Goal: Communication & Community: Answer question/provide support

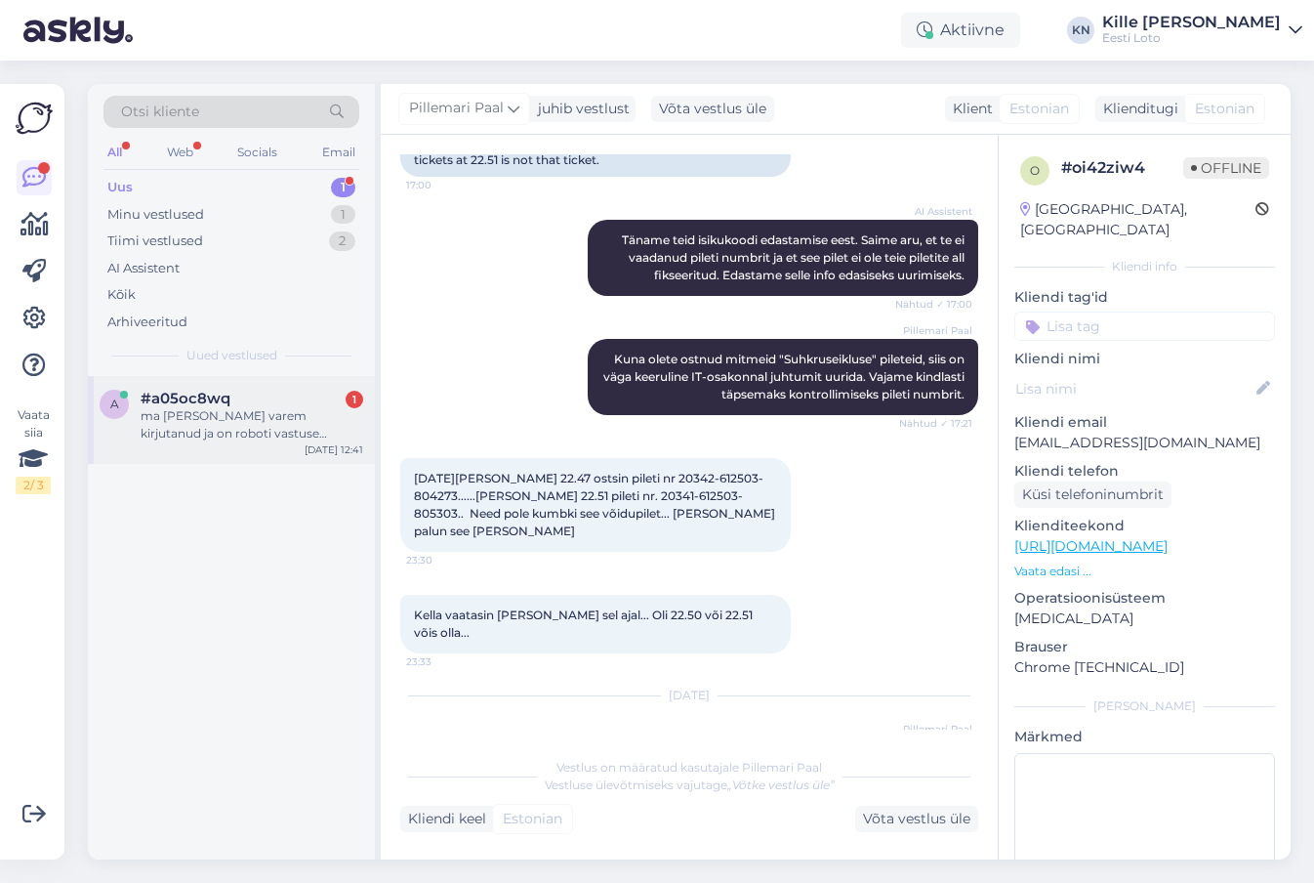
click at [199, 451] on div "a #a05oc8wq 1 ma [PERSON_NAME] varem kirjutanud ja on roboti vastuse moodi. [DA…" at bounding box center [231, 420] width 287 height 88
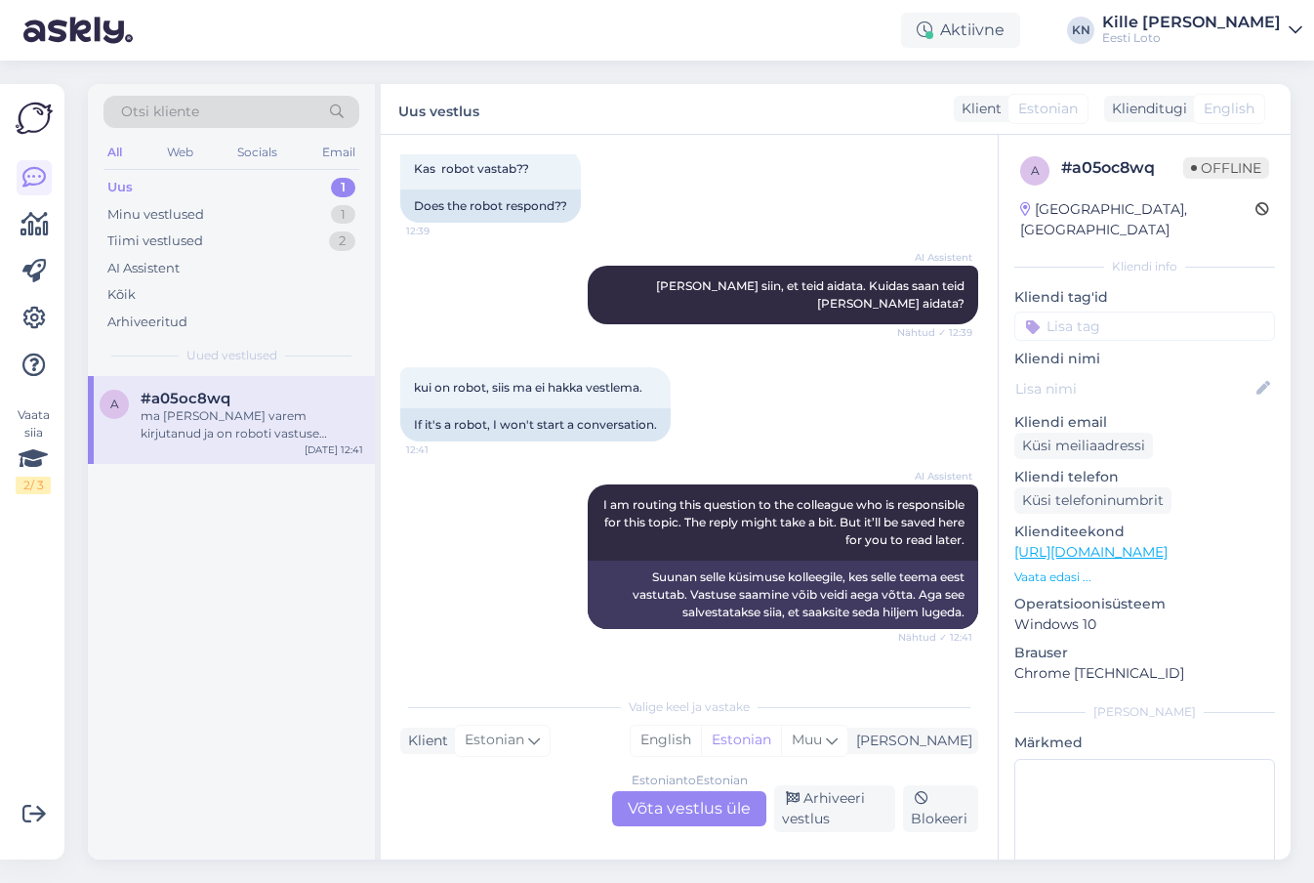
scroll to position [3137, 0]
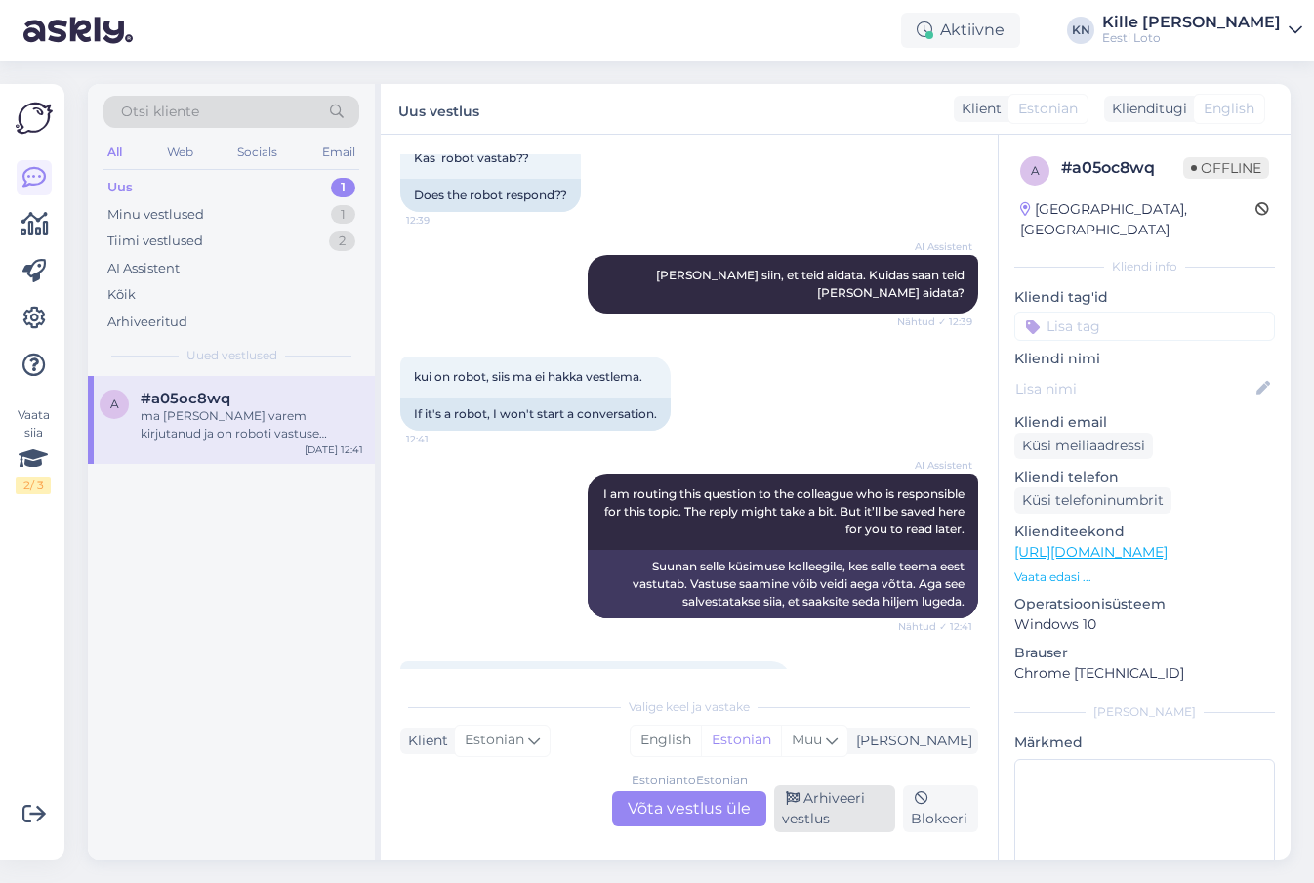
click at [802, 808] on div "Arhiveeri vestlus" at bounding box center [834, 808] width 121 height 47
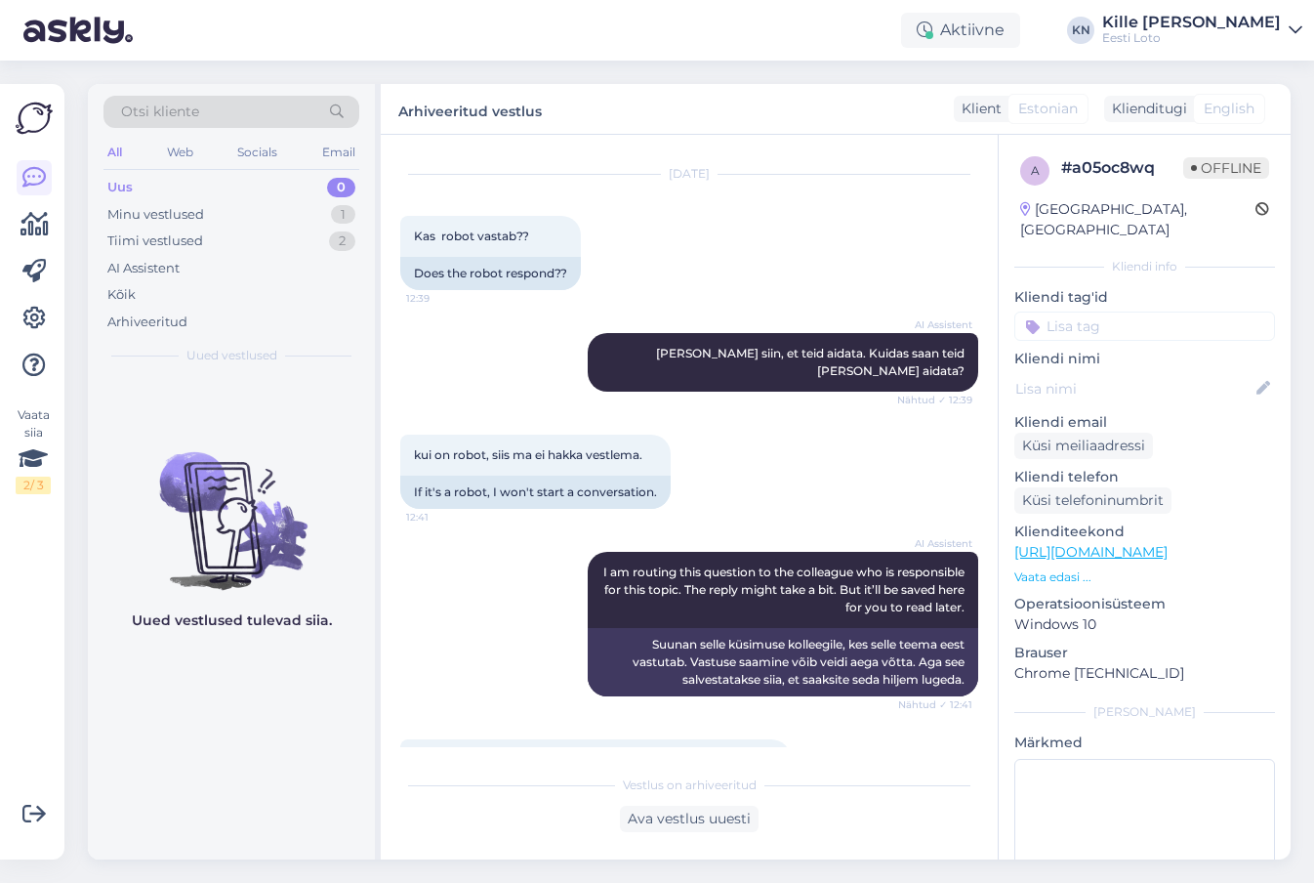
click at [188, 198] on div "Uus 0" at bounding box center [232, 187] width 256 height 27
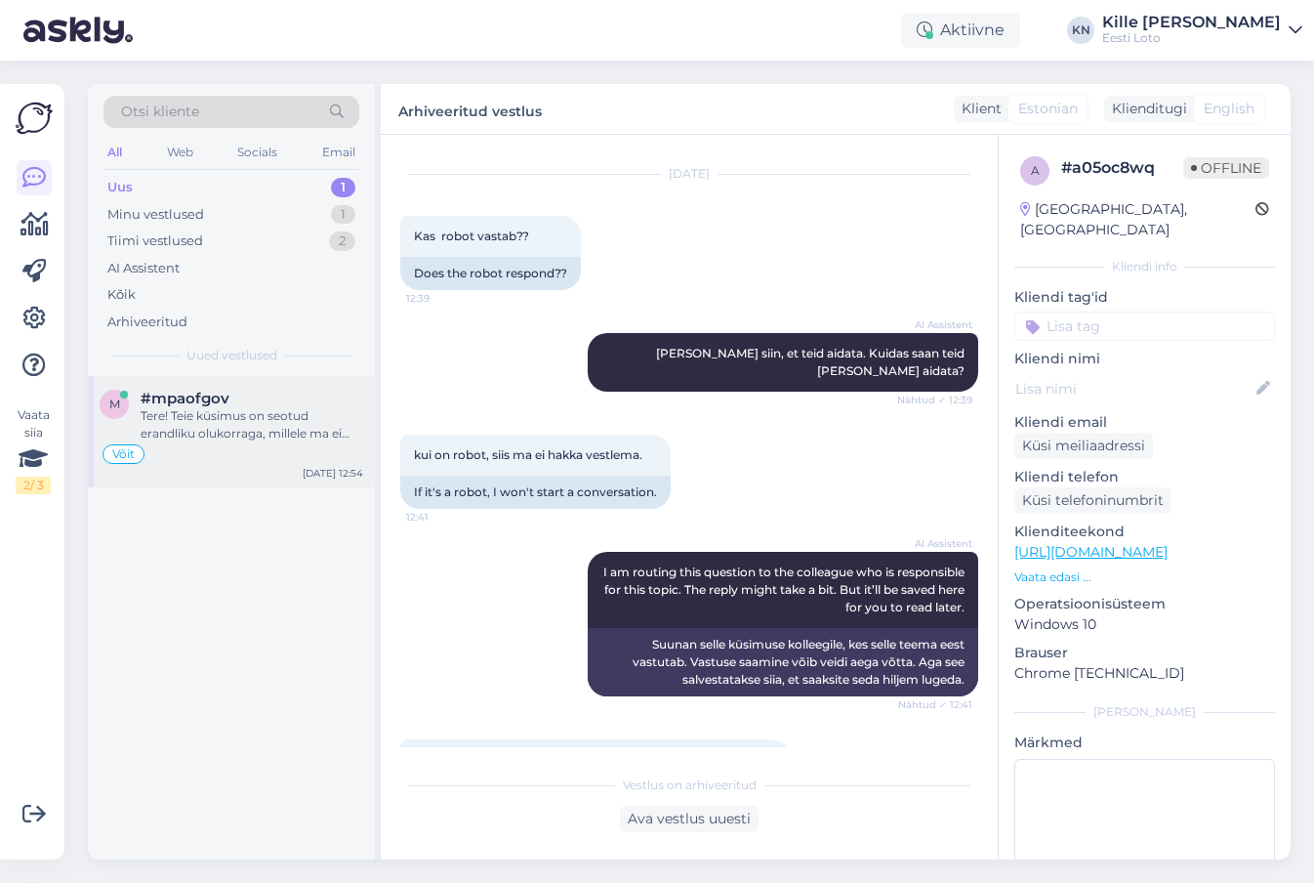
click at [216, 407] on div "Tere! Teie küsimus on seotud erandliku olukorraga, millele ma ei saa koheselt v…" at bounding box center [252, 424] width 223 height 35
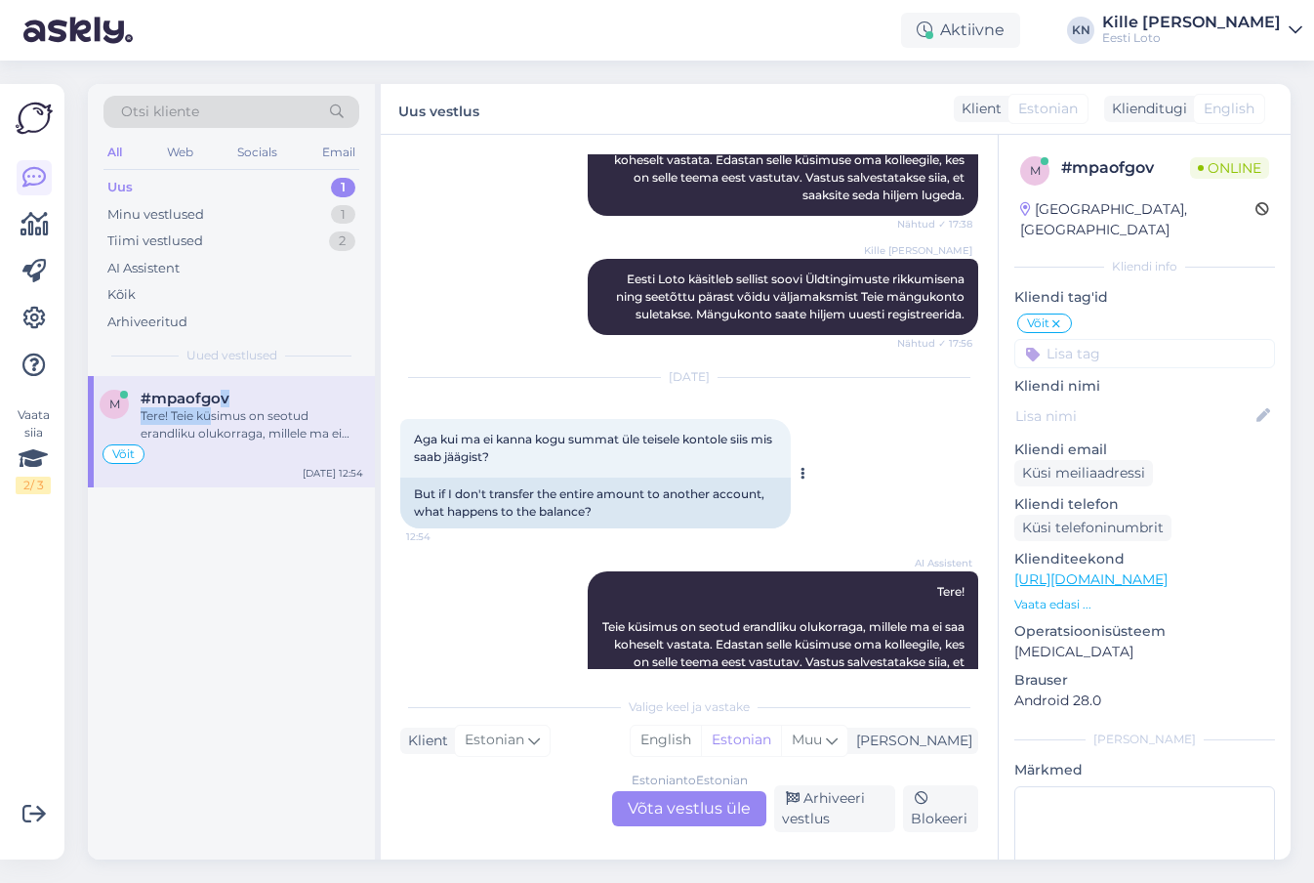
scroll to position [1270, 0]
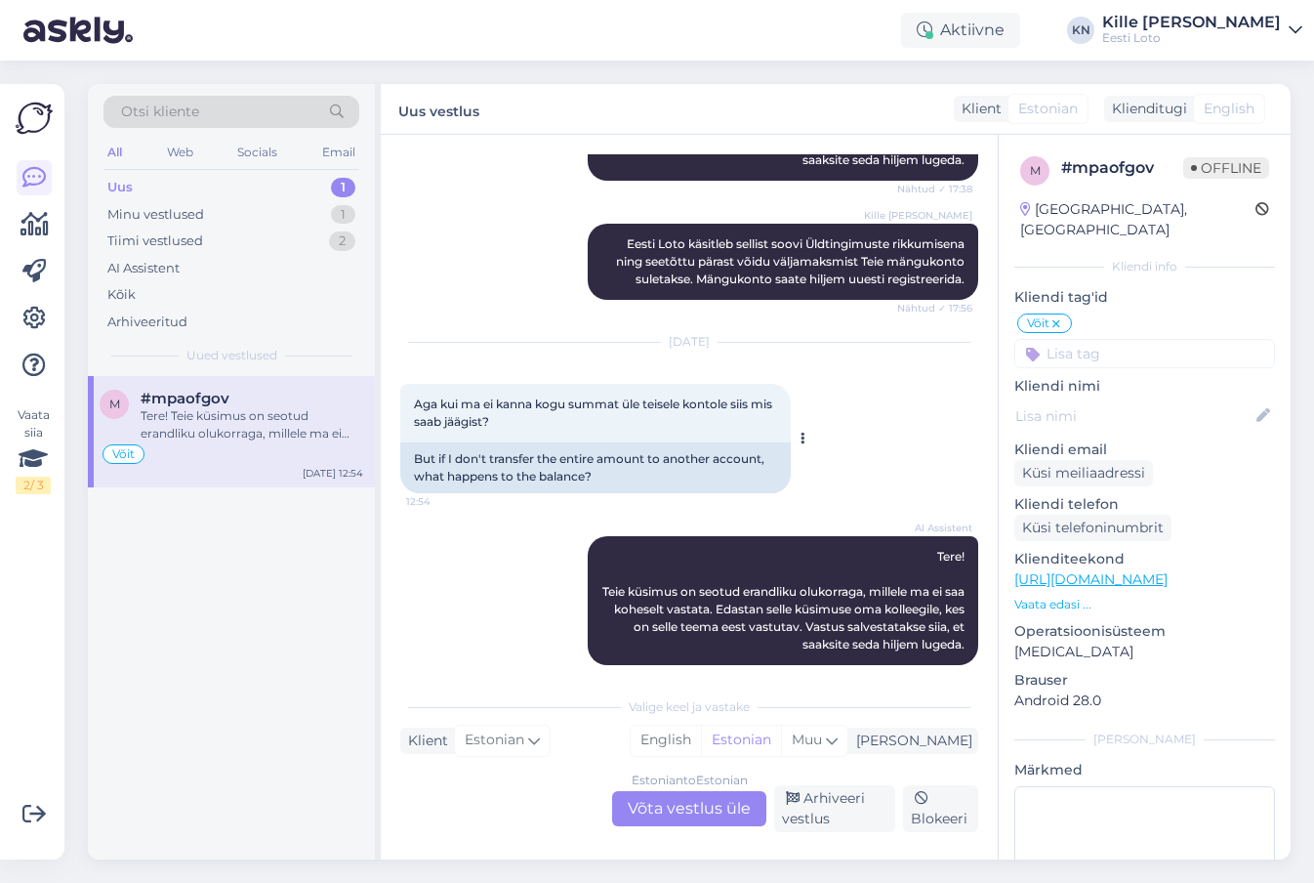
click at [537, 442] on div "But if I don't transfer the entire amount to another account, what happens to t…" at bounding box center [595, 467] width 391 height 51
click at [674, 805] on div "Estonian to Estonian Võta vestlus üle" at bounding box center [689, 808] width 154 height 35
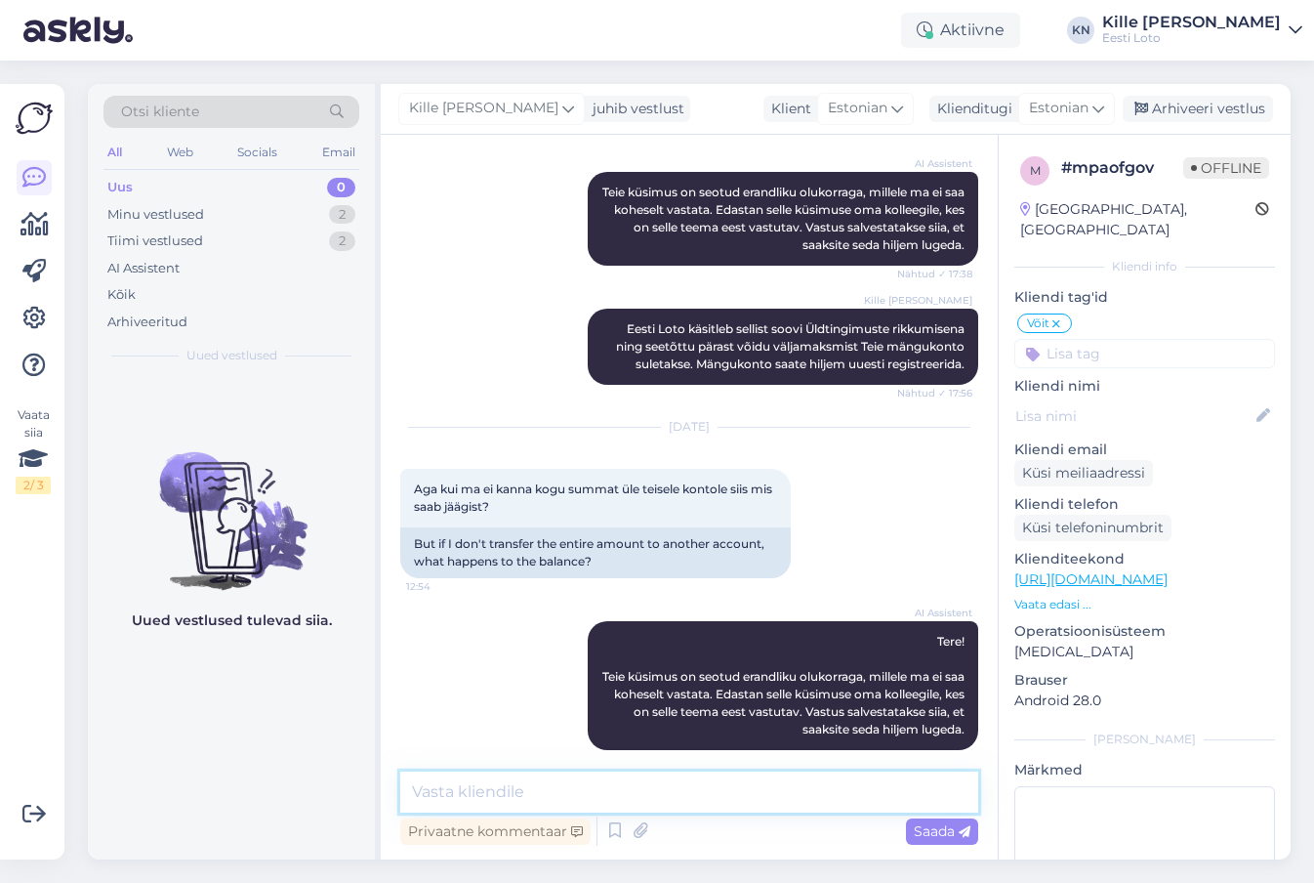
click at [659, 785] on textarea at bounding box center [689, 791] width 578 height 41
type textarea "Teise isiku kontole on võimalik kanda ainult kogu e-rahakoti jääk."
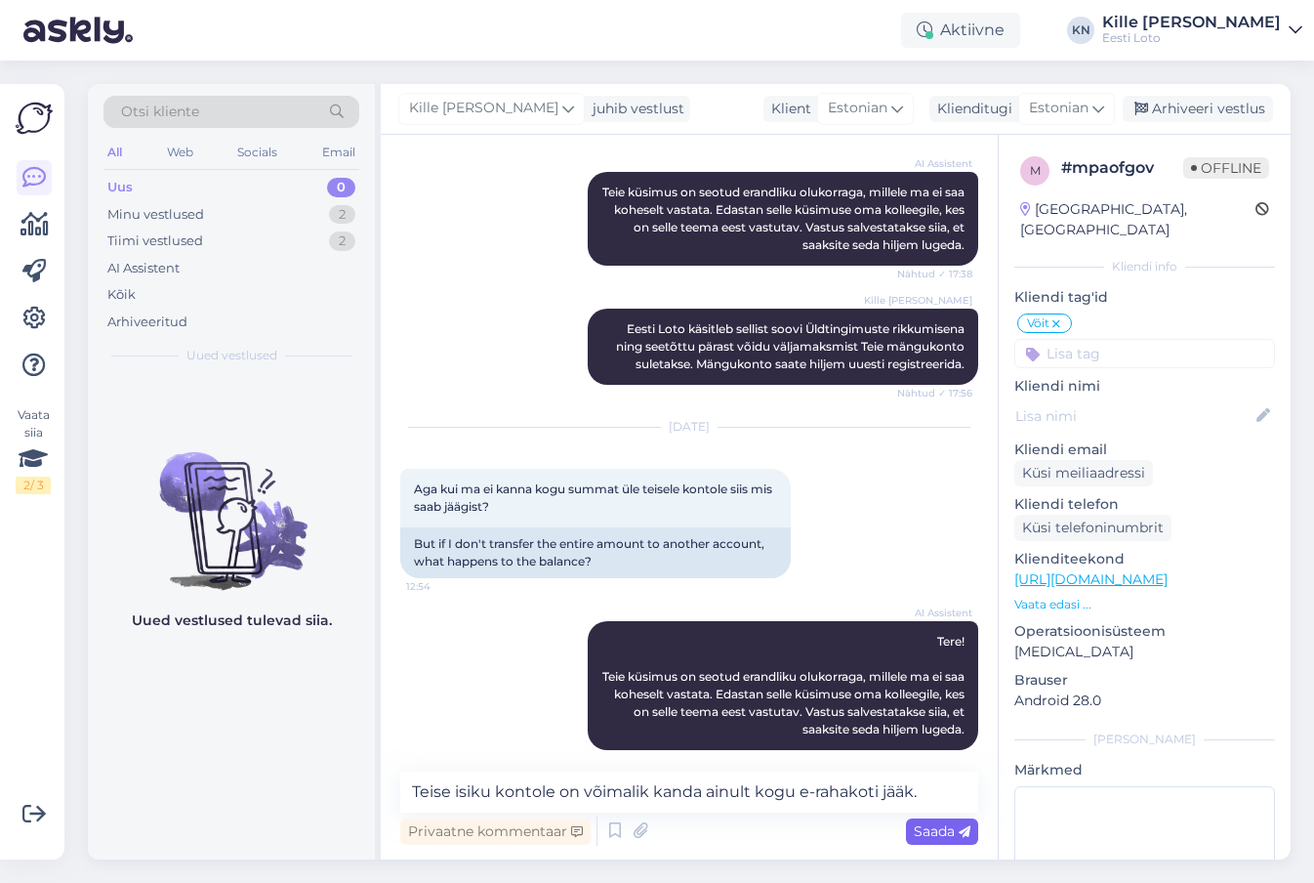
click at [926, 829] on span "Saada" at bounding box center [942, 831] width 57 height 18
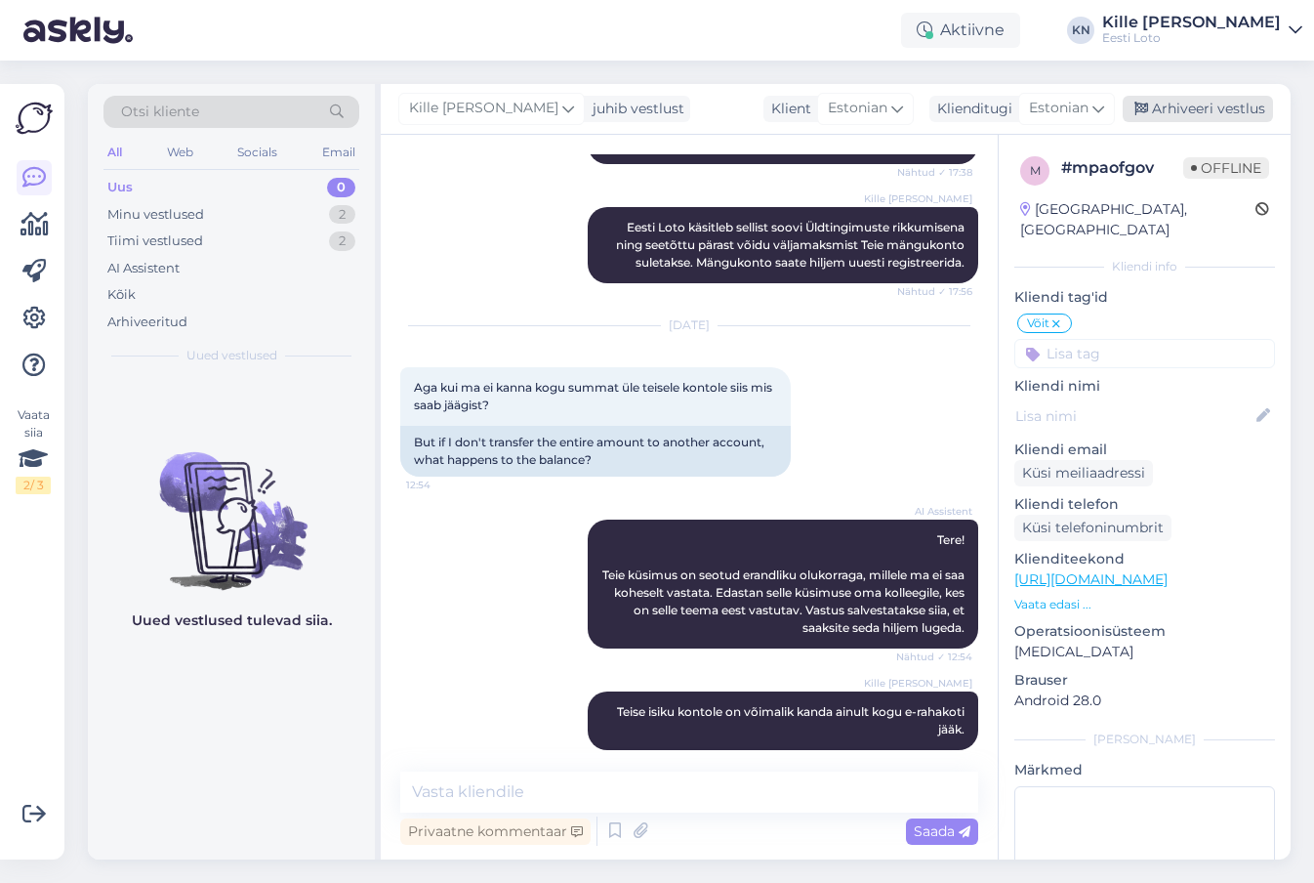
click at [1220, 102] on div "Arhiveeri vestlus" at bounding box center [1198, 109] width 150 height 26
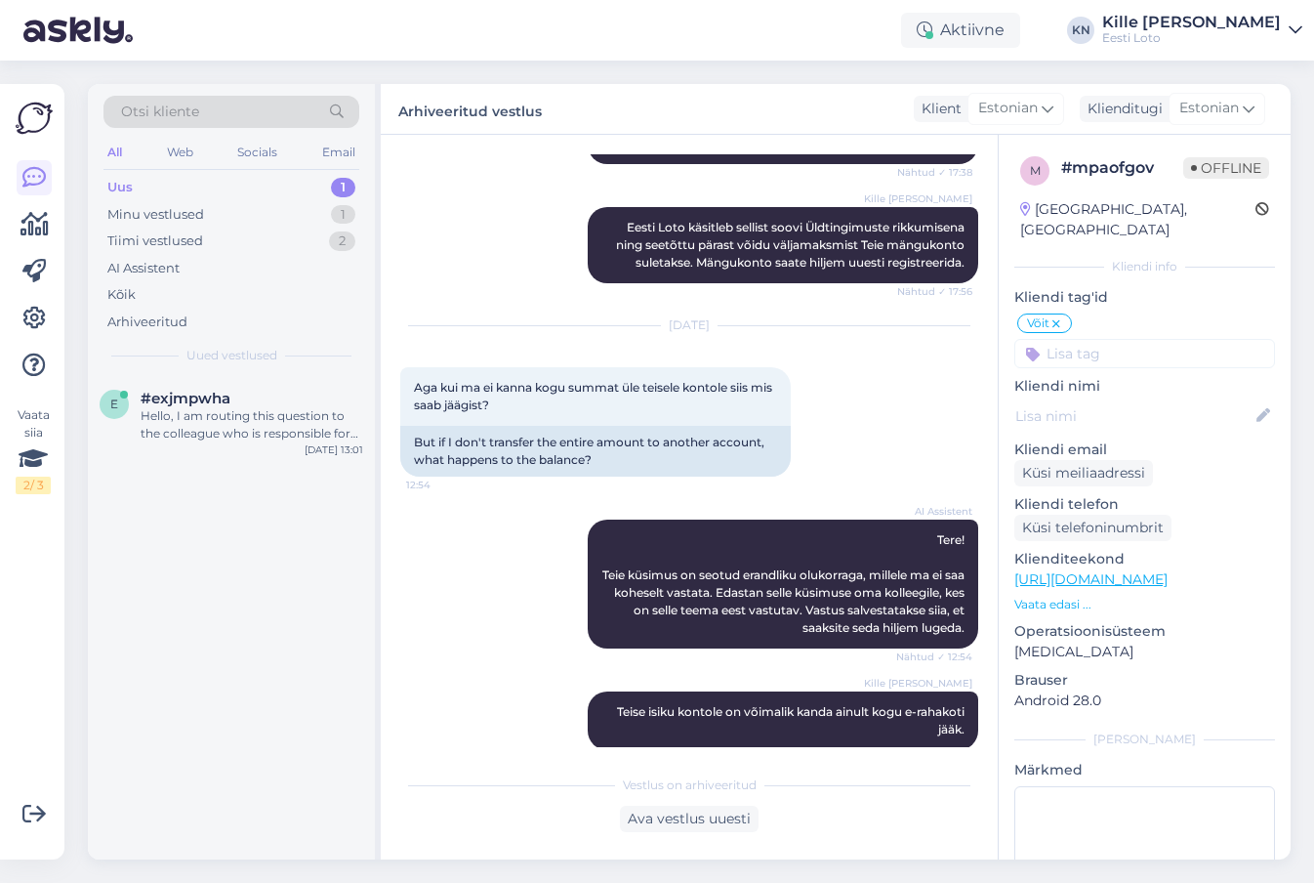
click at [257, 188] on div "Uus 1" at bounding box center [232, 187] width 256 height 27
click at [196, 417] on div "Hello, I am routing this question to the colleague who is responsible for this …" at bounding box center [252, 424] width 223 height 35
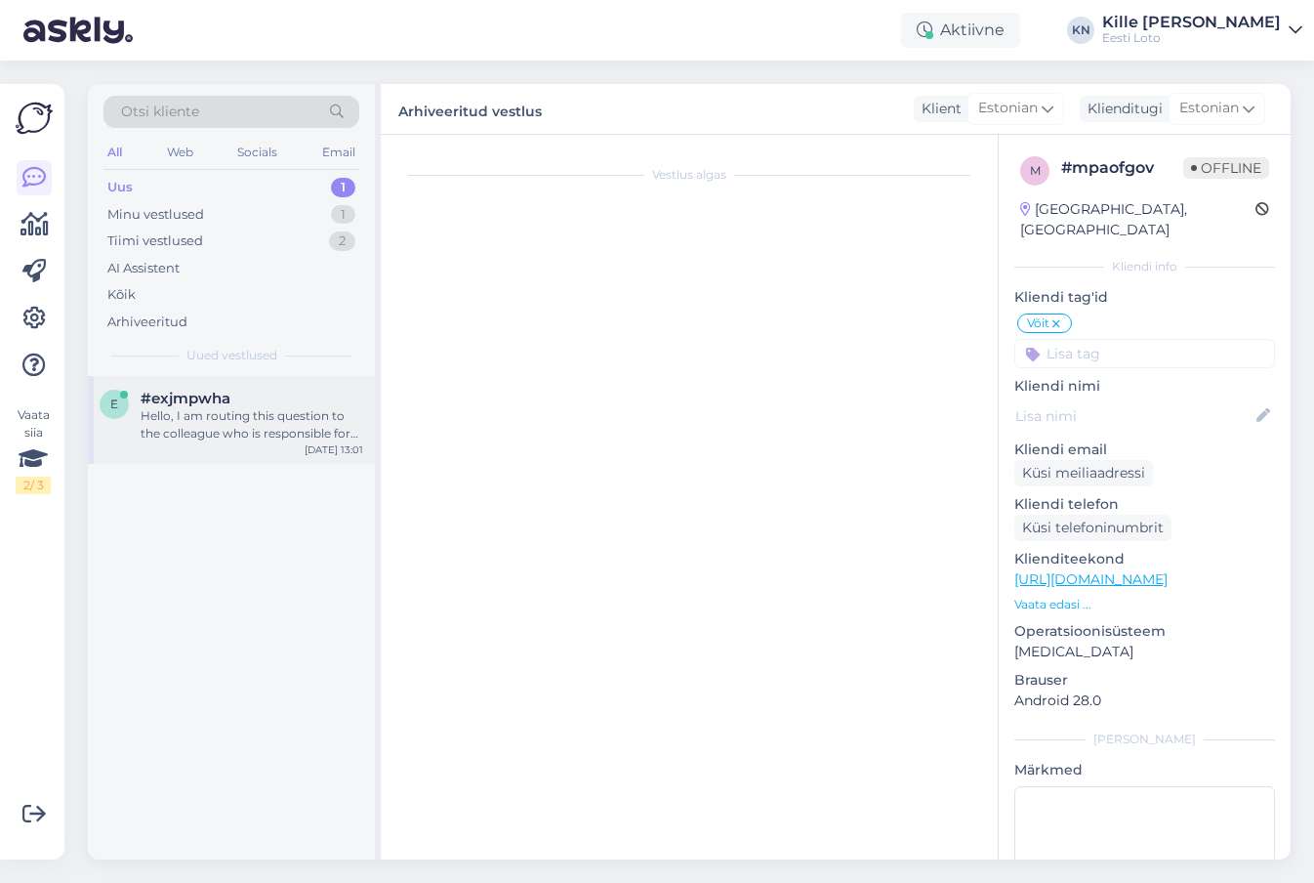
scroll to position [0, 0]
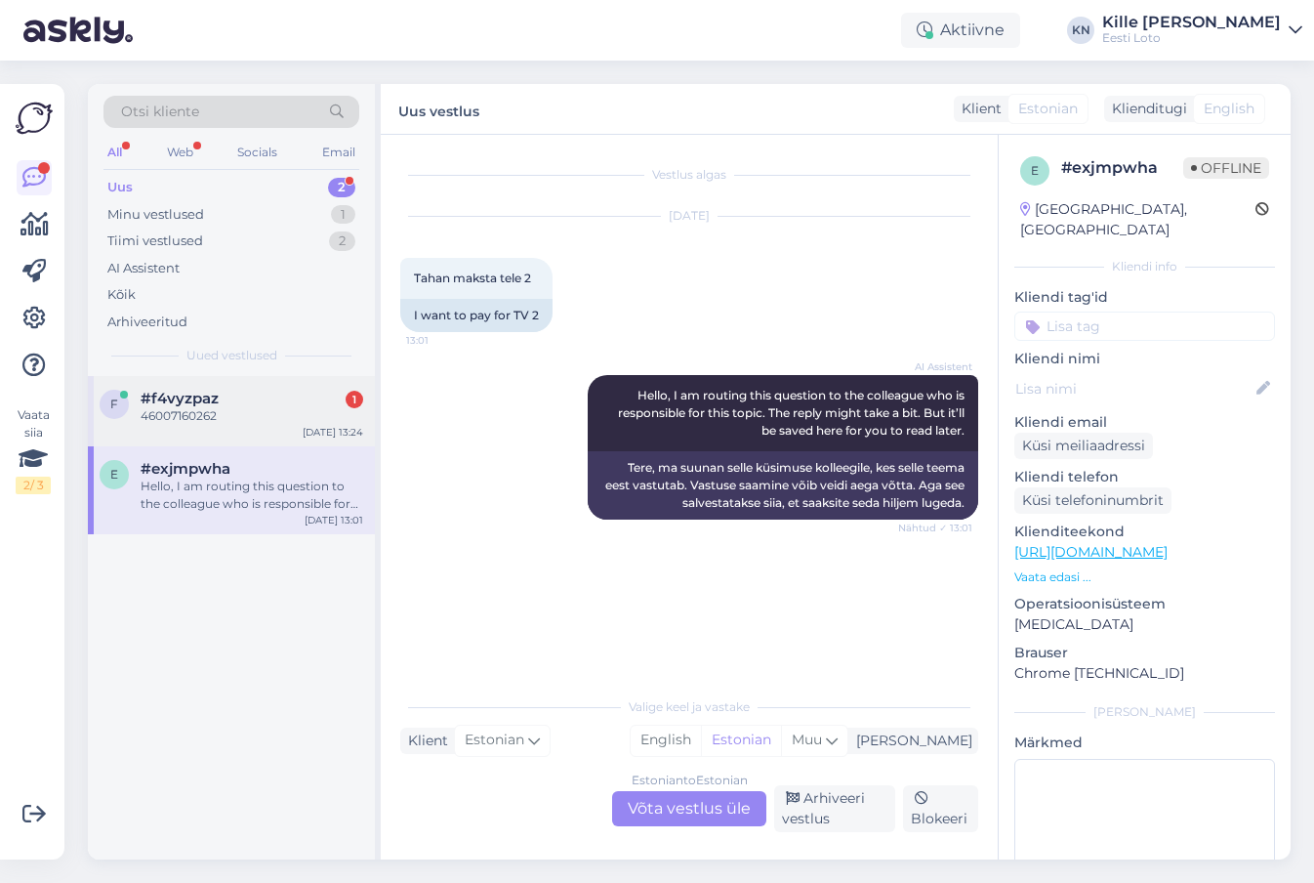
click at [262, 409] on div "46007160262" at bounding box center [252, 416] width 223 height 18
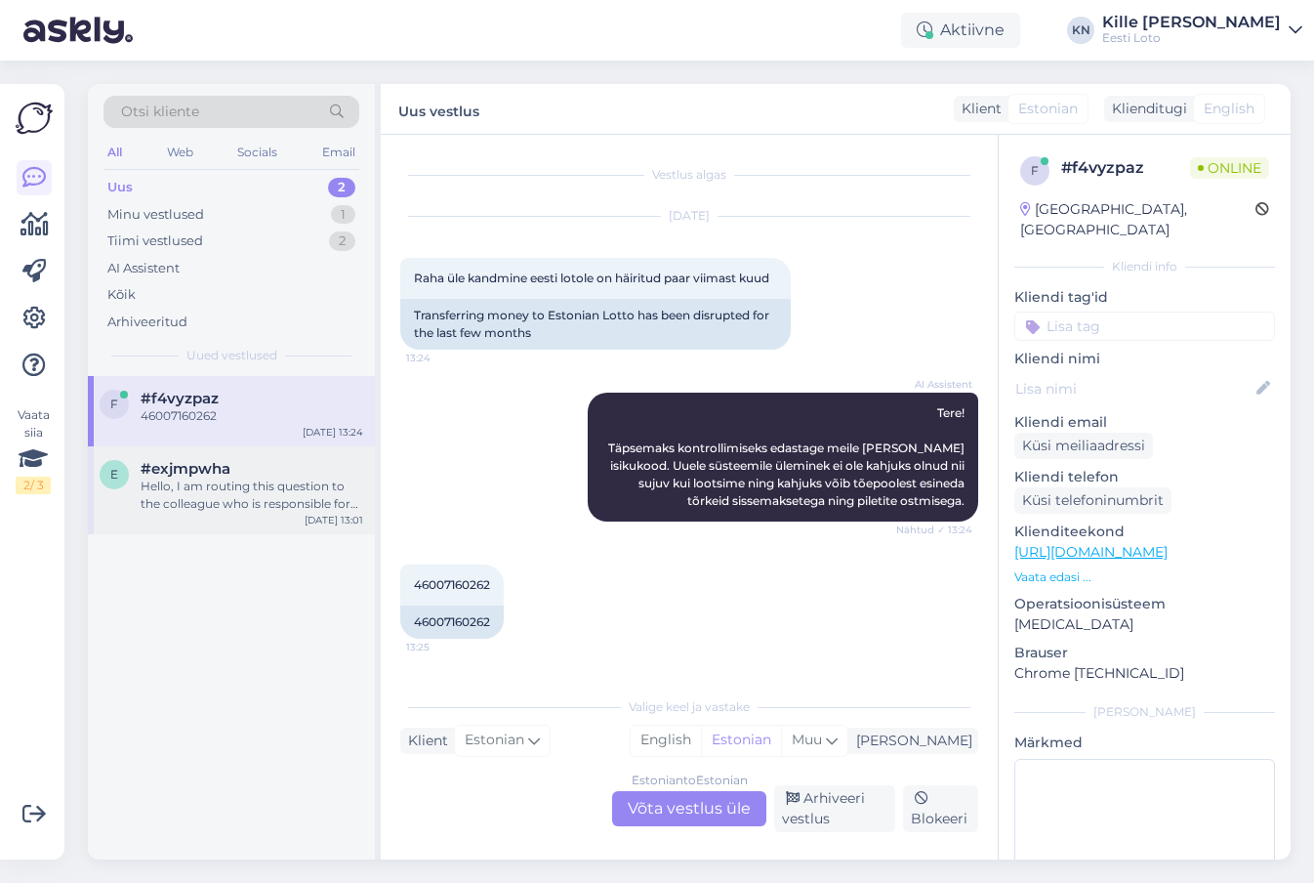
click at [213, 521] on div "e #exjmpwha Hello, I am routing this question to the colleague who is responsib…" at bounding box center [231, 490] width 287 height 88
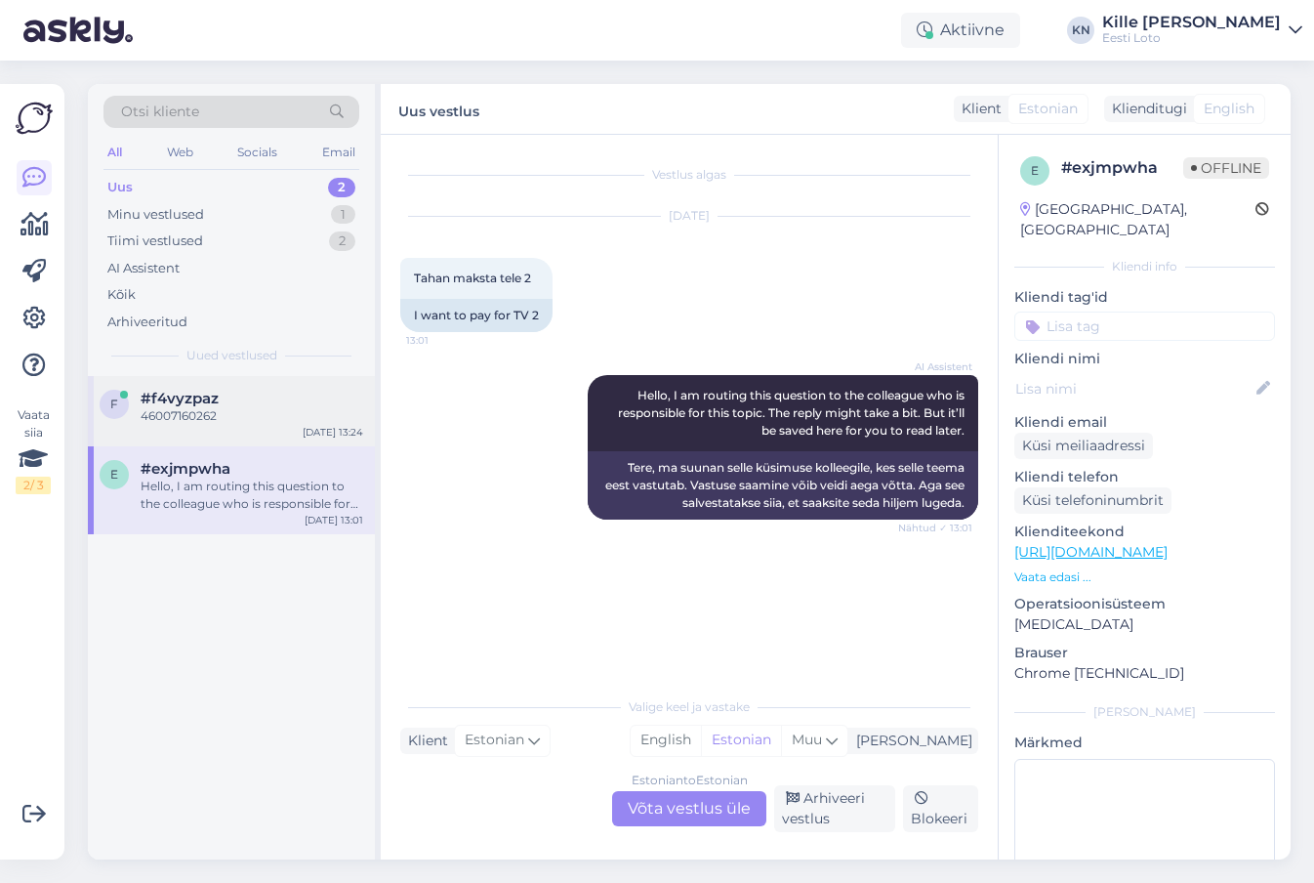
click at [198, 431] on div "f #f4vyzpaz 46007160262 [DATE] 13:24" at bounding box center [231, 411] width 287 height 70
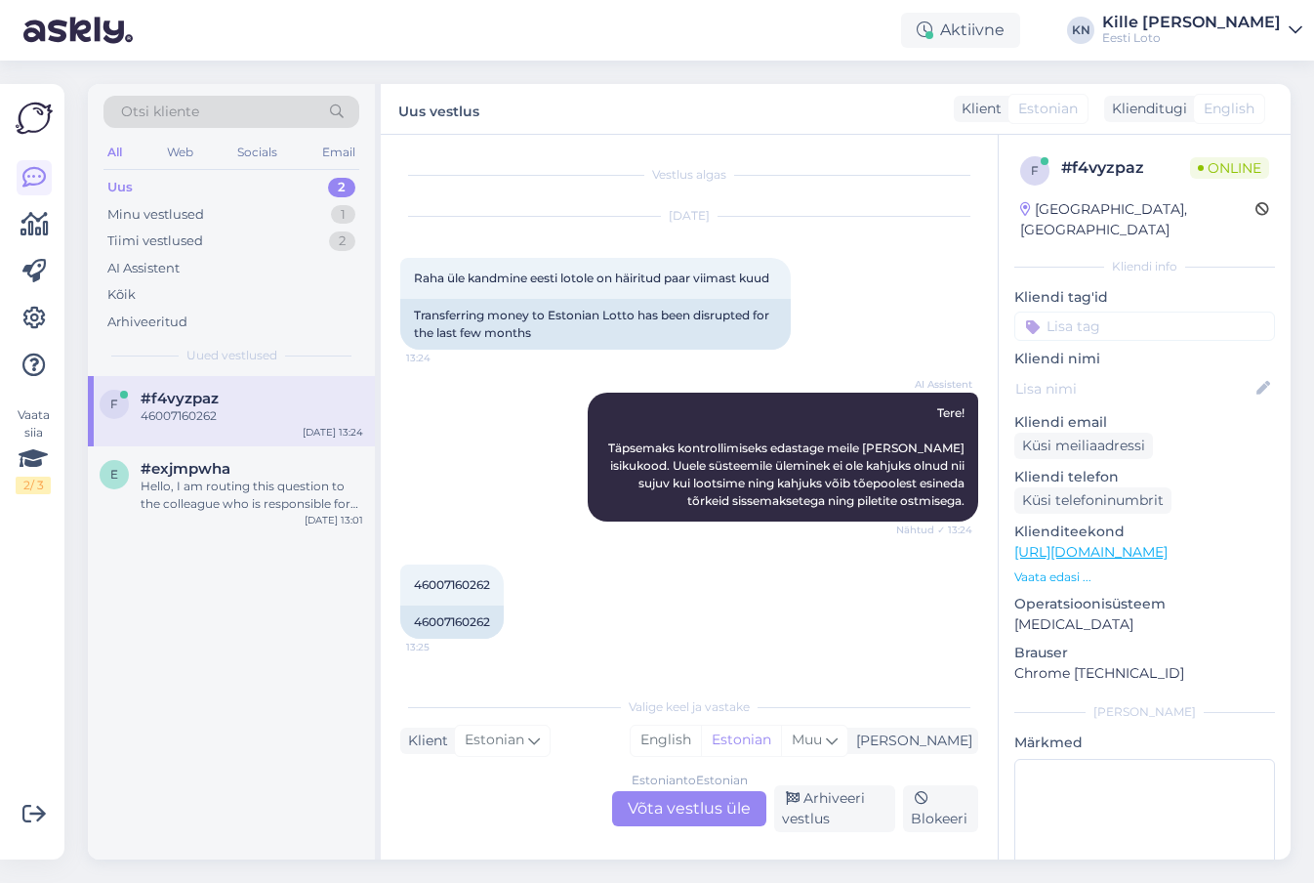
click at [1120, 170] on div "# f4vyzpaz" at bounding box center [1125, 167] width 129 height 23
click at [1081, 158] on div "# f4vyzpaz" at bounding box center [1125, 167] width 129 height 23
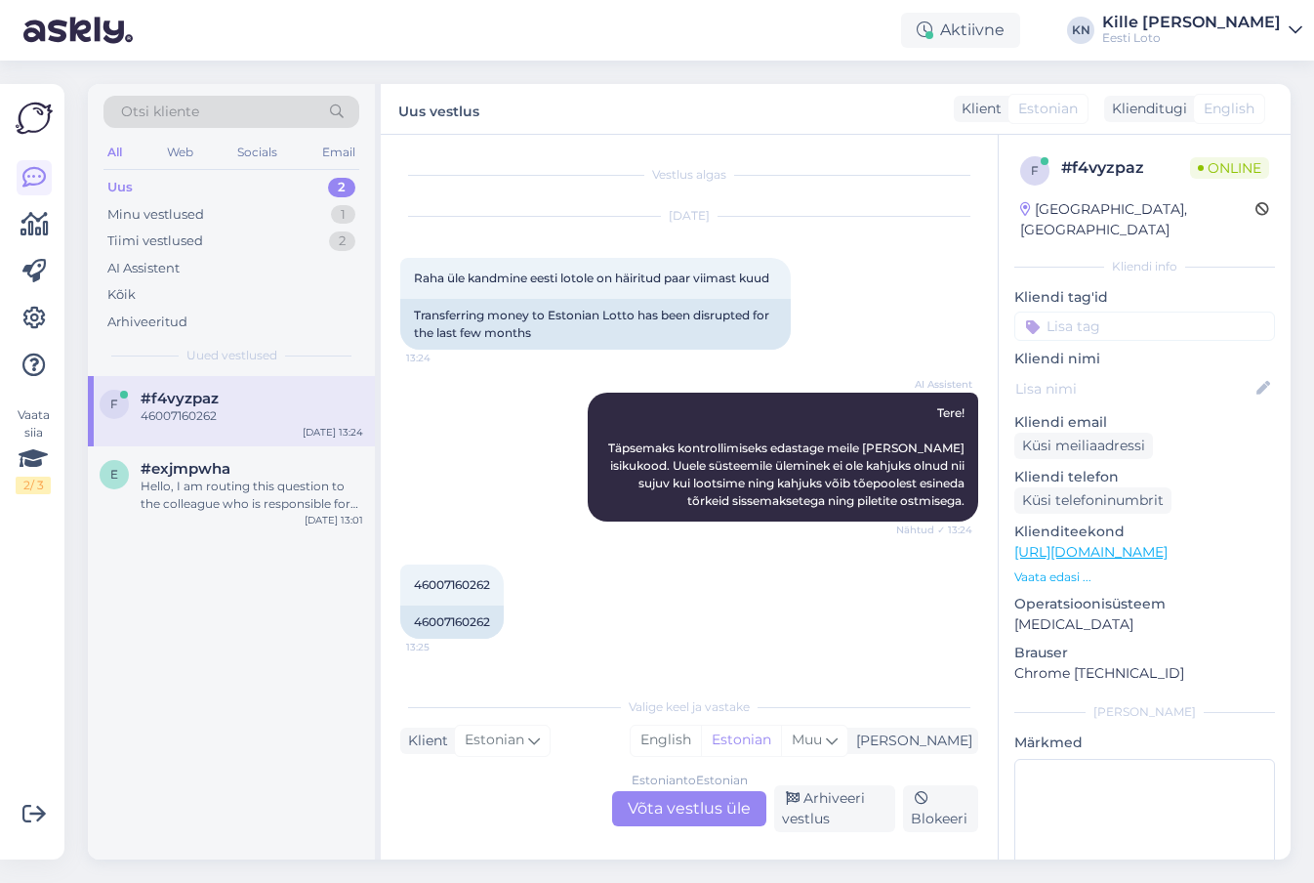
click at [696, 808] on div "Estonian to Estonian Võta vestlus üle" at bounding box center [689, 808] width 154 height 35
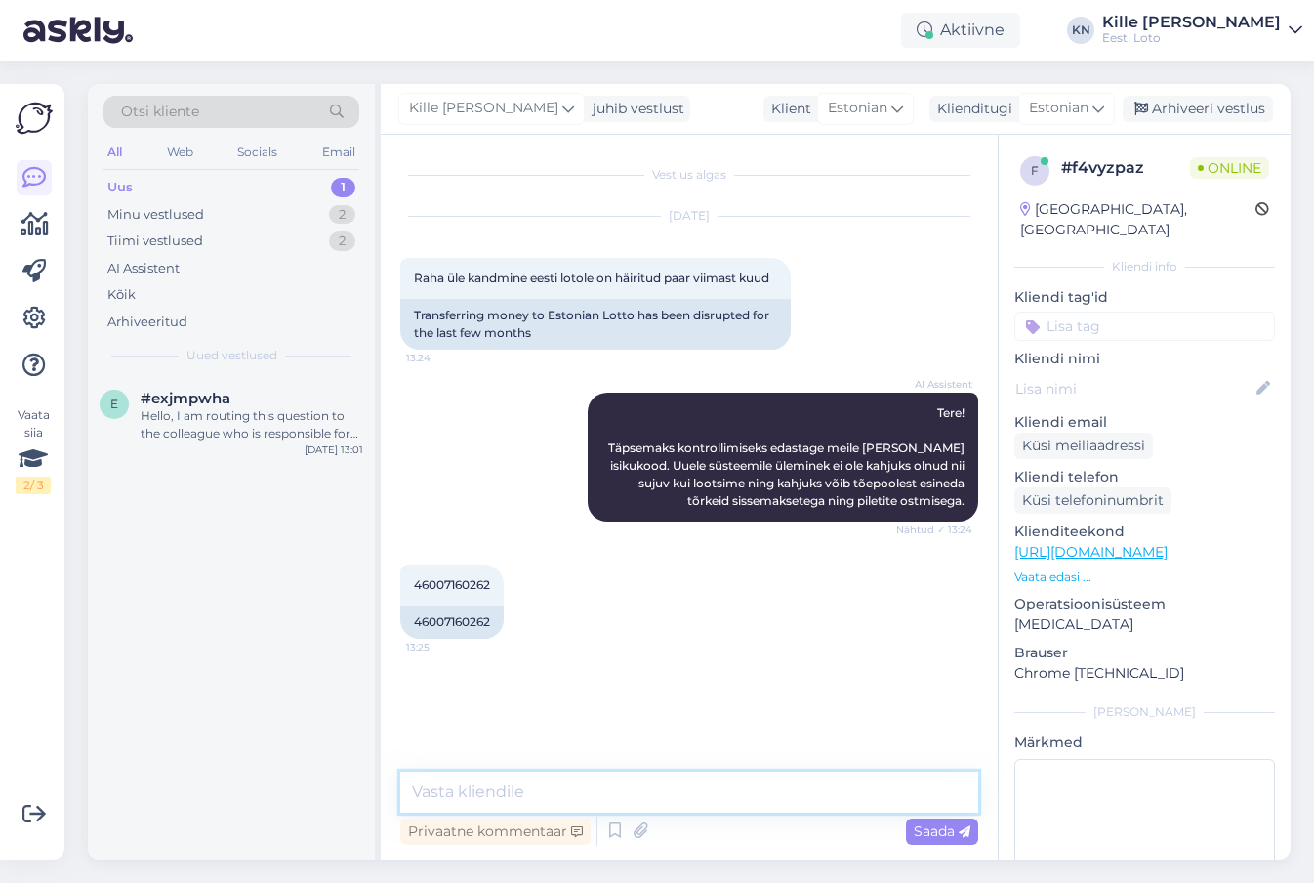
click at [632, 795] on textarea at bounding box center [689, 791] width 578 height 41
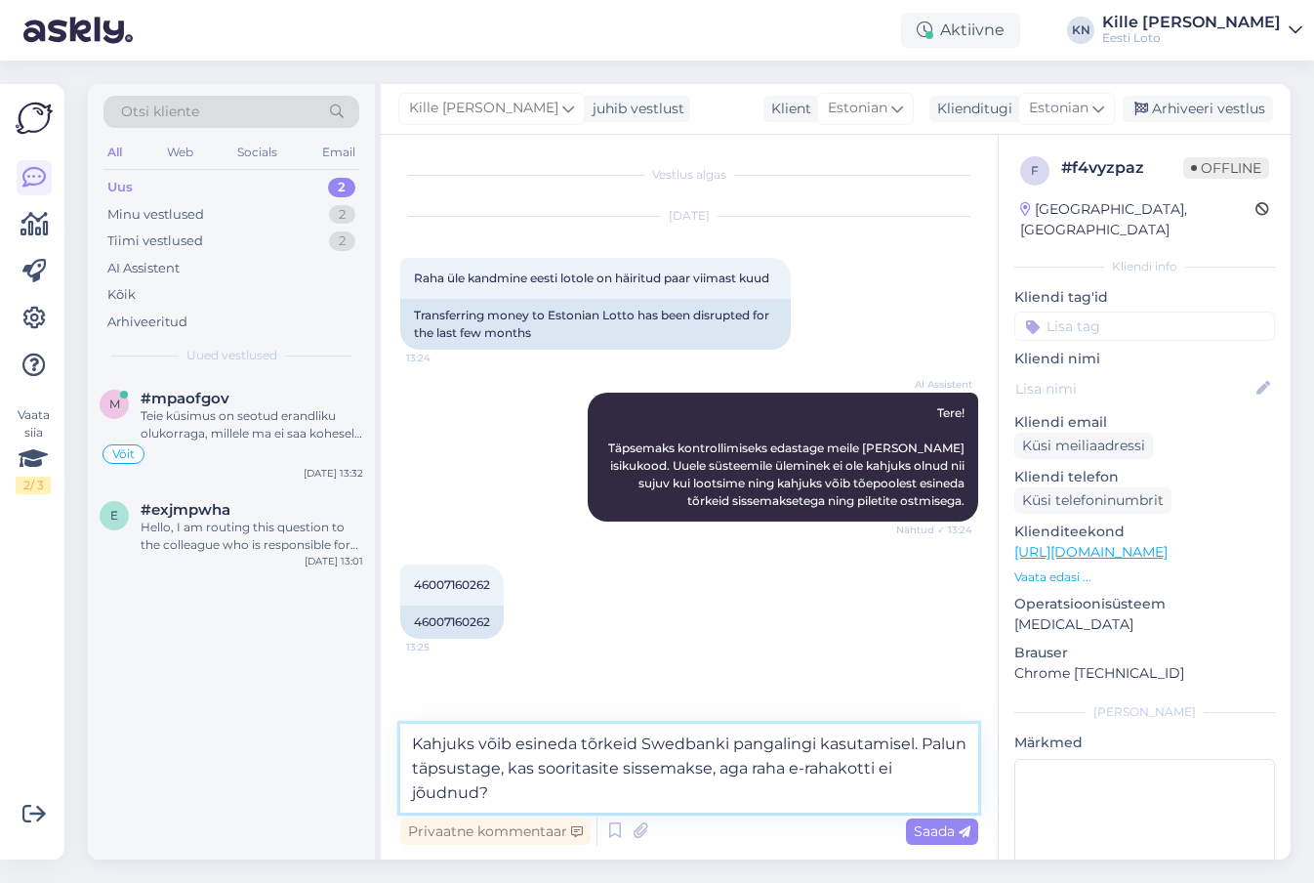
click at [445, 794] on textarea "Kahjuks võib esineda tõrkeid Swedbanki pangalingi kasutamisel. Palun täpsustage…" at bounding box center [689, 768] width 578 height 89
type textarea "Kahjuks võib esineda tõrkeid Swedbanki pangalingi kasutamisel. Palun täpsustage…"
click at [438, 591] on span "46007160262" at bounding box center [452, 584] width 76 height 15
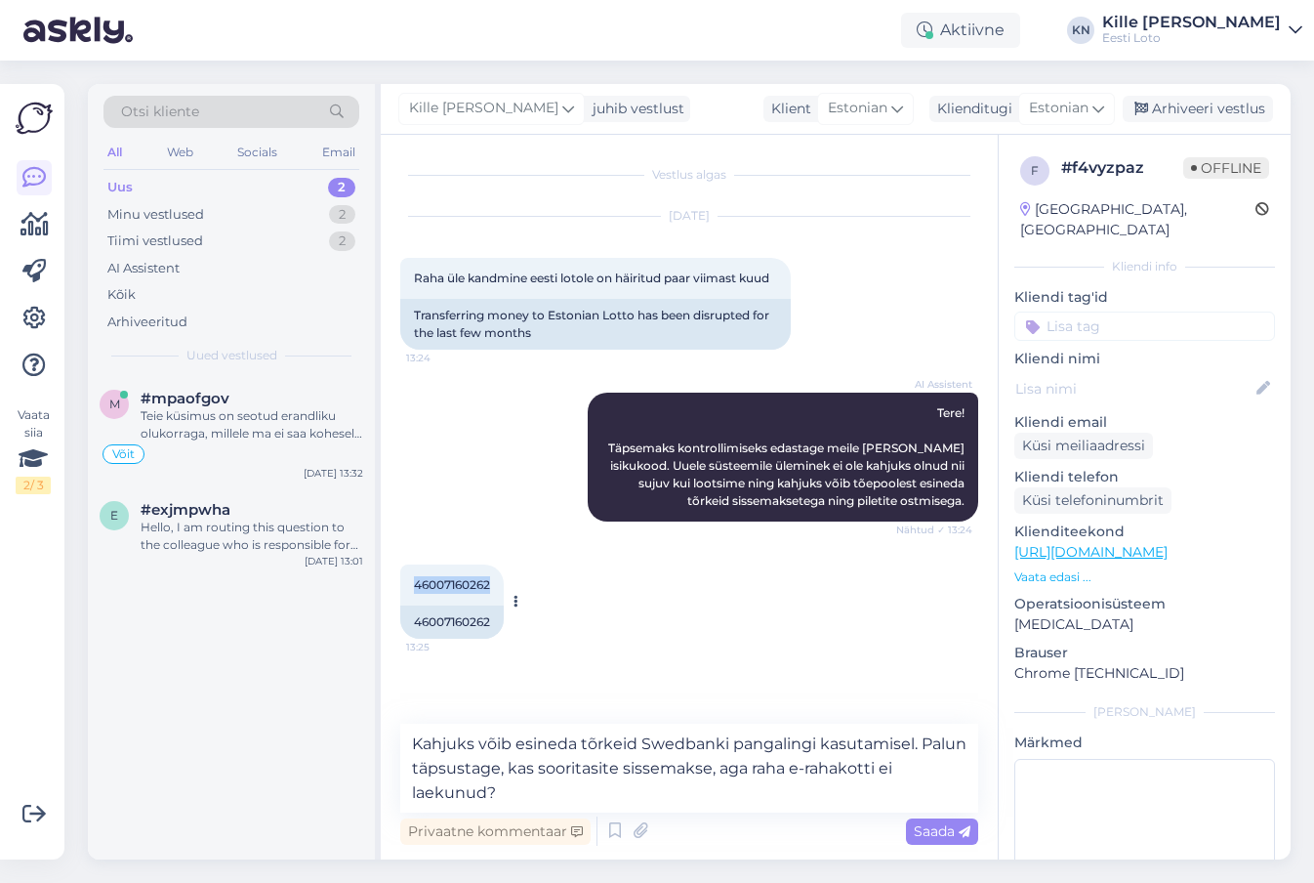
copy span "46007160262"
click at [657, 783] on textarea "Kahjuks võib esineda tõrkeid Swedbanki pangalingi kasutamisel. Palun täpsustage…" at bounding box center [689, 768] width 578 height 89
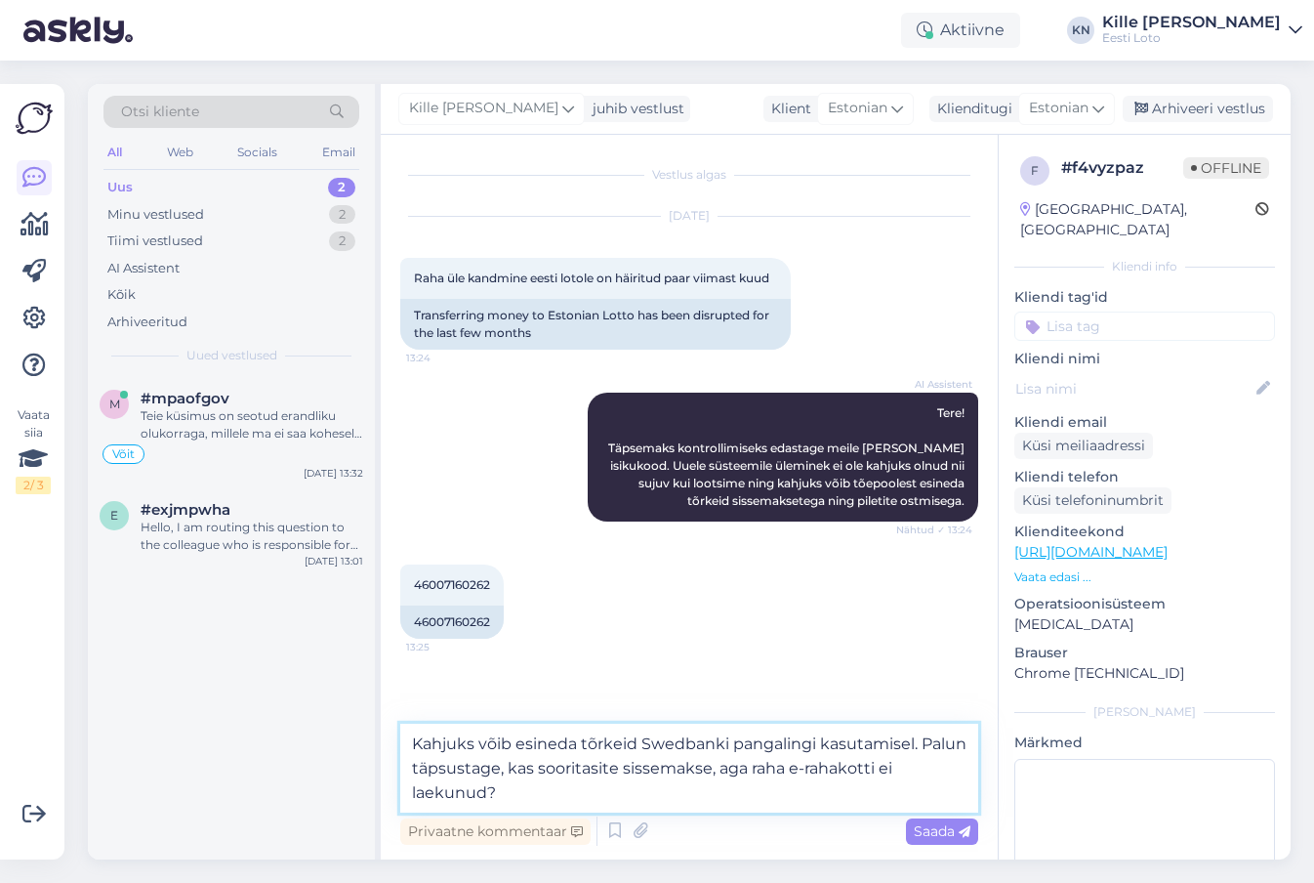
click at [657, 783] on textarea "Kahjuks võib esineda tõrkeid Swedbanki pangalingi kasutamisel. Palun täpsustage…" at bounding box center [689, 768] width 578 height 89
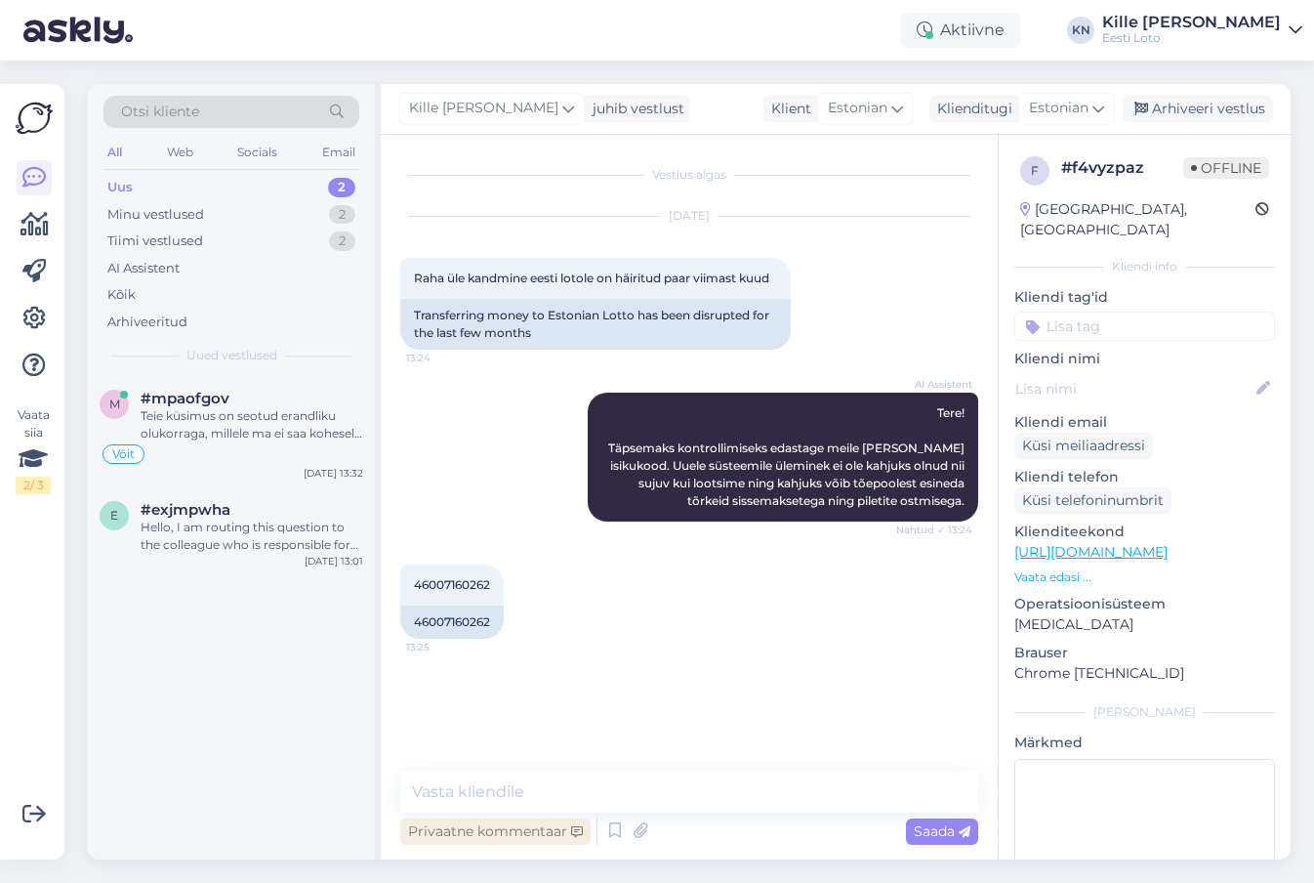
click at [511, 825] on div "Privaatne kommentaar" at bounding box center [495, 831] width 190 height 26
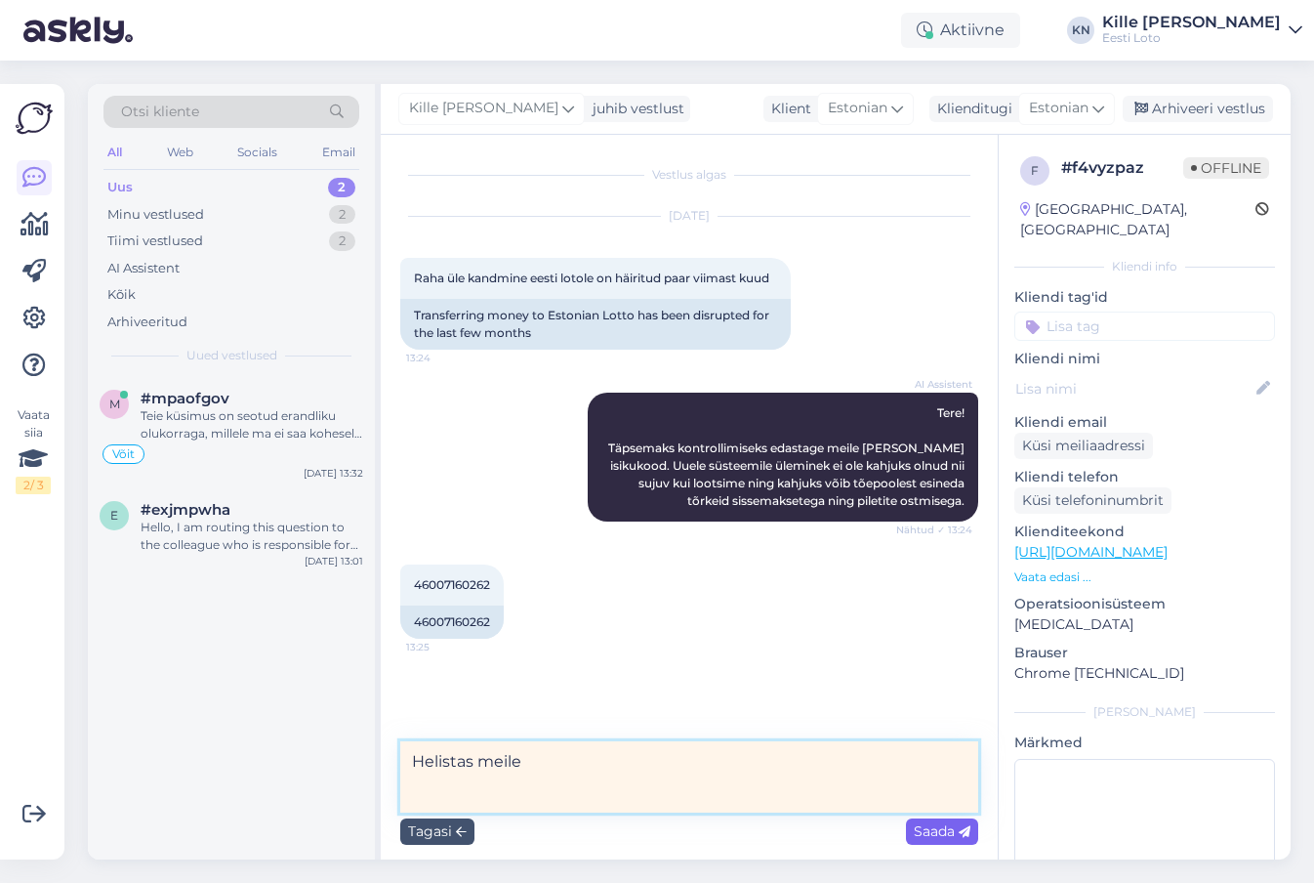
type textarea "Helistas meile"
click at [924, 838] on span "Saada" at bounding box center [942, 831] width 57 height 18
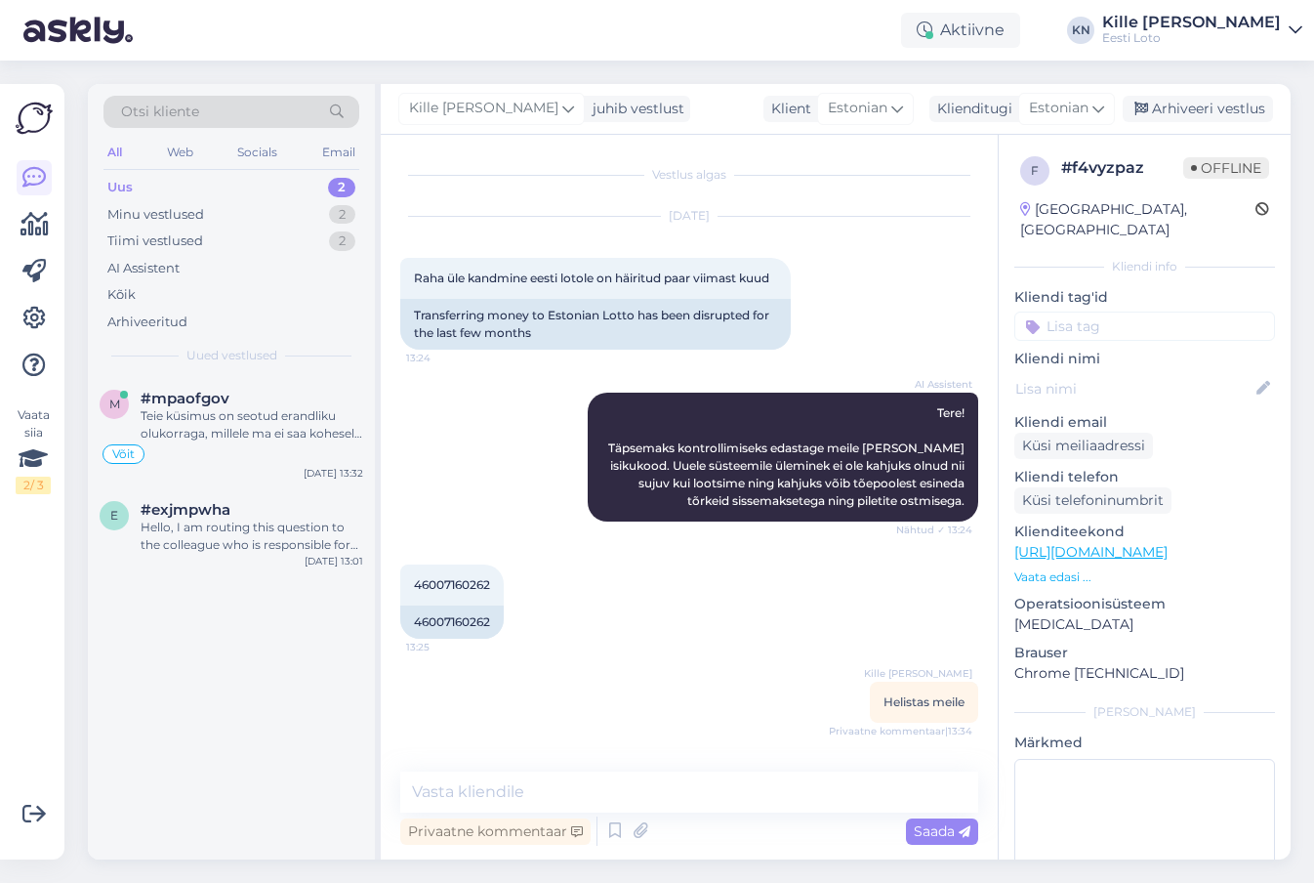
click at [1092, 349] on p "Kliendi nimi" at bounding box center [1145, 359] width 261 height 21
click at [1086, 312] on input at bounding box center [1145, 326] width 261 height 29
type input "e-r"
click at [1112, 374] on span "E-rahakott" at bounding box center [1124, 380] width 63 height 12
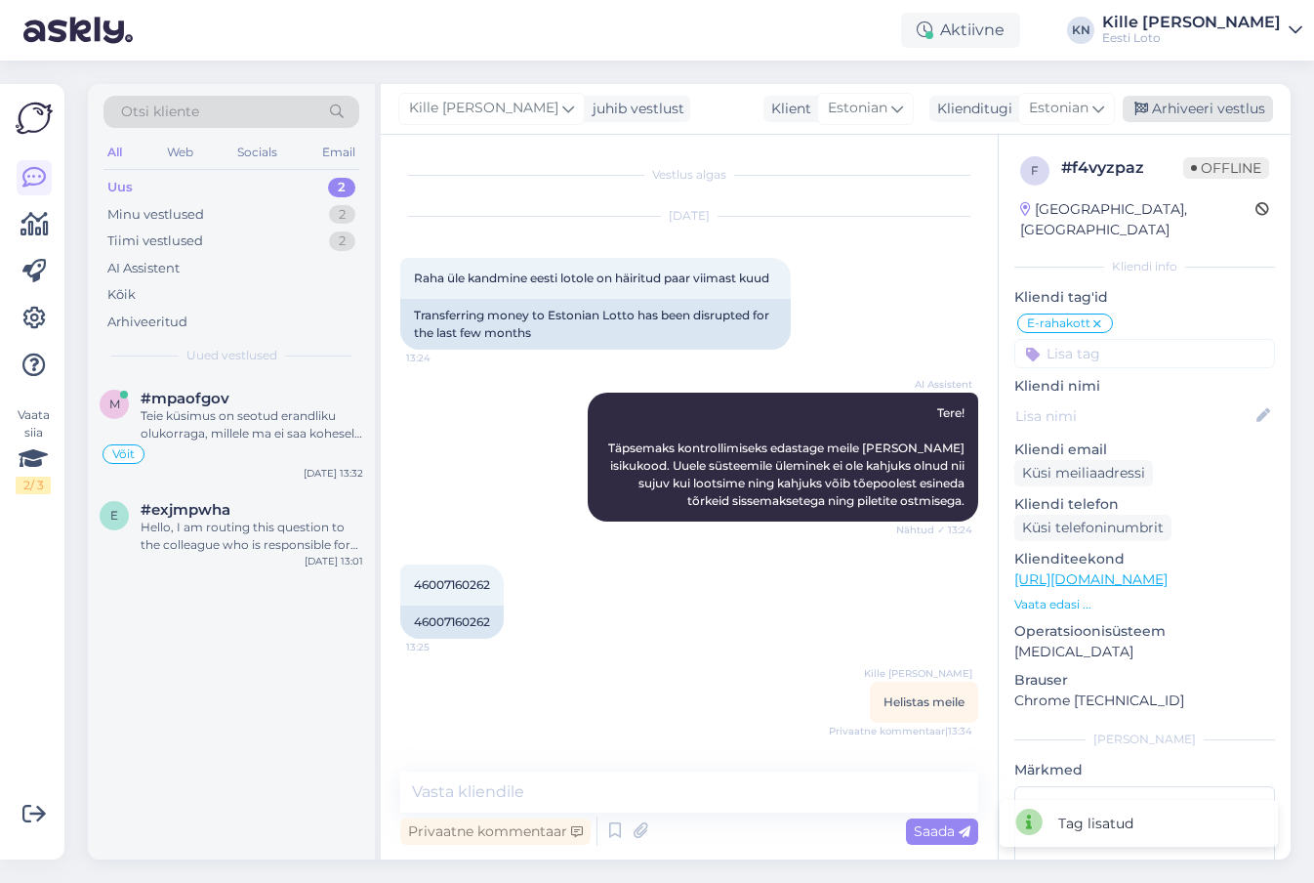
click at [1187, 117] on div "Arhiveeri vestlus" at bounding box center [1198, 109] width 150 height 26
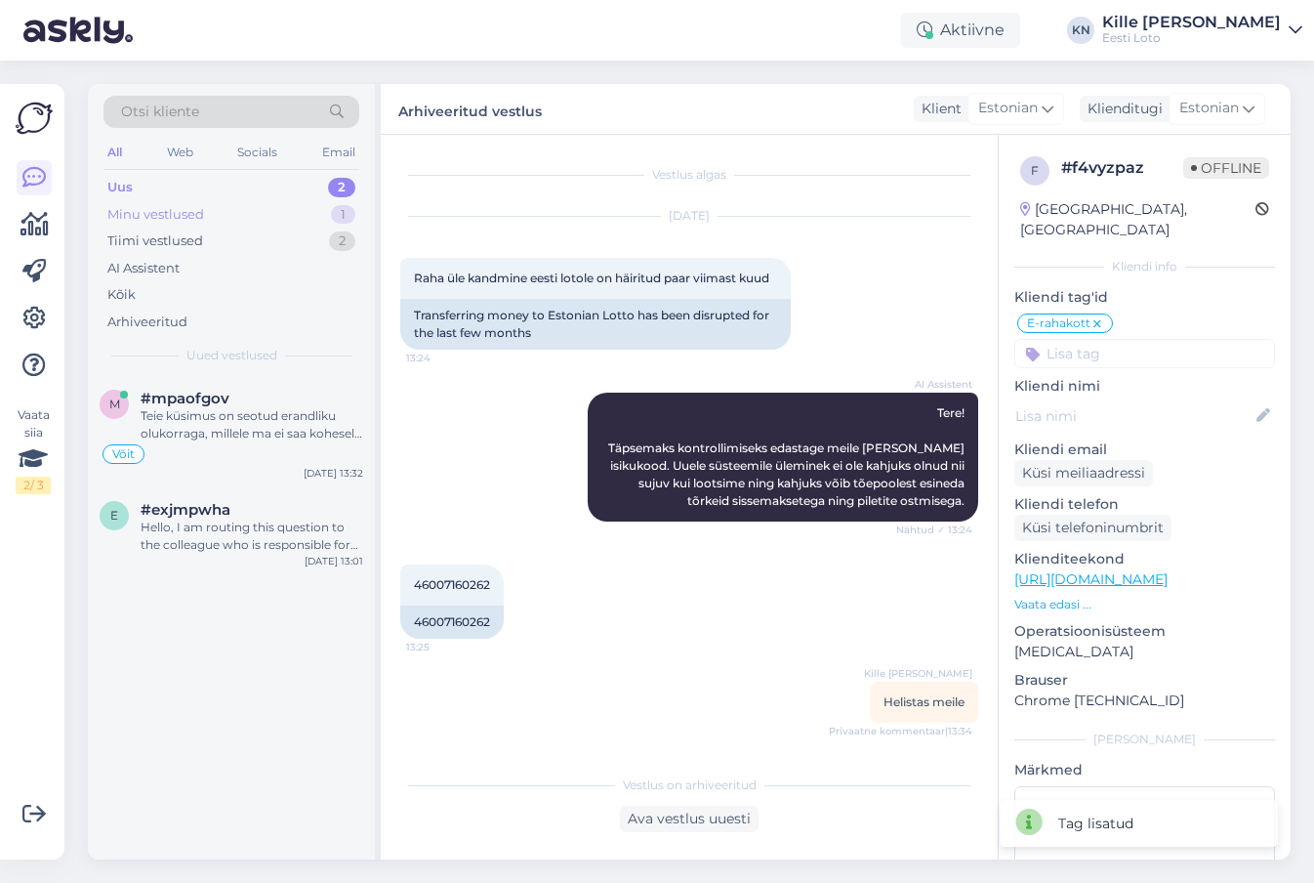
click at [194, 201] on div "Minu vestlused 1" at bounding box center [232, 214] width 256 height 27
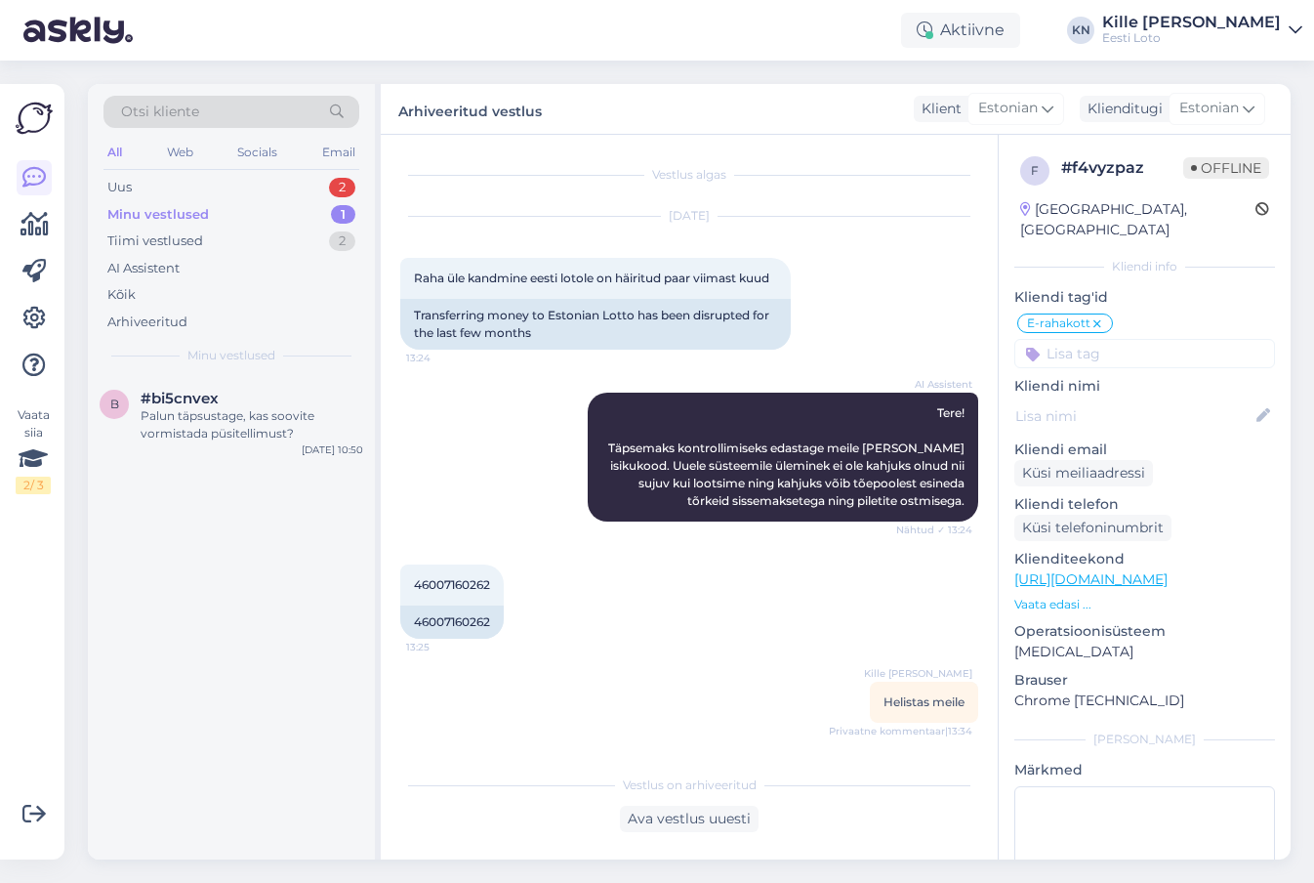
click at [253, 172] on div "Otsi kliente All Web Socials Email Uus 2 Minu vestlused 1 Tiimi vestlused 2 AI …" at bounding box center [231, 230] width 287 height 292
click at [252, 178] on div "Uus 2" at bounding box center [232, 187] width 256 height 27
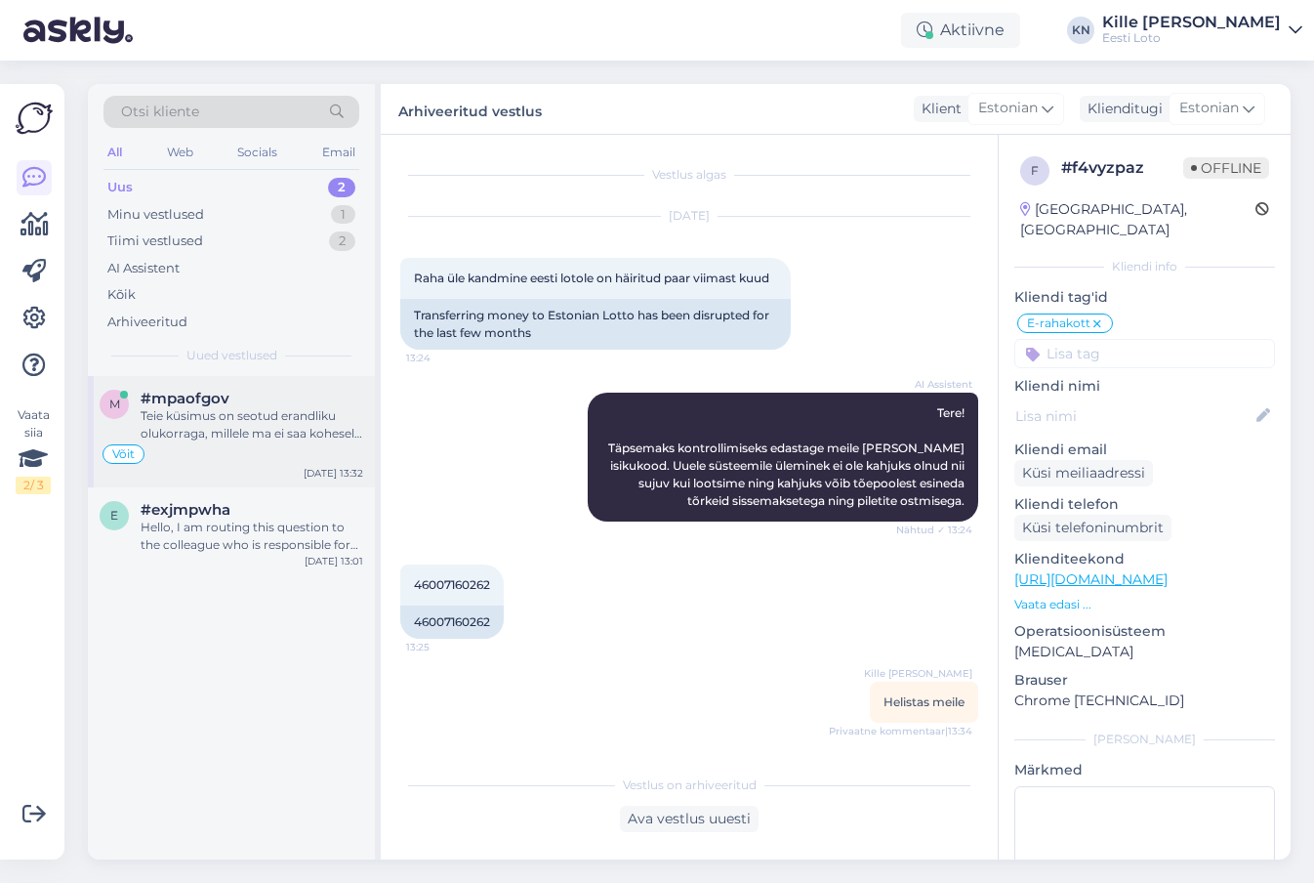
click at [205, 391] on span "#mpaofgov" at bounding box center [185, 399] width 89 height 18
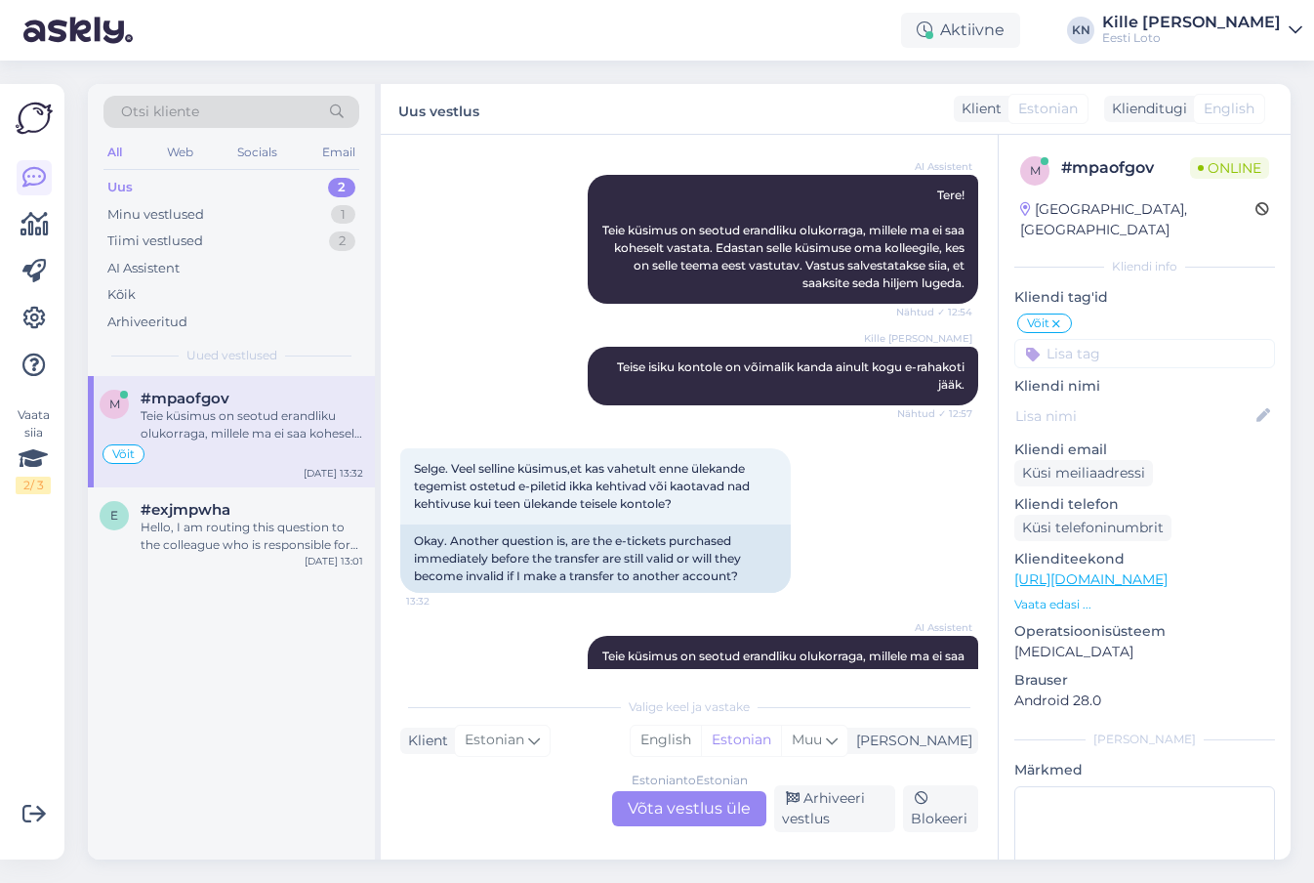
scroll to position [1696, 0]
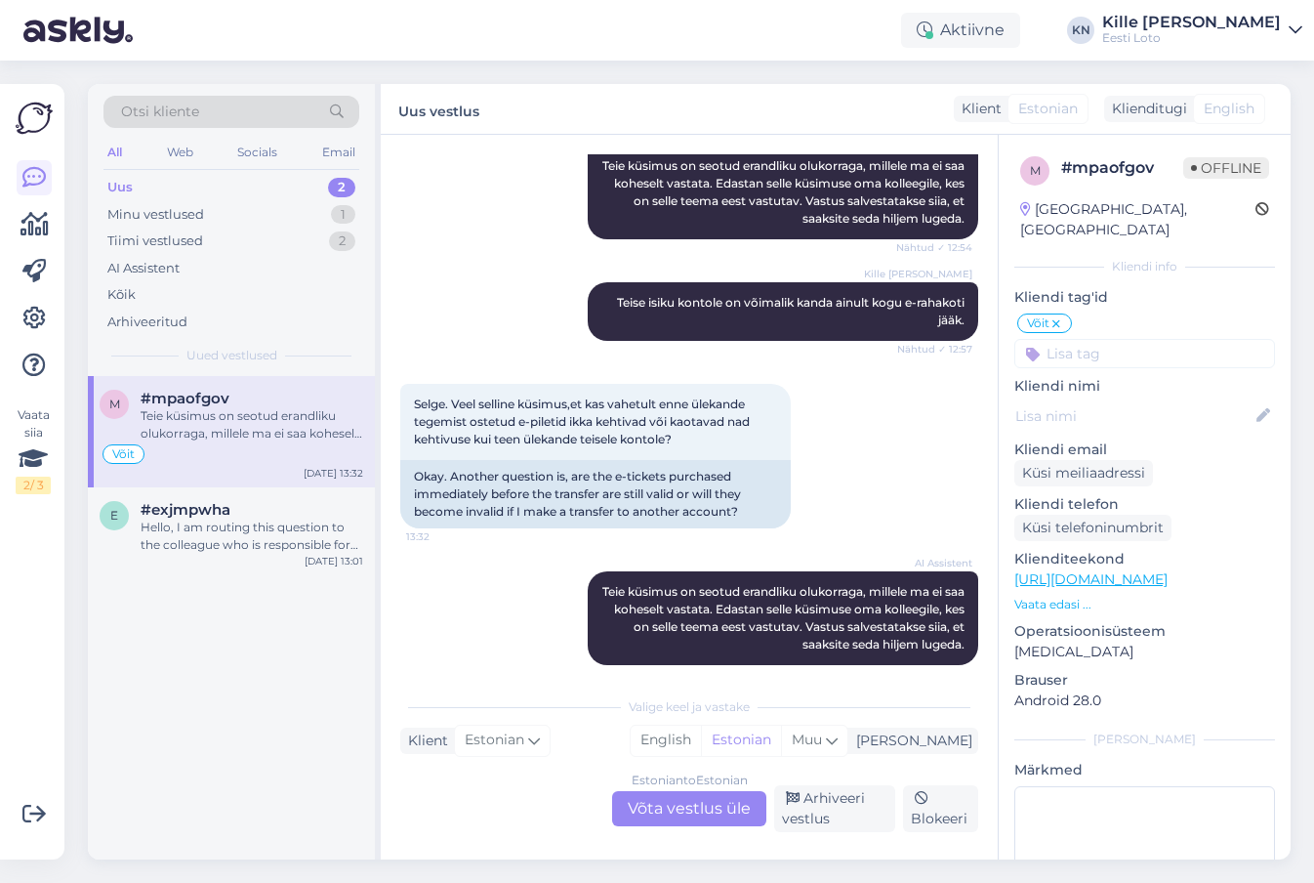
click at [670, 793] on div "Estonian to Estonian Võta vestlus üle" at bounding box center [689, 808] width 154 height 35
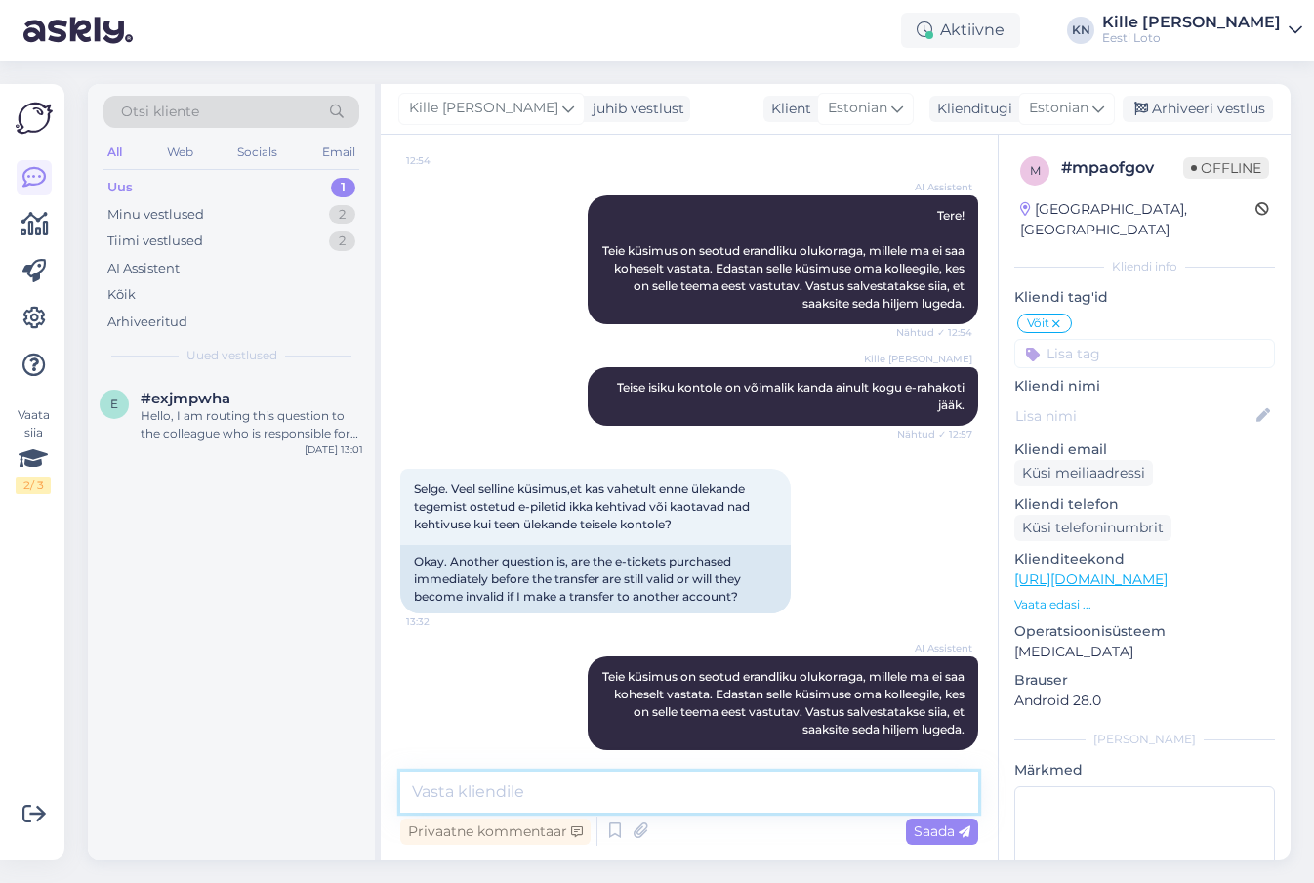
click at [619, 797] on textarea at bounding box center [689, 791] width 578 height 41
type textarea "Mängukontot [PERSON_NAME] enne, kui ostetud piletid on loosis osalenud."
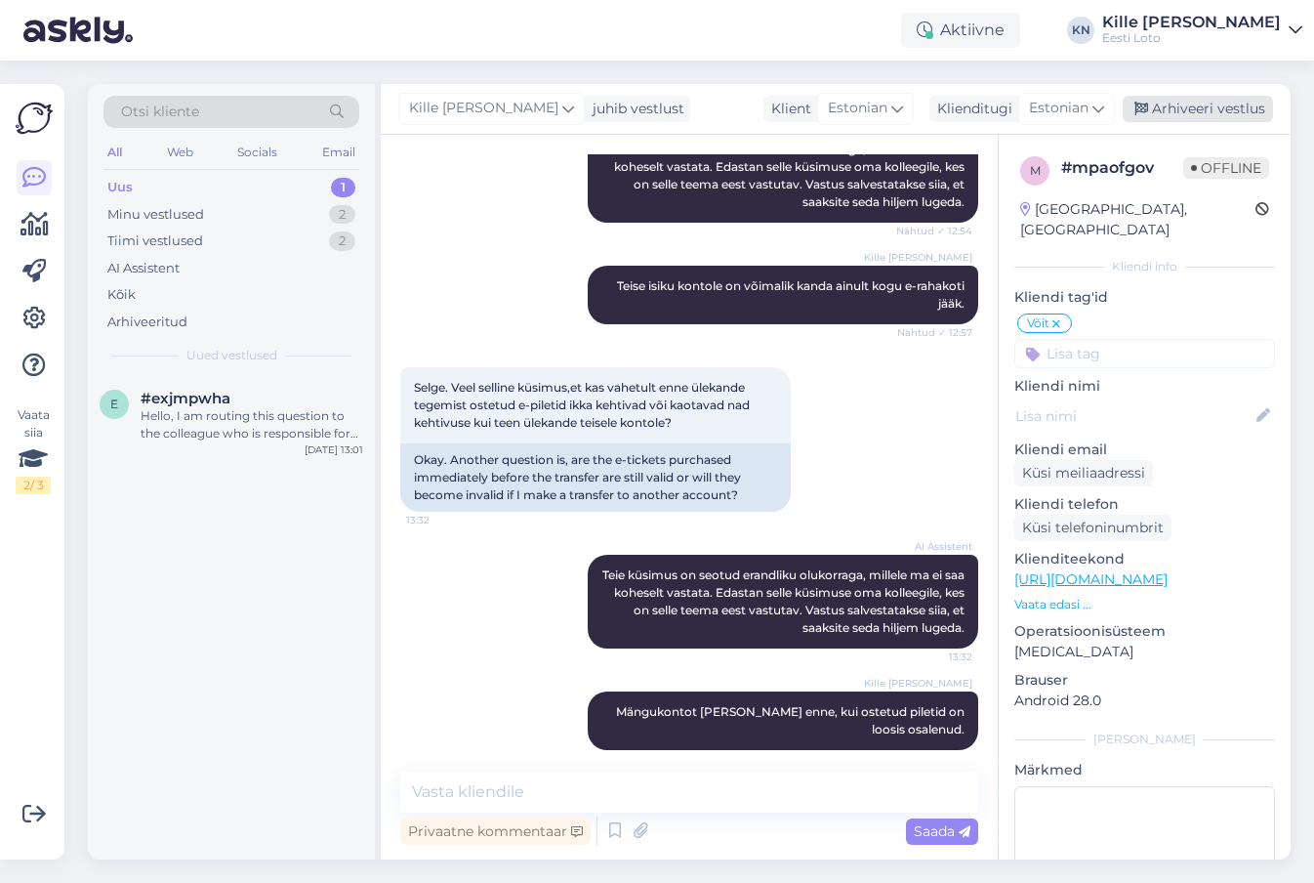
click at [1230, 102] on div "Arhiveeri vestlus" at bounding box center [1198, 109] width 150 height 26
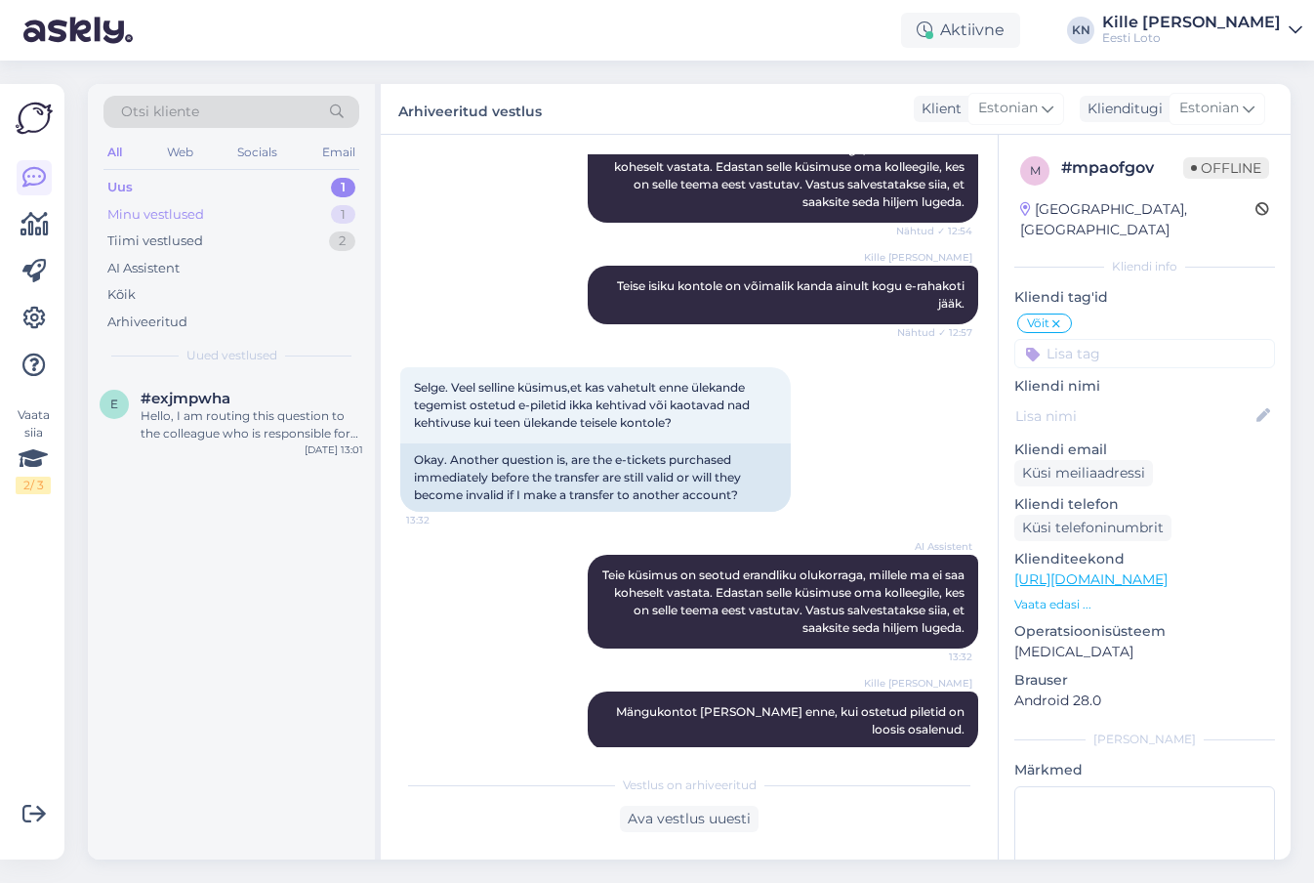
click at [236, 212] on div "Minu vestlused 1" at bounding box center [232, 214] width 256 height 27
click at [193, 414] on div "Palun täpsustage, kas soovite vormistada püsitellimust?" at bounding box center [252, 424] width 223 height 35
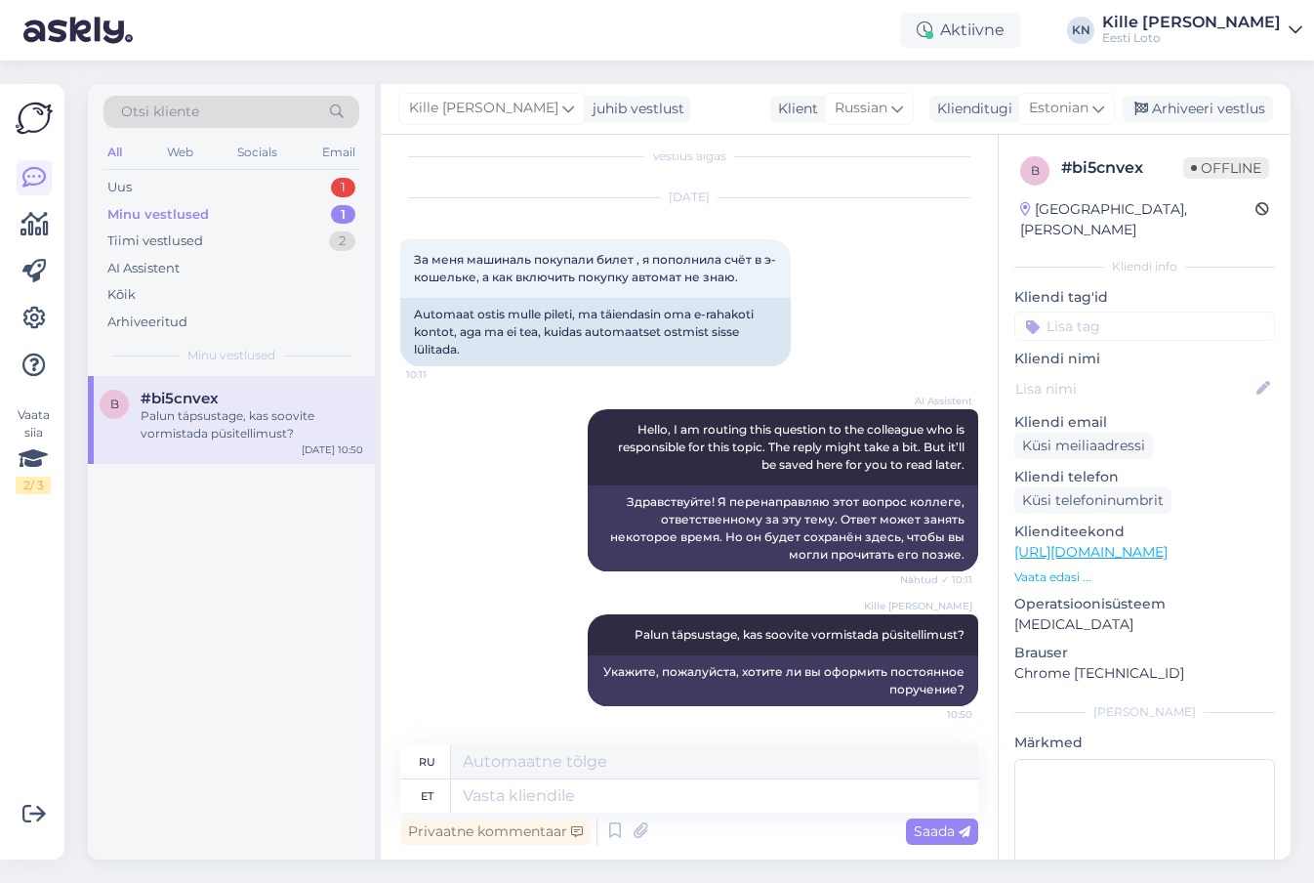
scroll to position [19, 0]
click at [1176, 107] on div "Arhiveeri vestlus" at bounding box center [1198, 109] width 150 height 26
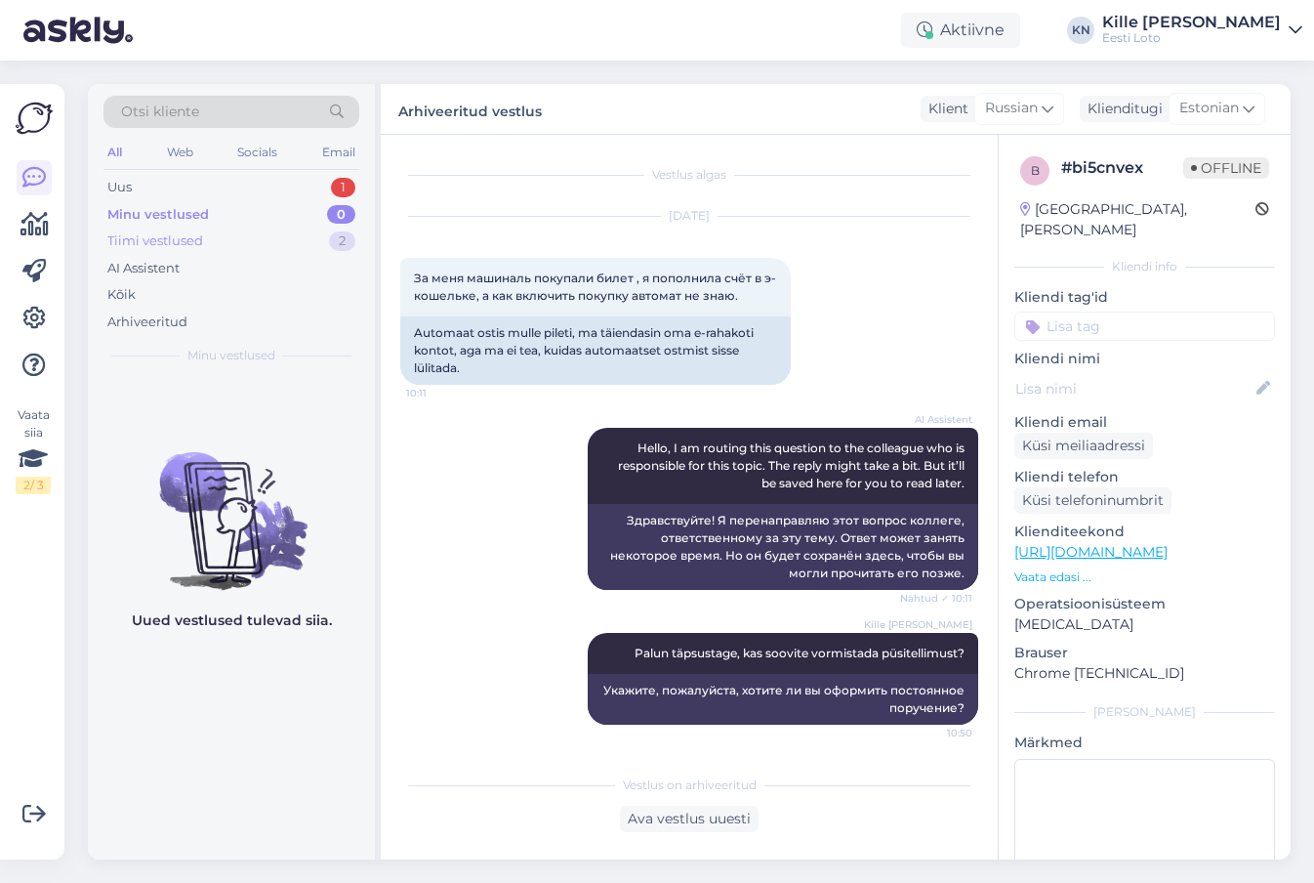
click at [168, 248] on div "Tiimi vestlused" at bounding box center [155, 241] width 96 height 20
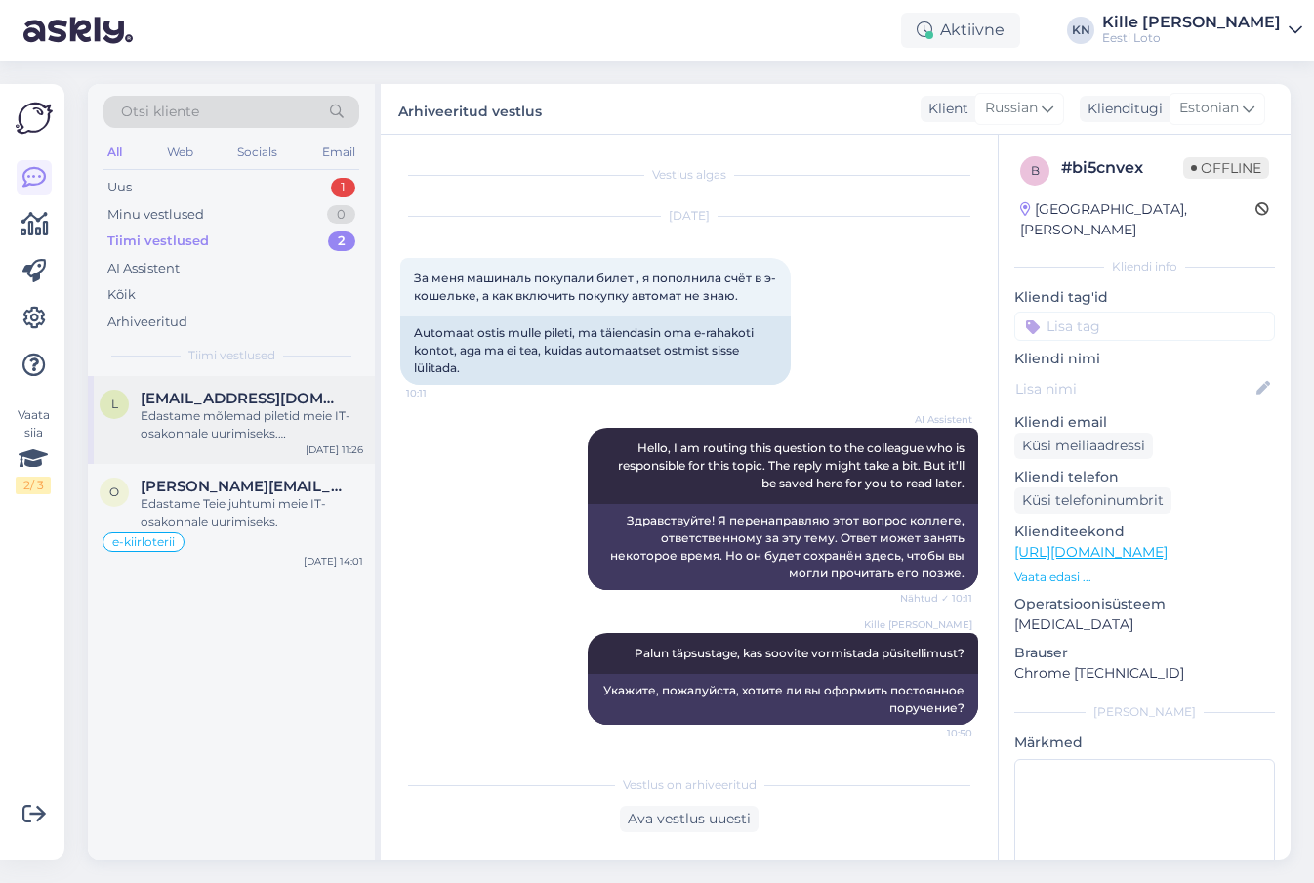
click at [160, 403] on span "[EMAIL_ADDRESS][DOMAIN_NAME]" at bounding box center [242, 399] width 203 height 18
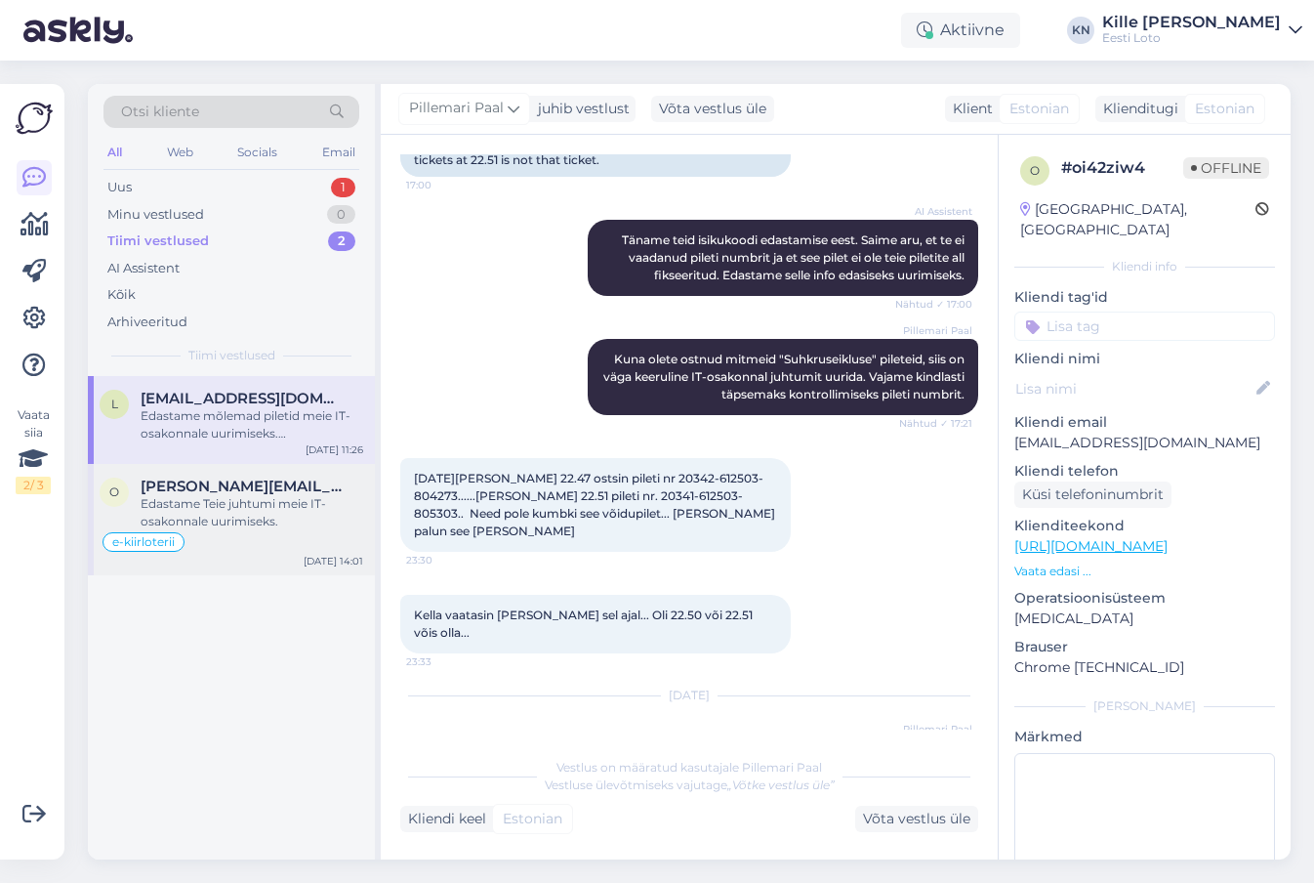
click at [174, 518] on div "Edastame Teie juhtumi meie IT-osakonnale uurimiseks." at bounding box center [252, 512] width 223 height 35
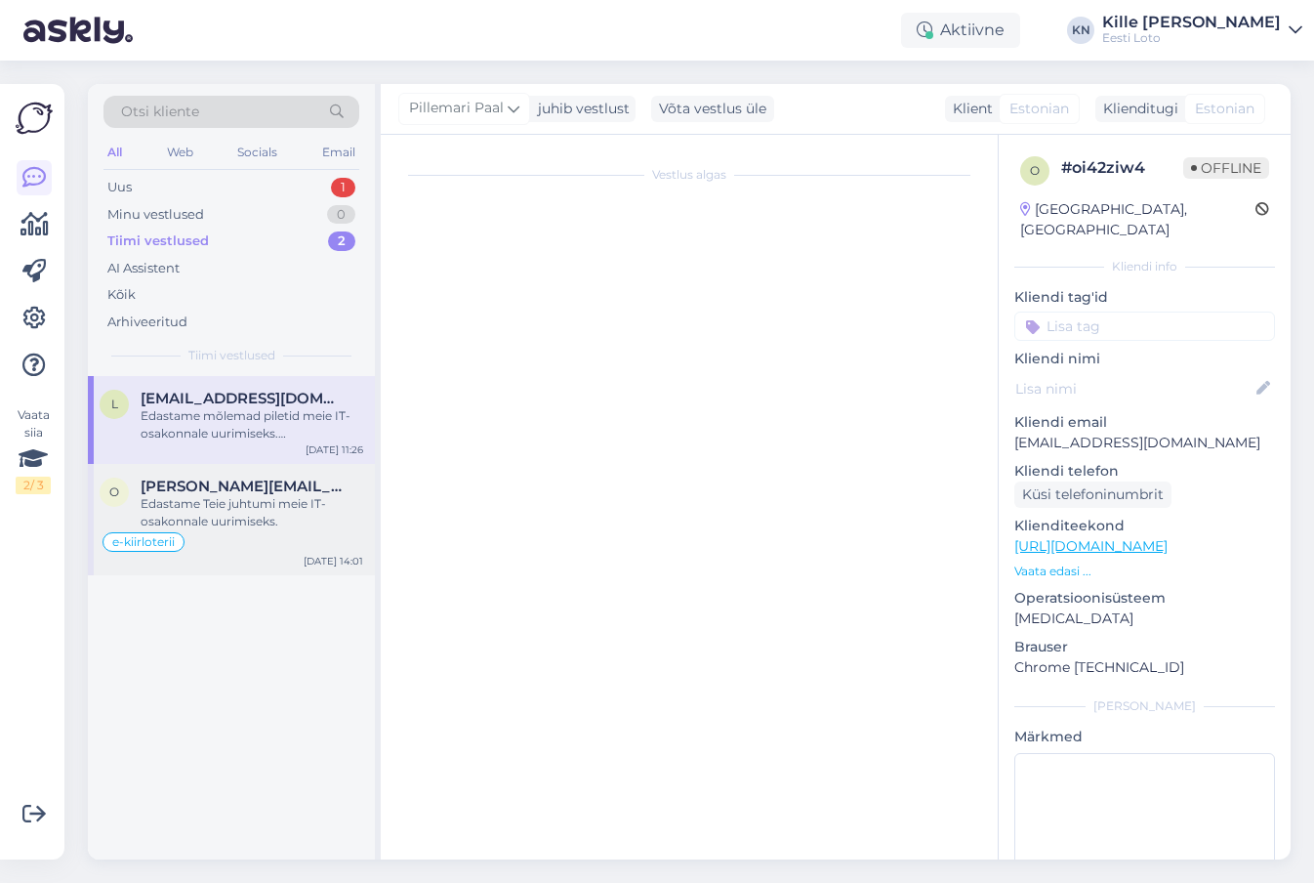
scroll to position [1181, 0]
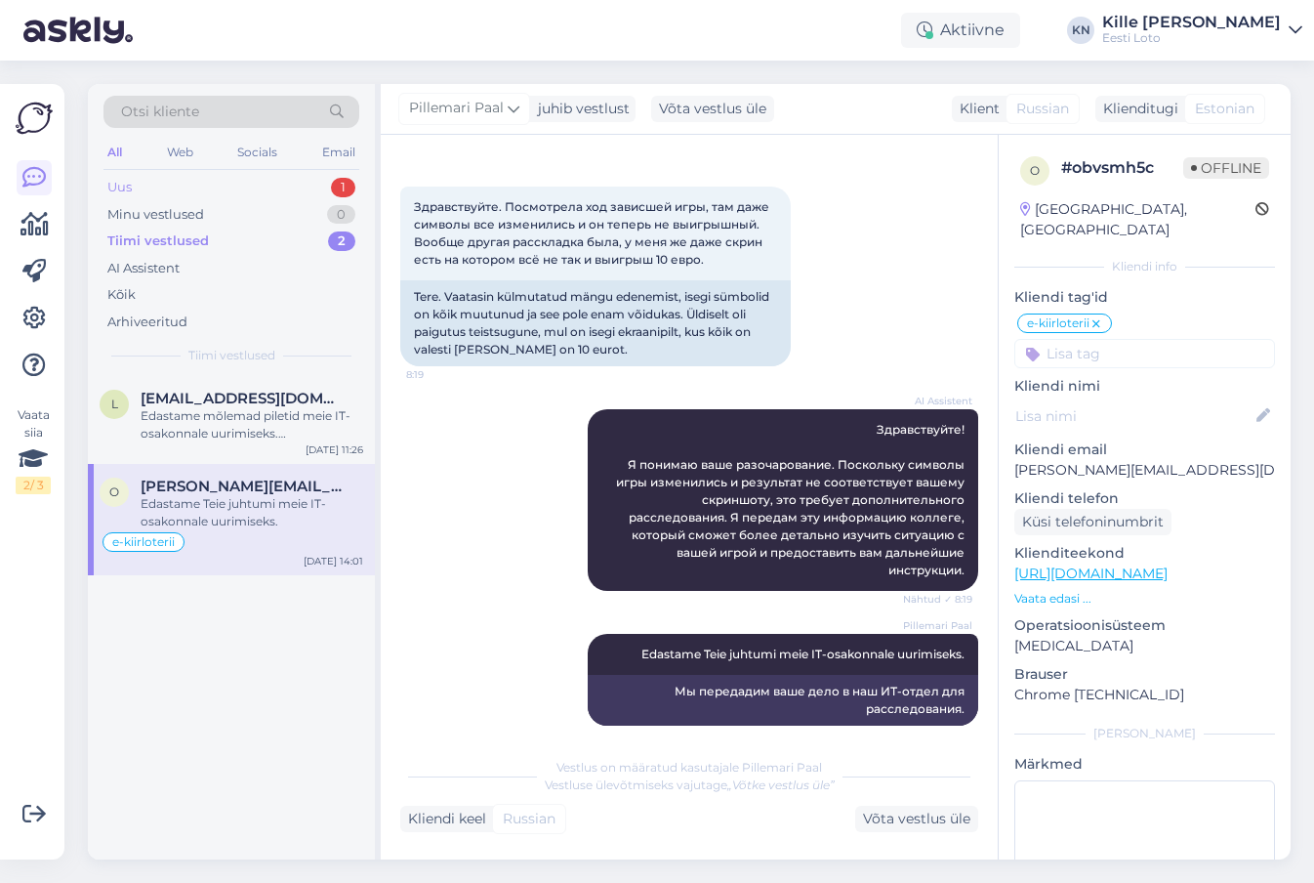
click at [160, 188] on div "Uus 1" at bounding box center [232, 187] width 256 height 27
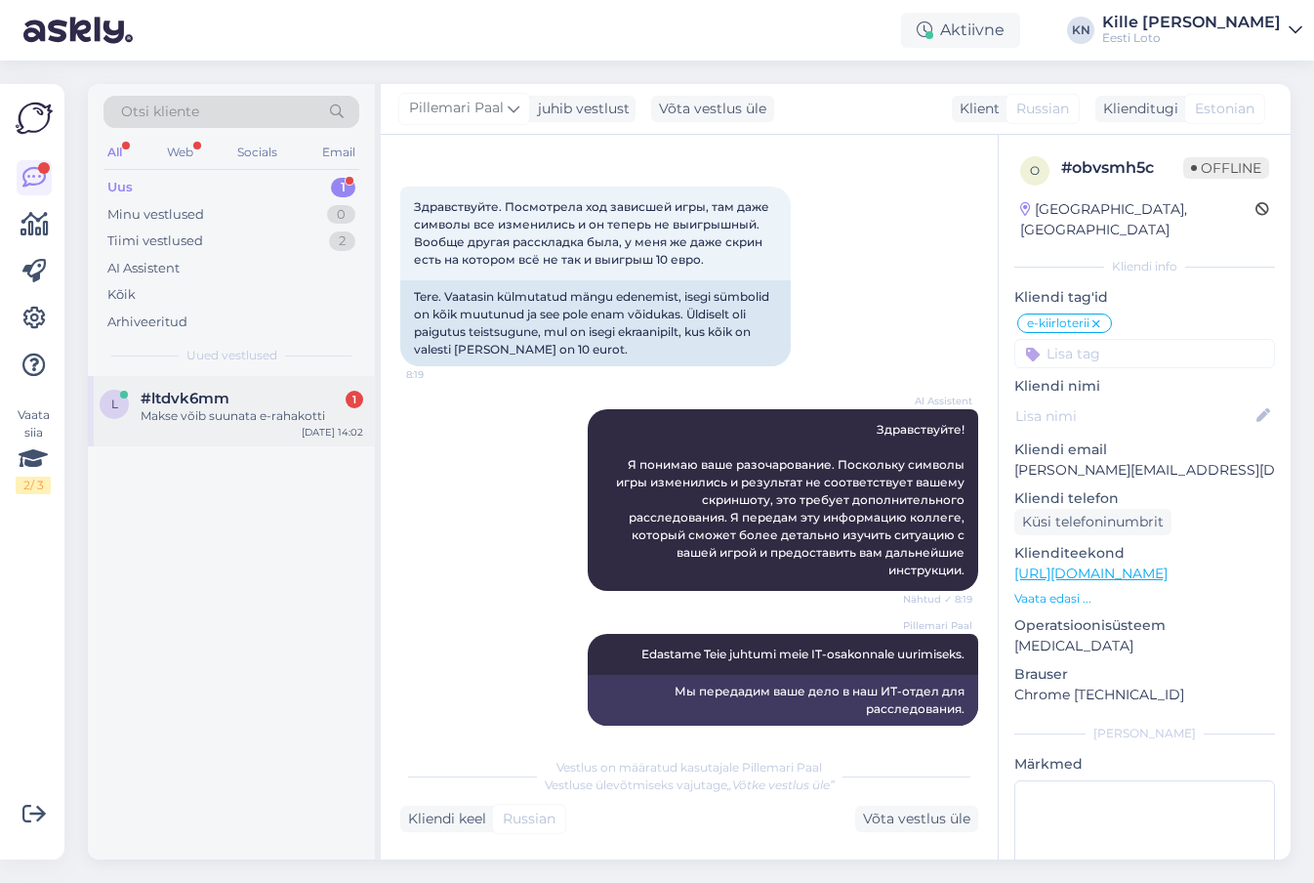
click at [205, 411] on div "Makse võib suunata e-rahakotti" at bounding box center [252, 416] width 223 height 18
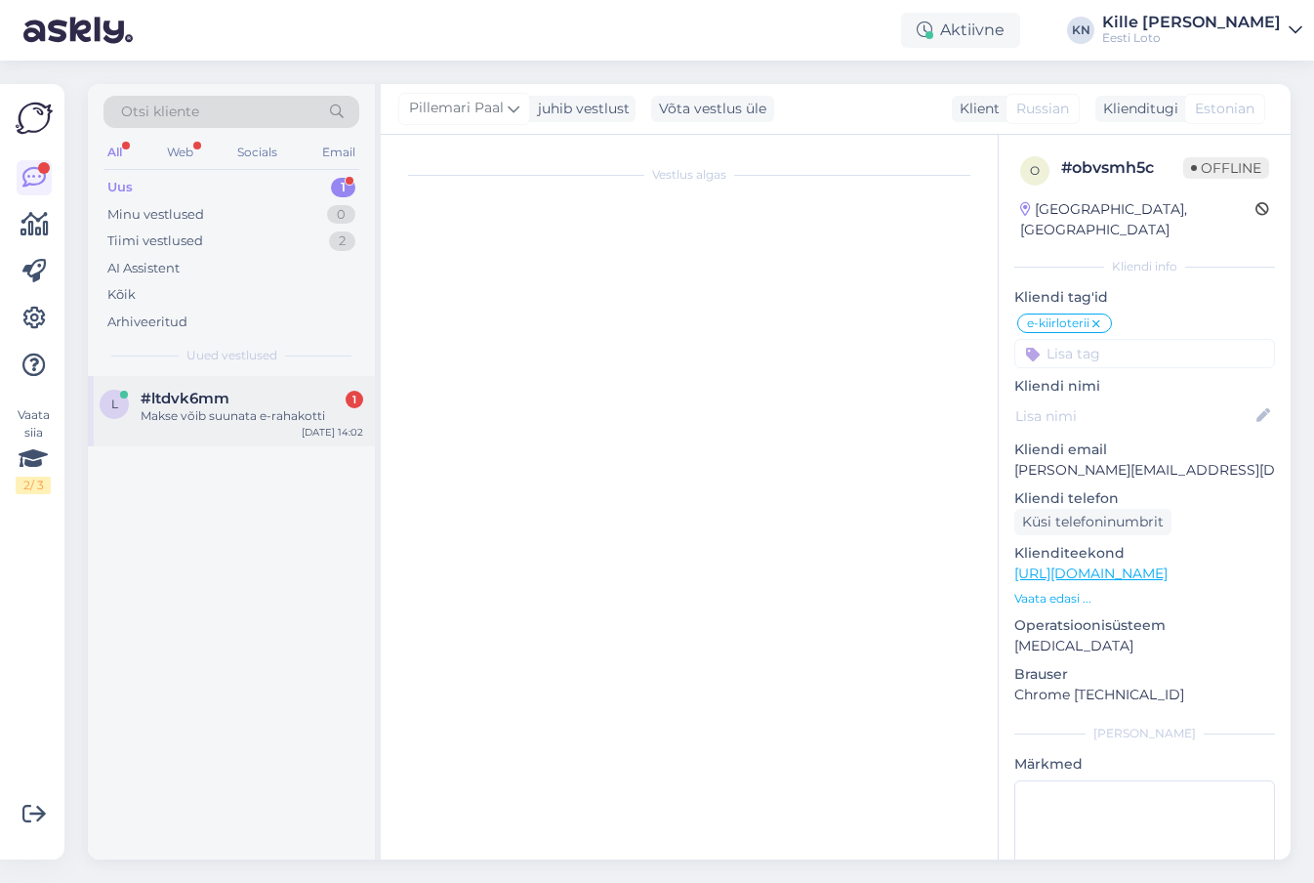
scroll to position [368, 0]
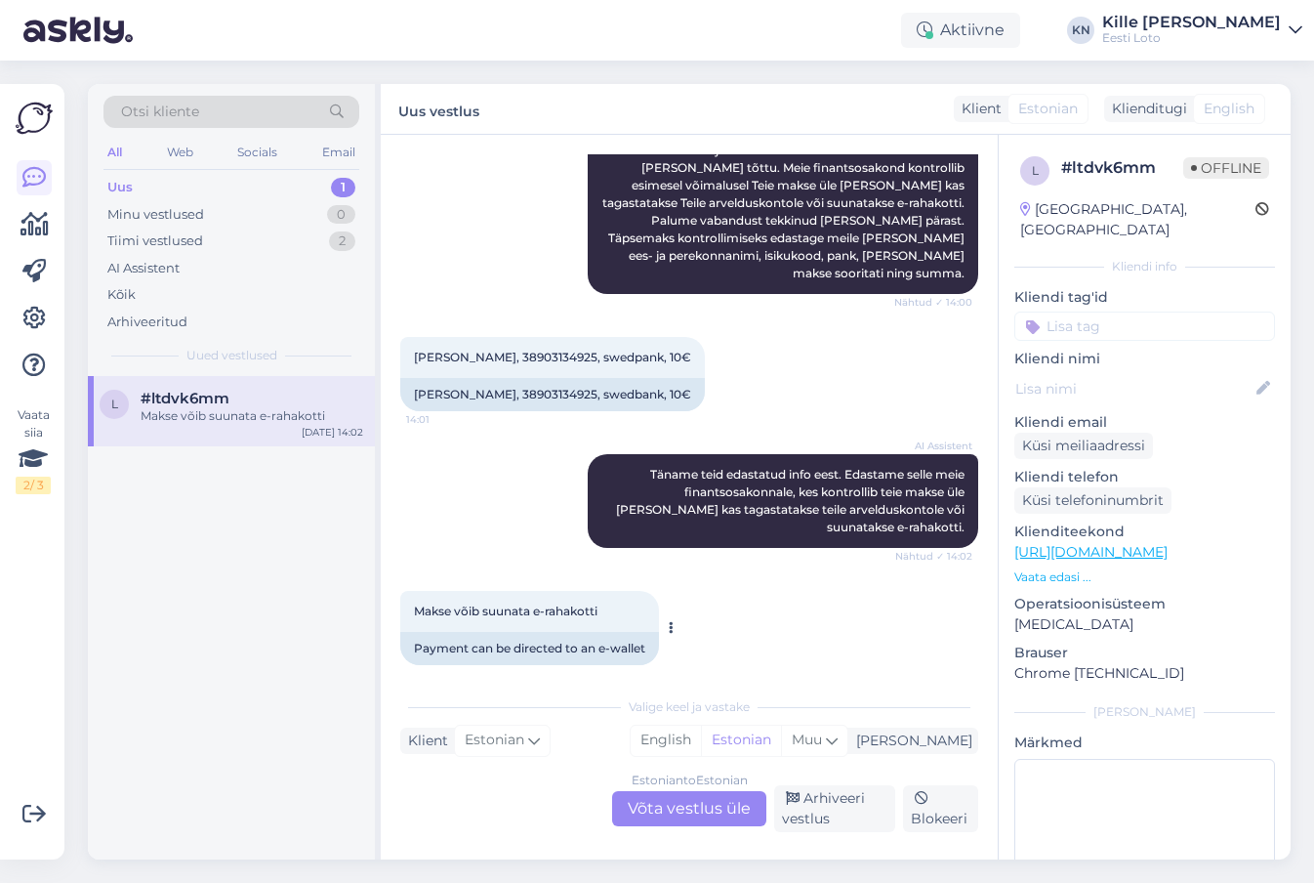
click at [572, 604] on div "Makse võib suunata e-rahakotti 14:02" at bounding box center [529, 611] width 259 height 41
click at [140, 188] on div "Uus 1" at bounding box center [232, 187] width 256 height 27
click at [213, 406] on span "#ltdvk6mm" at bounding box center [185, 399] width 89 height 18
click at [691, 808] on div "Estonian to Estonian Võta vestlus üle" at bounding box center [689, 808] width 154 height 35
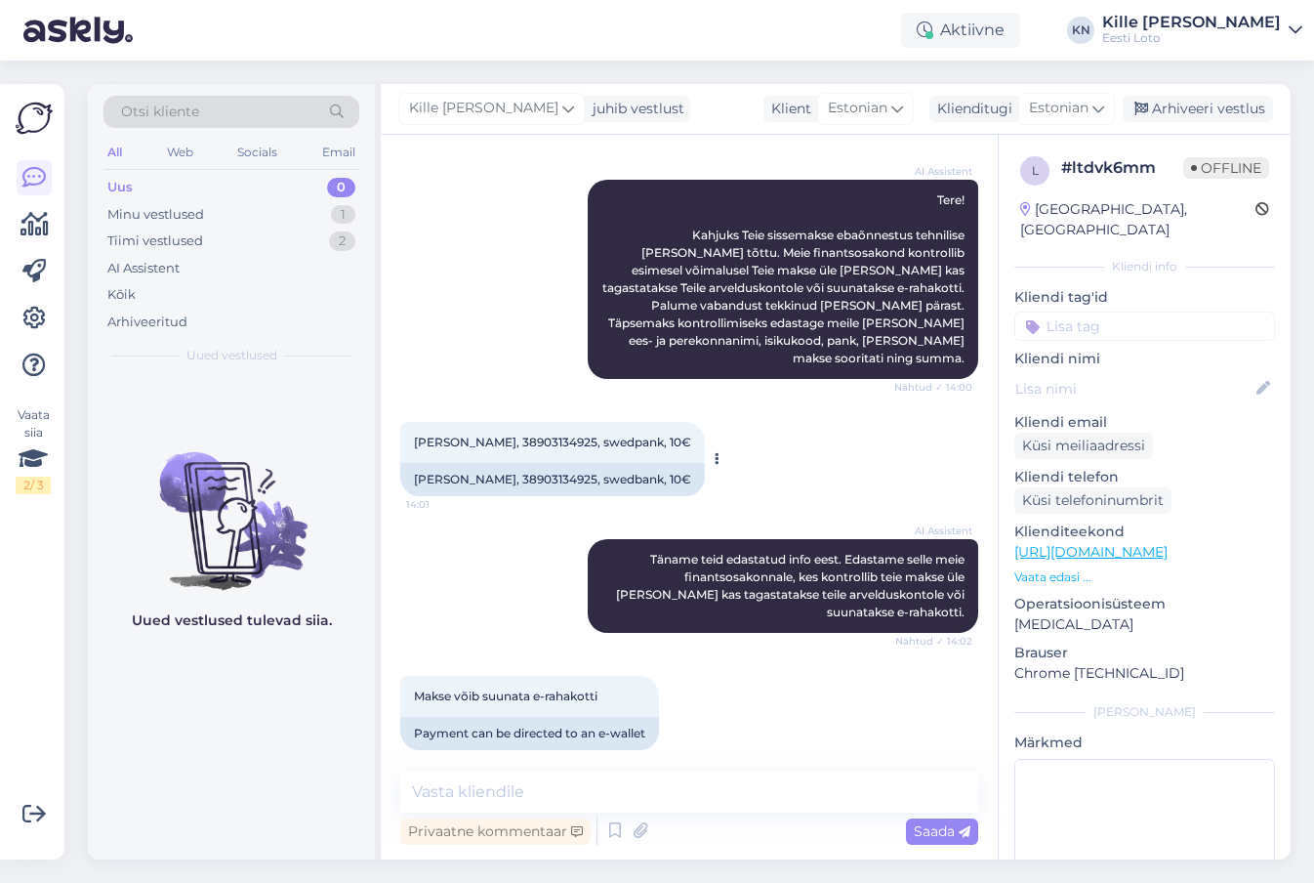
click at [467, 435] on span "[PERSON_NAME], 38903134925, swedpank, 10€" at bounding box center [552, 442] width 277 height 15
copy span "Talviste"
click at [527, 782] on textarea at bounding box center [689, 791] width 578 height 41
paste textarea "Teise isiku/firma pangakontolt sissemakset ei ole võimalik teha ja see tagastat…"
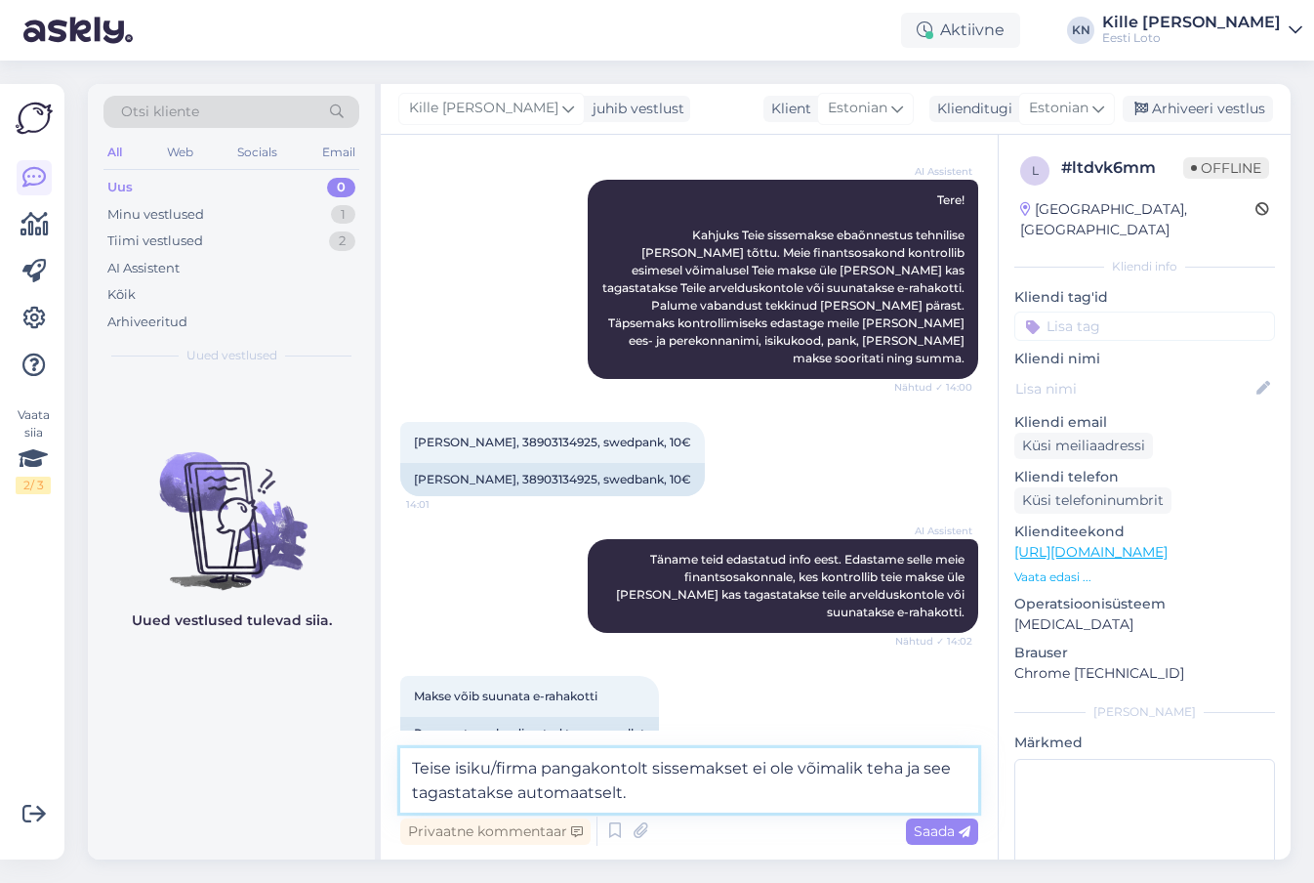
click at [533, 773] on textarea "Teise isiku/firma pangakontolt sissemakset ei ole võimalik teha ja see tagastat…" at bounding box center [689, 780] width 578 height 64
click at [814, 793] on textarea "Teise isiku pangakontolt sissemakset ei ole võimalik teha ja see tagastatakse a…" at bounding box center [689, 780] width 578 height 64
click at [415, 769] on textarea "Teise isiku pangakontolt sissemakset ei ole võimalik teha ja see tagastatakse a…" at bounding box center [689, 780] width 578 height 64
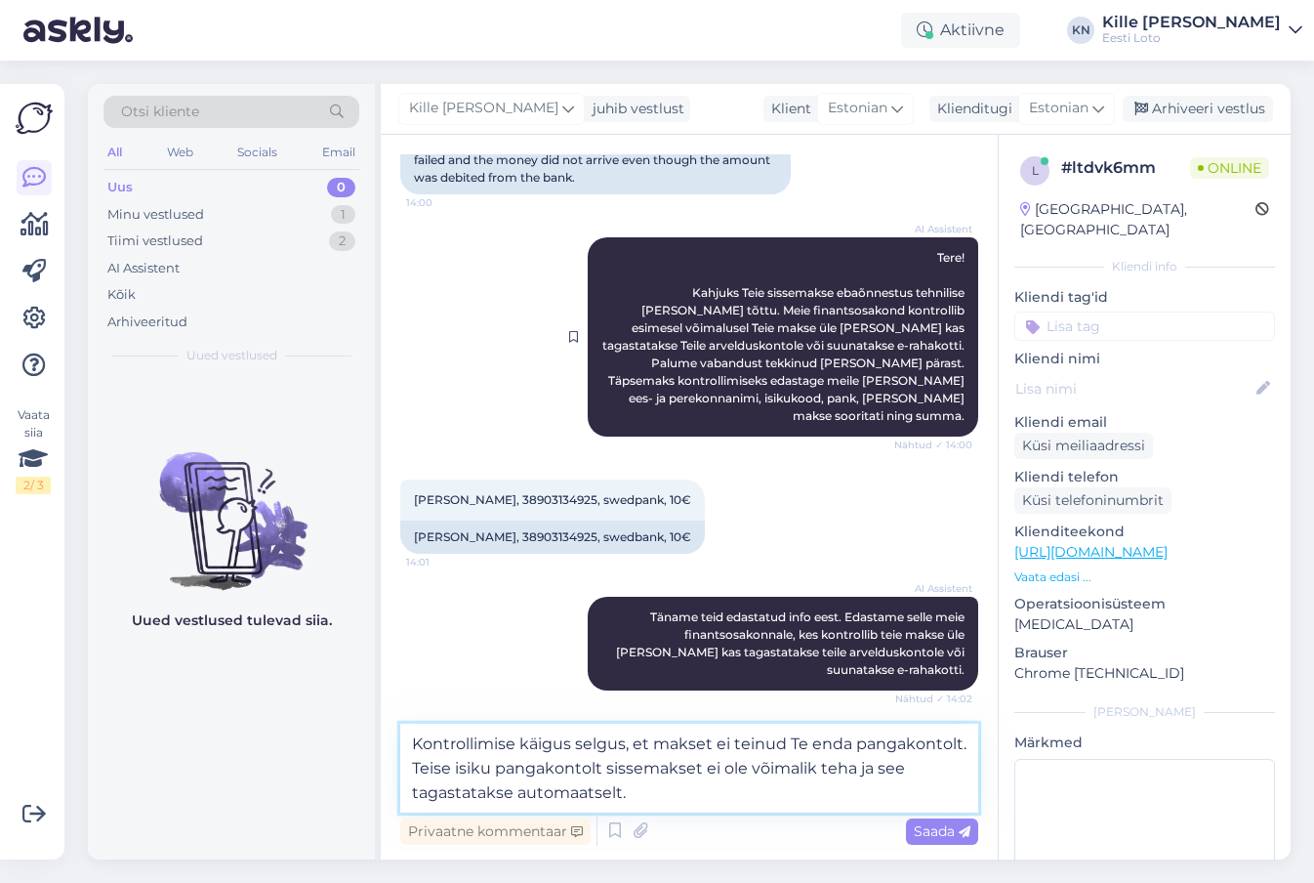
scroll to position [331, 0]
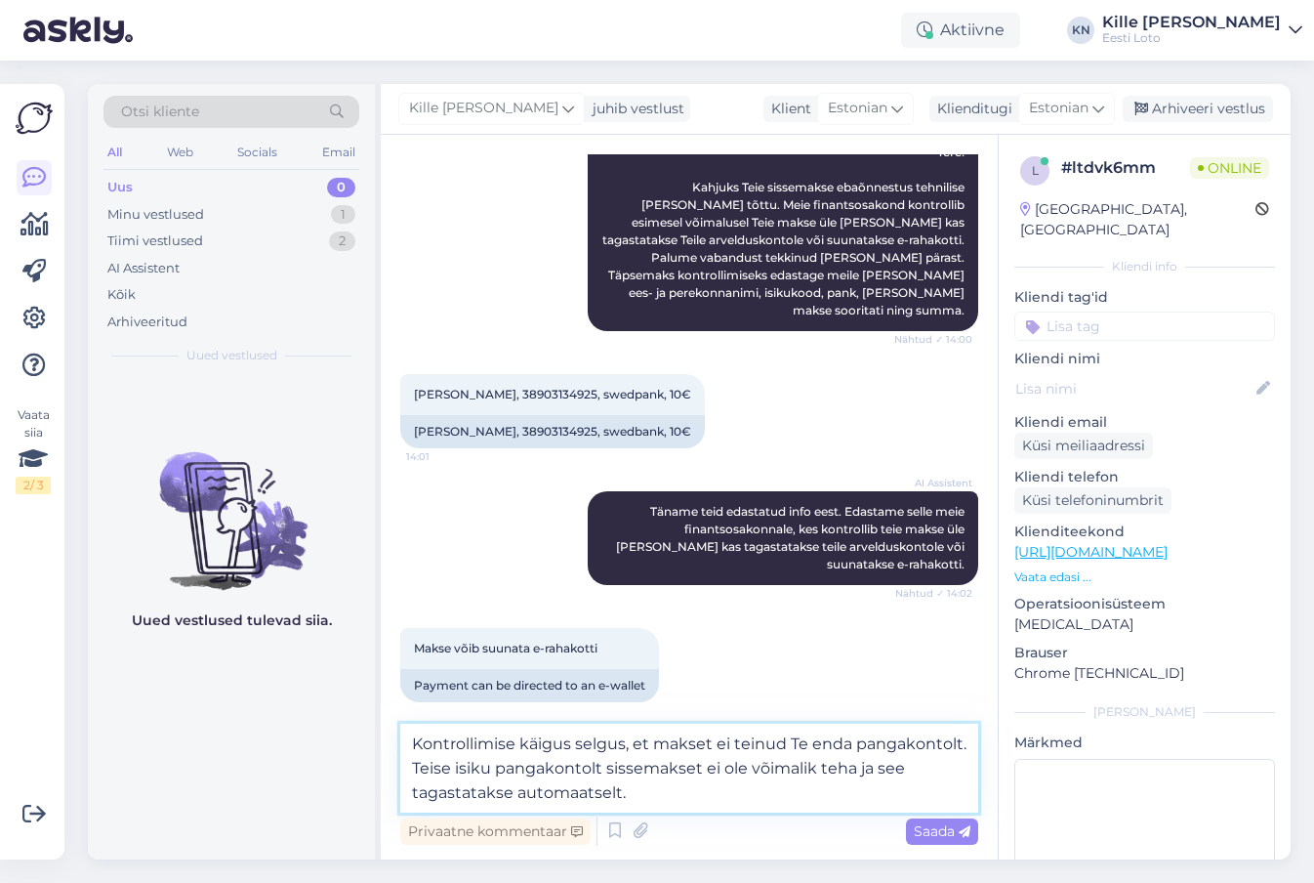
click at [931, 780] on textarea "Kontrollimise käigus selgus, et makset ei teinud Te enda pangakontolt. Teise is…" at bounding box center [689, 768] width 578 height 89
type textarea "Kontrollimise käigus selgus, et makset ei teinud Te enda pangakontolt. Teise is…"
click at [922, 830] on span "Saada" at bounding box center [942, 831] width 57 height 18
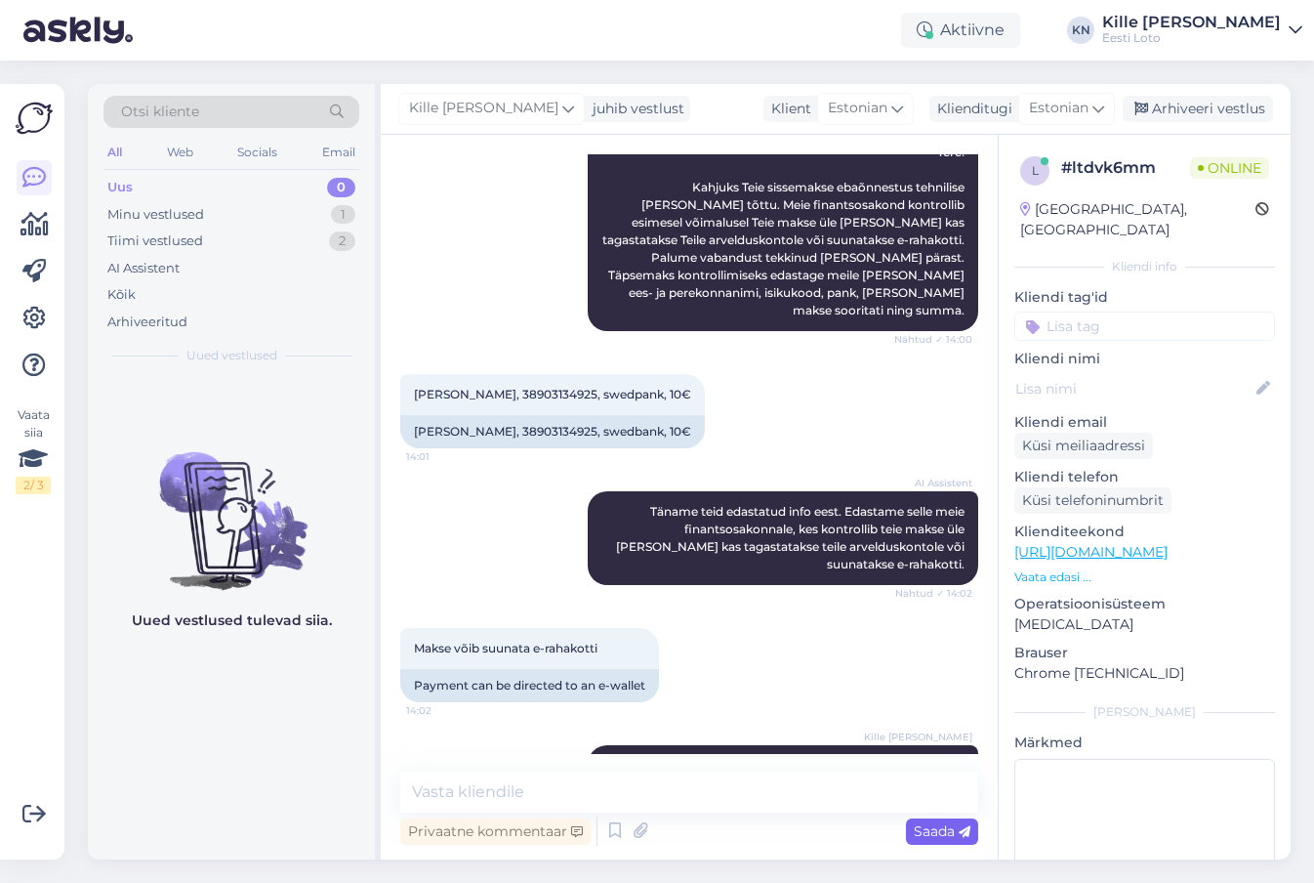
scroll to position [402, 0]
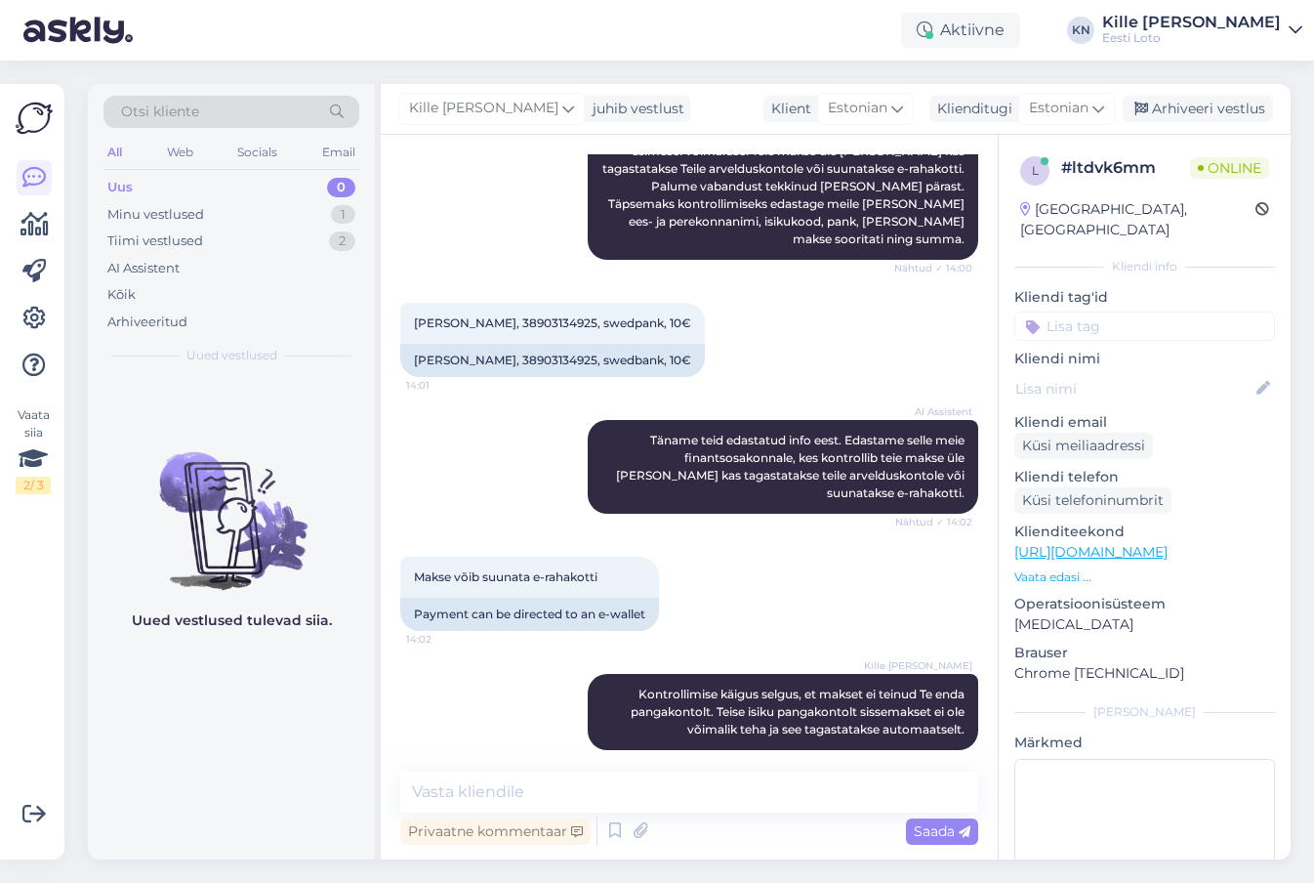
click at [1078, 317] on input at bounding box center [1145, 326] width 261 height 29
type input "e-rah"
click at [1148, 370] on div "E-rahakott" at bounding box center [1144, 380] width 83 height 20
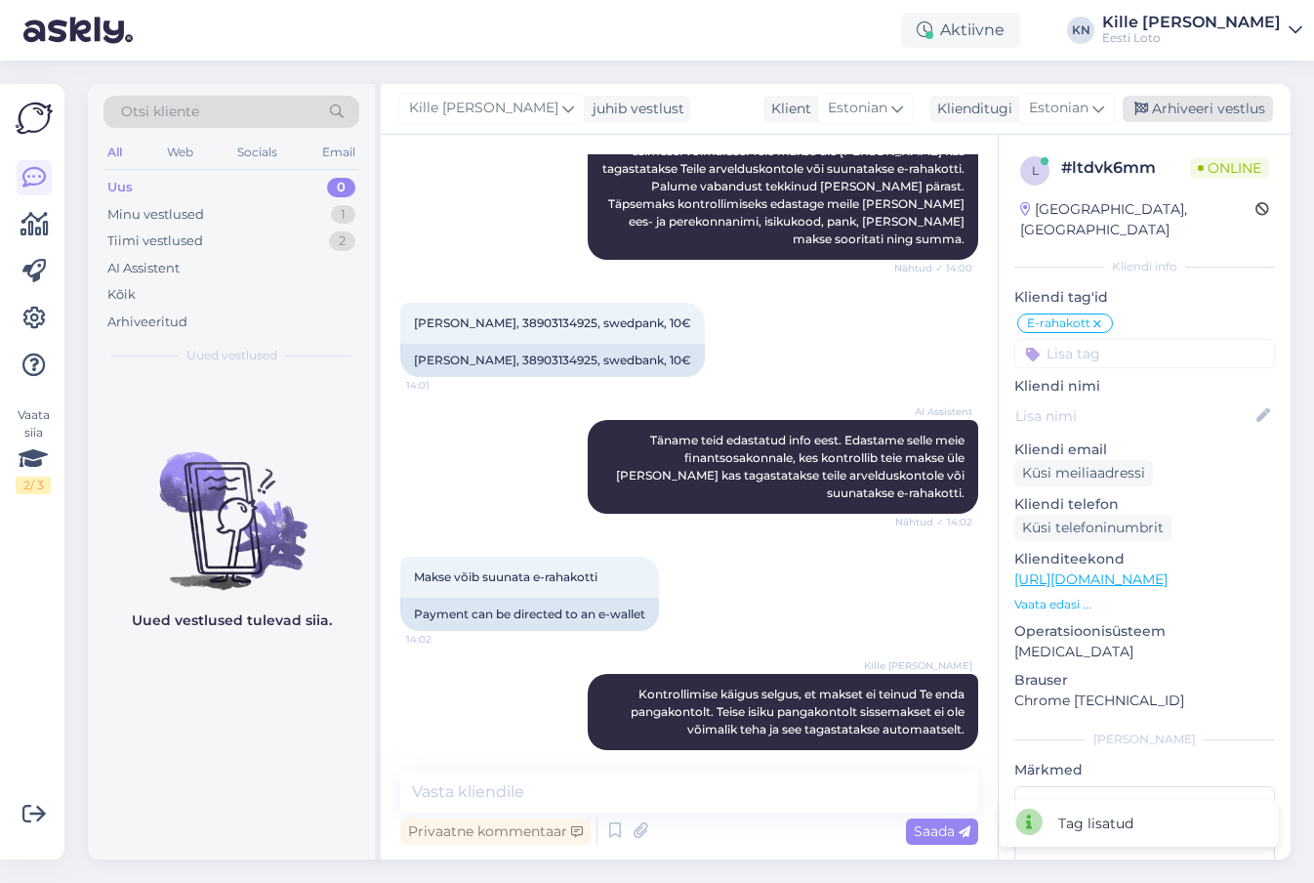
click at [1188, 103] on div "Arhiveeri vestlus" at bounding box center [1198, 109] width 150 height 26
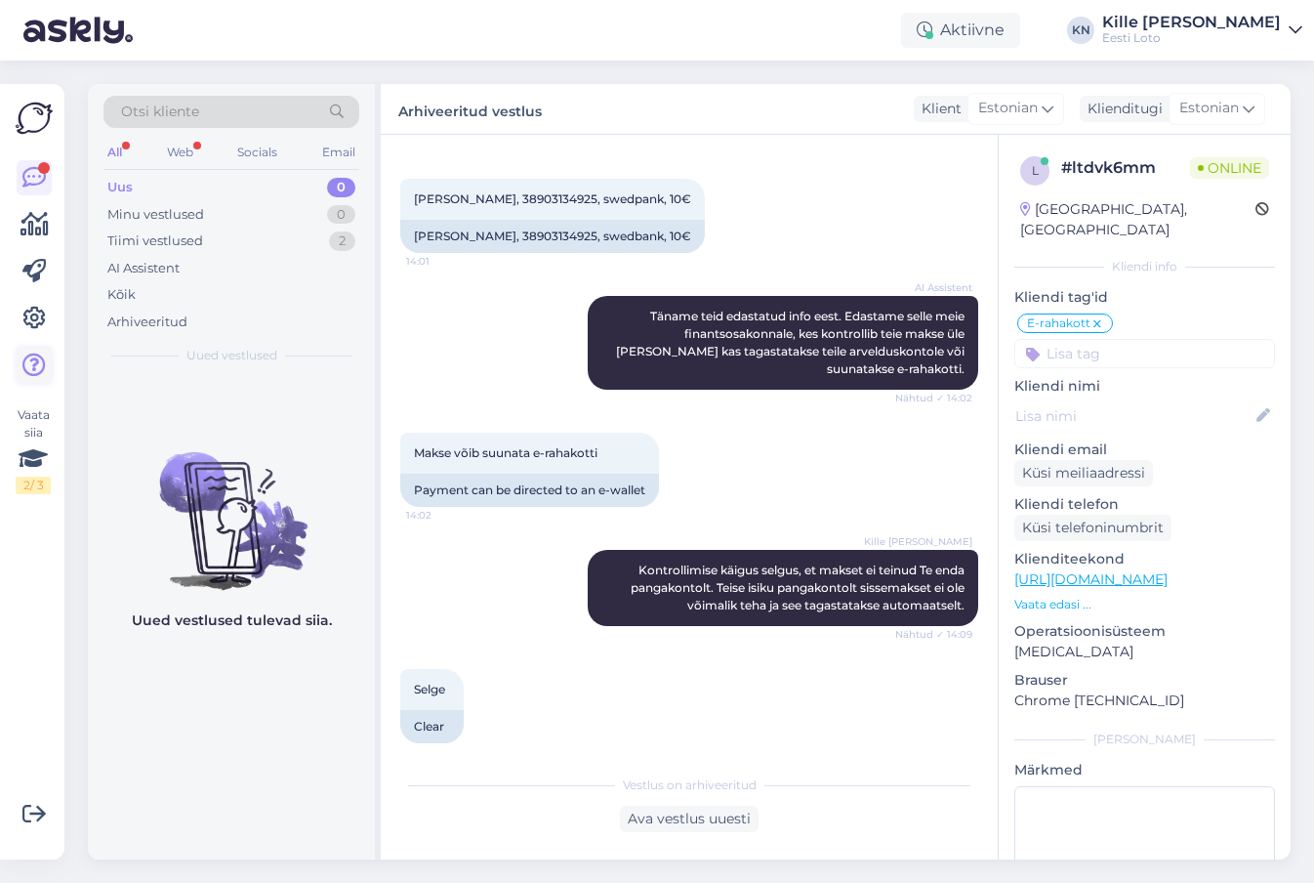
scroll to position [610, 0]
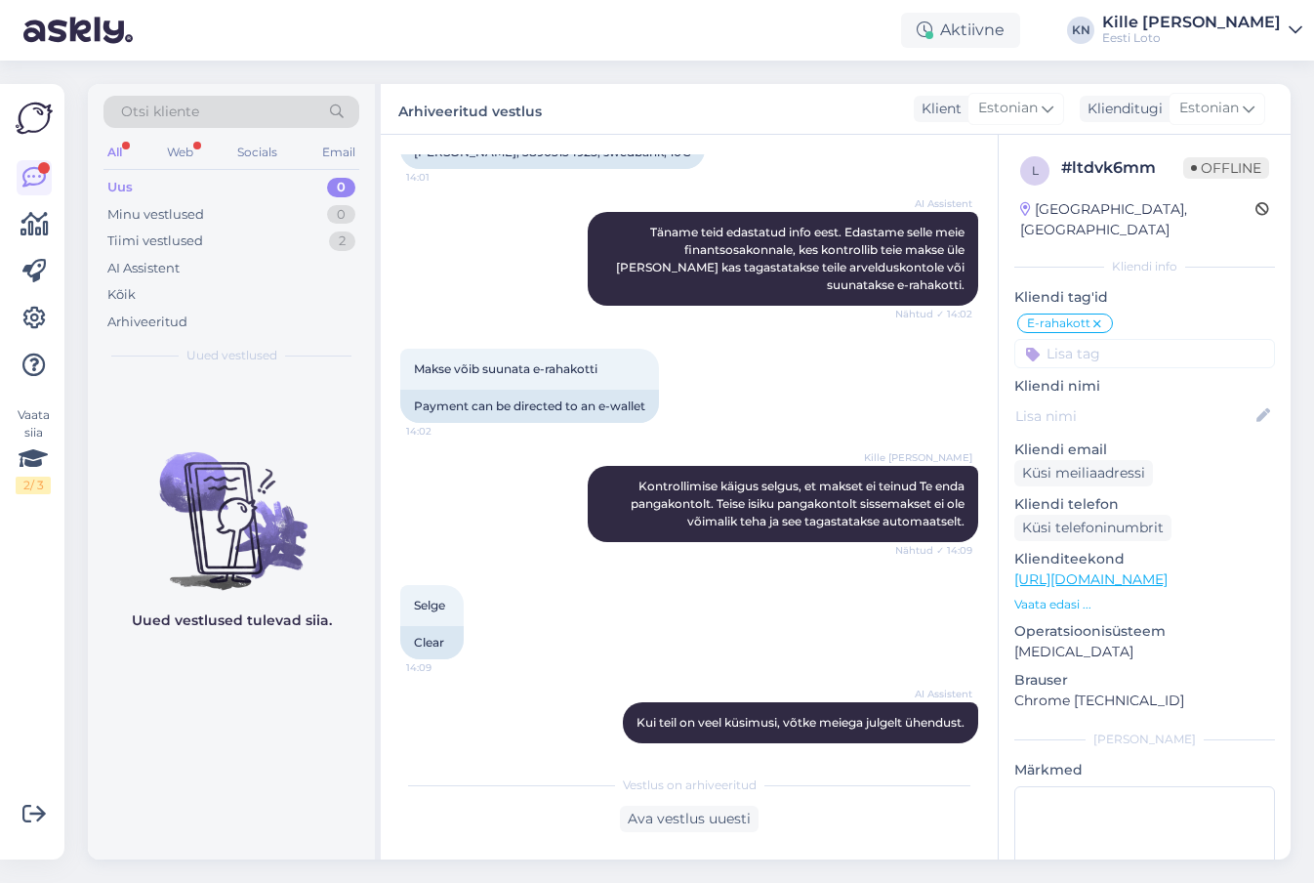
click at [233, 200] on div "Uus 0" at bounding box center [232, 187] width 256 height 27
click at [232, 205] on div "Minu vestlused 0" at bounding box center [232, 214] width 256 height 27
click at [220, 277] on div "AI Assistent" at bounding box center [232, 268] width 256 height 27
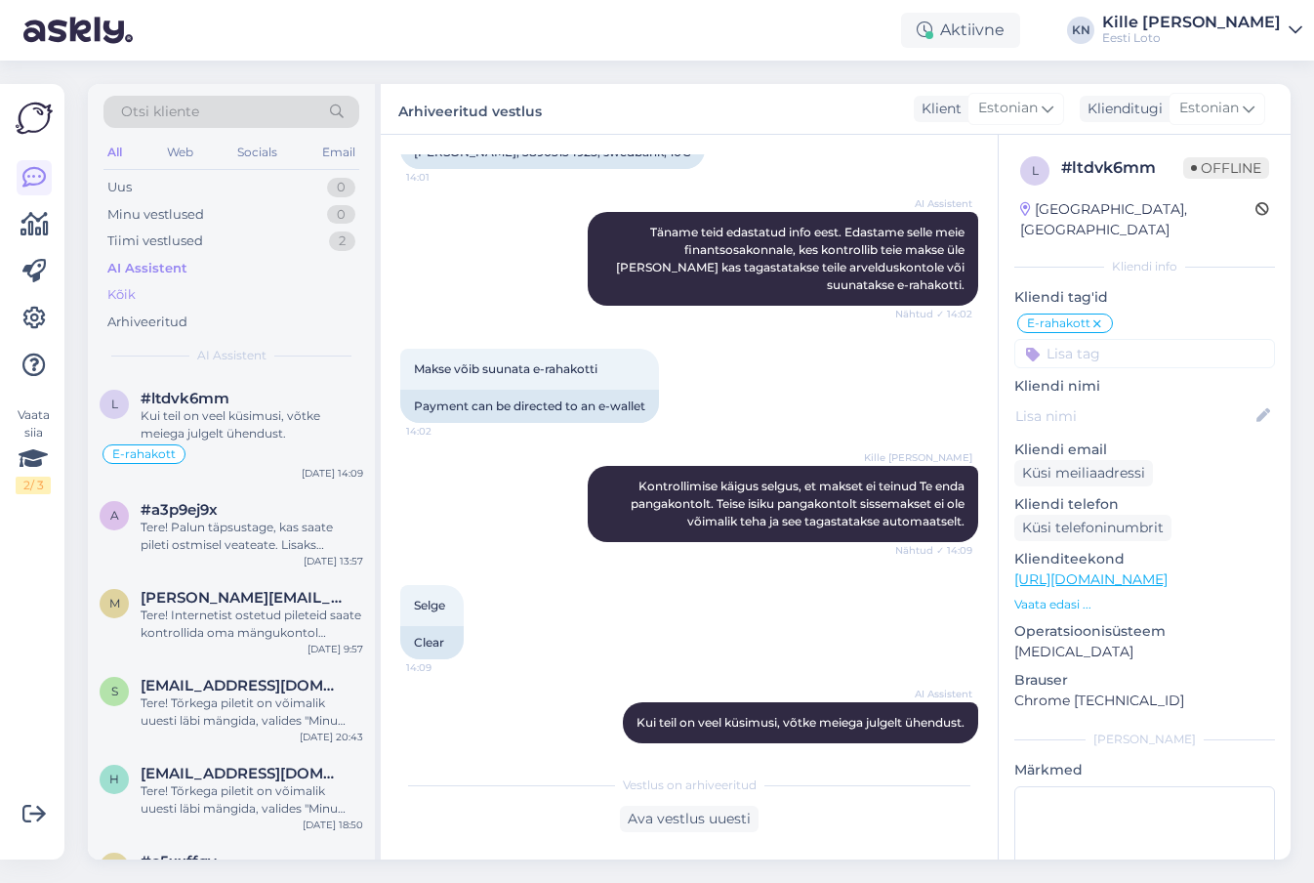
click at [213, 298] on div "Kõik" at bounding box center [232, 294] width 256 height 27
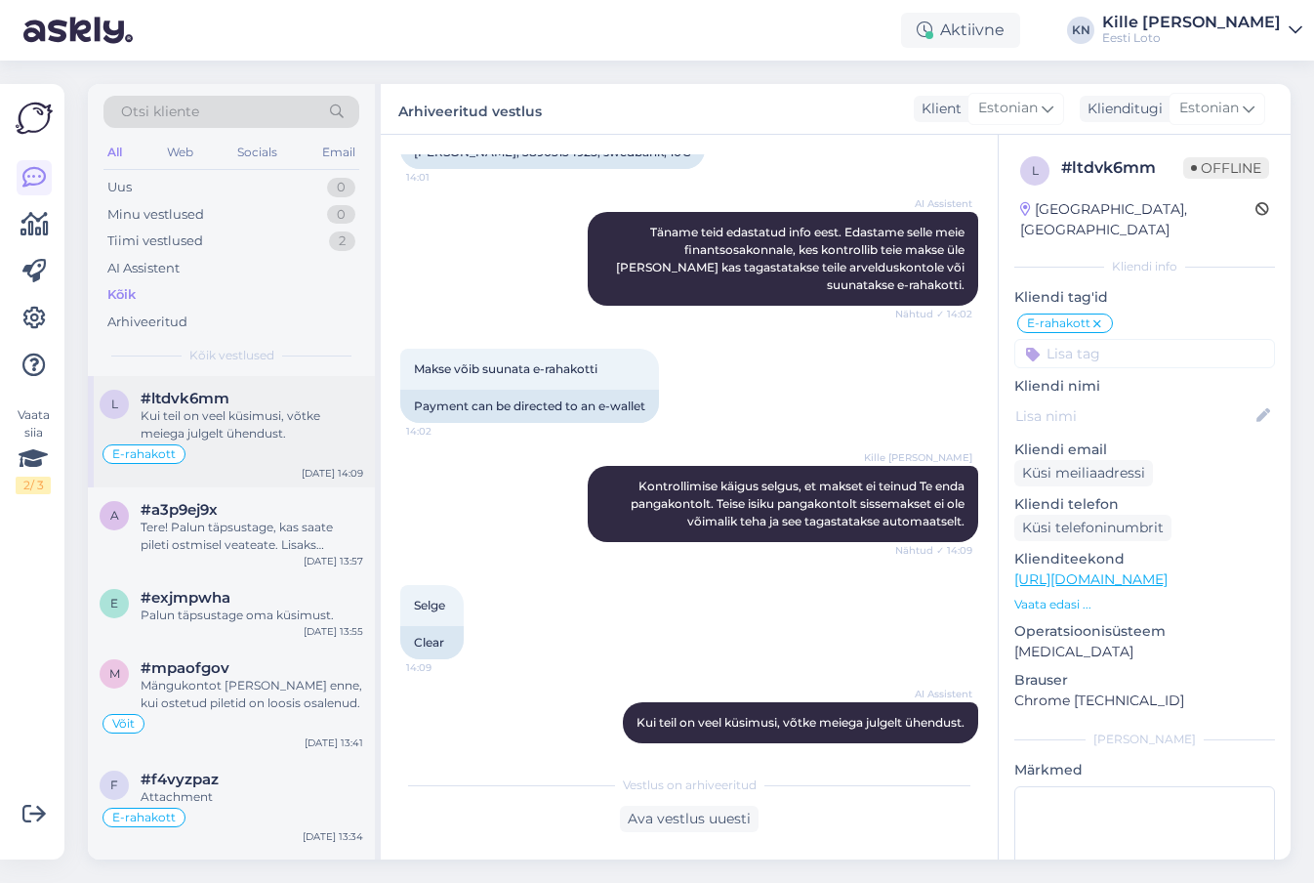
click at [242, 419] on div "Kui teil on veel küsimusi, võtke meiega julgelt ühendust." at bounding box center [252, 424] width 223 height 35
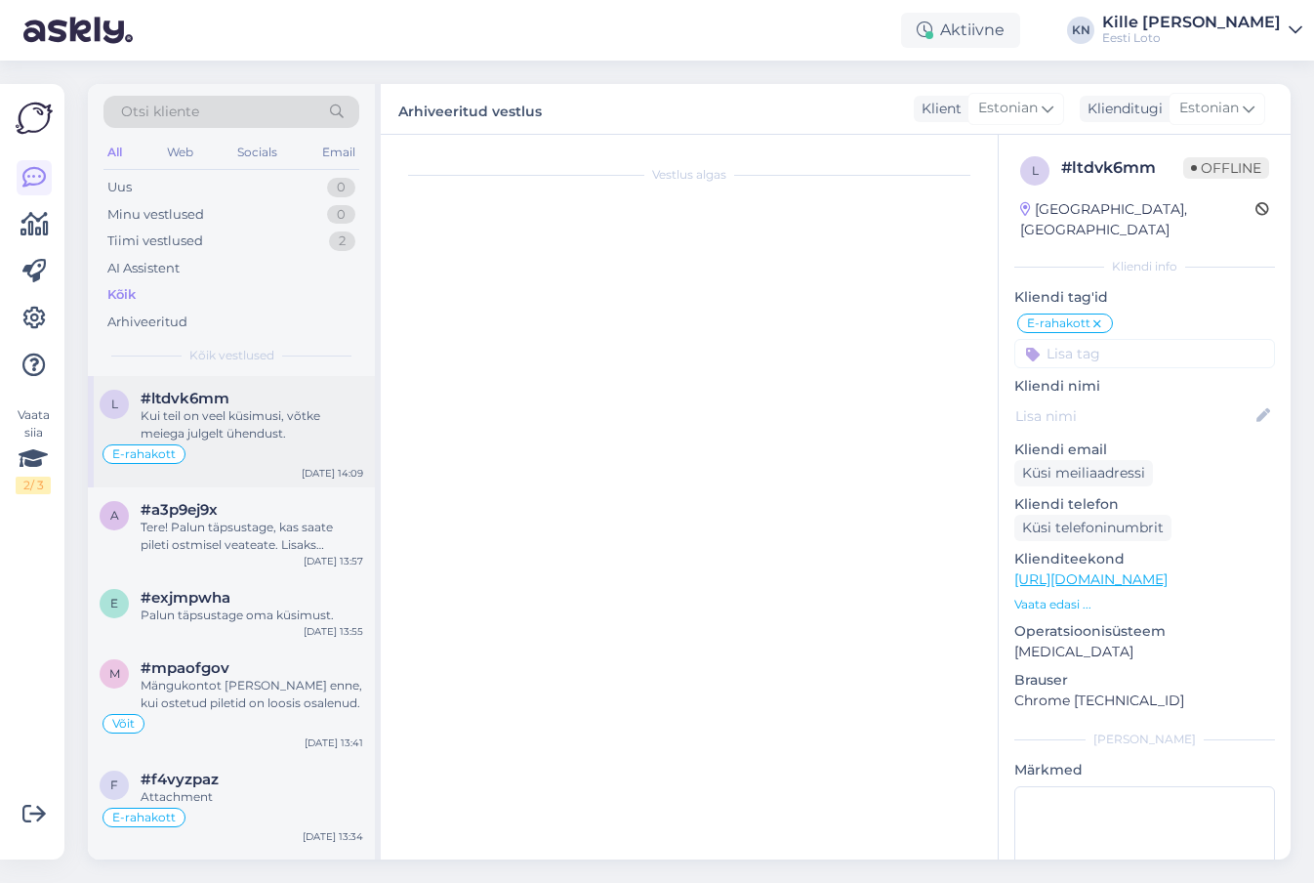
scroll to position [628, 0]
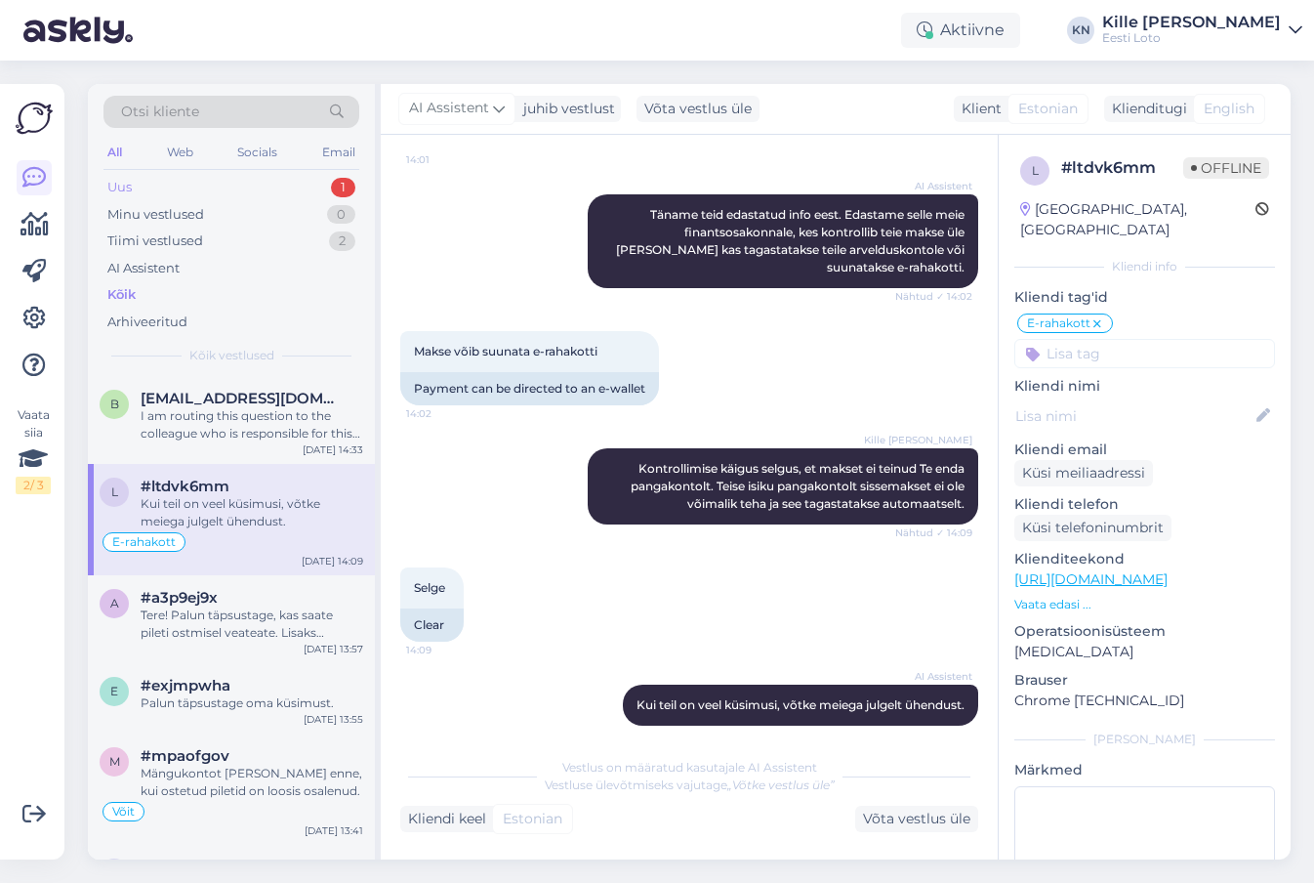
click at [255, 187] on div "Uus 1" at bounding box center [232, 187] width 256 height 27
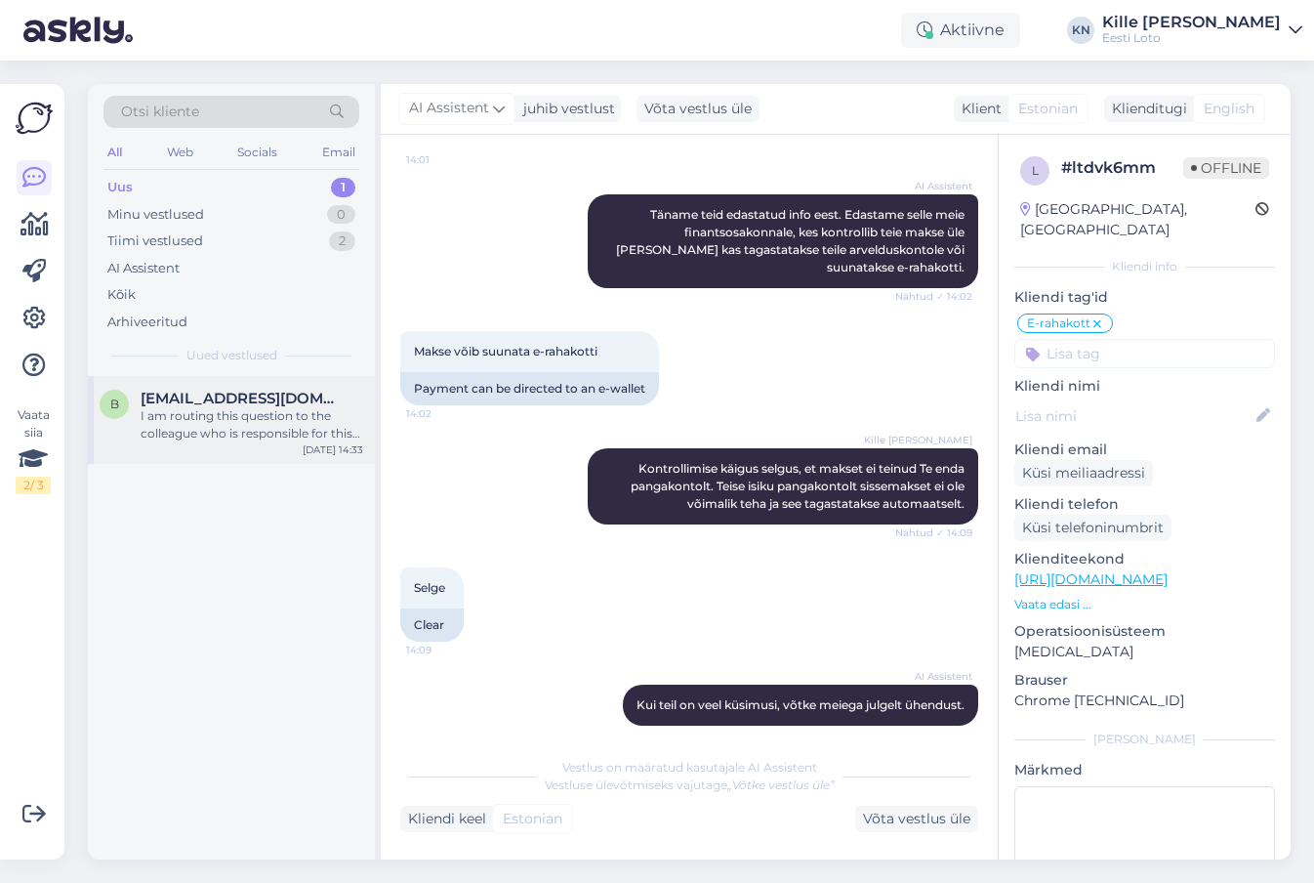
click at [205, 385] on div "b [EMAIL_ADDRESS][DOMAIN_NAME] I am routing this question to the colleague who …" at bounding box center [231, 420] width 287 height 88
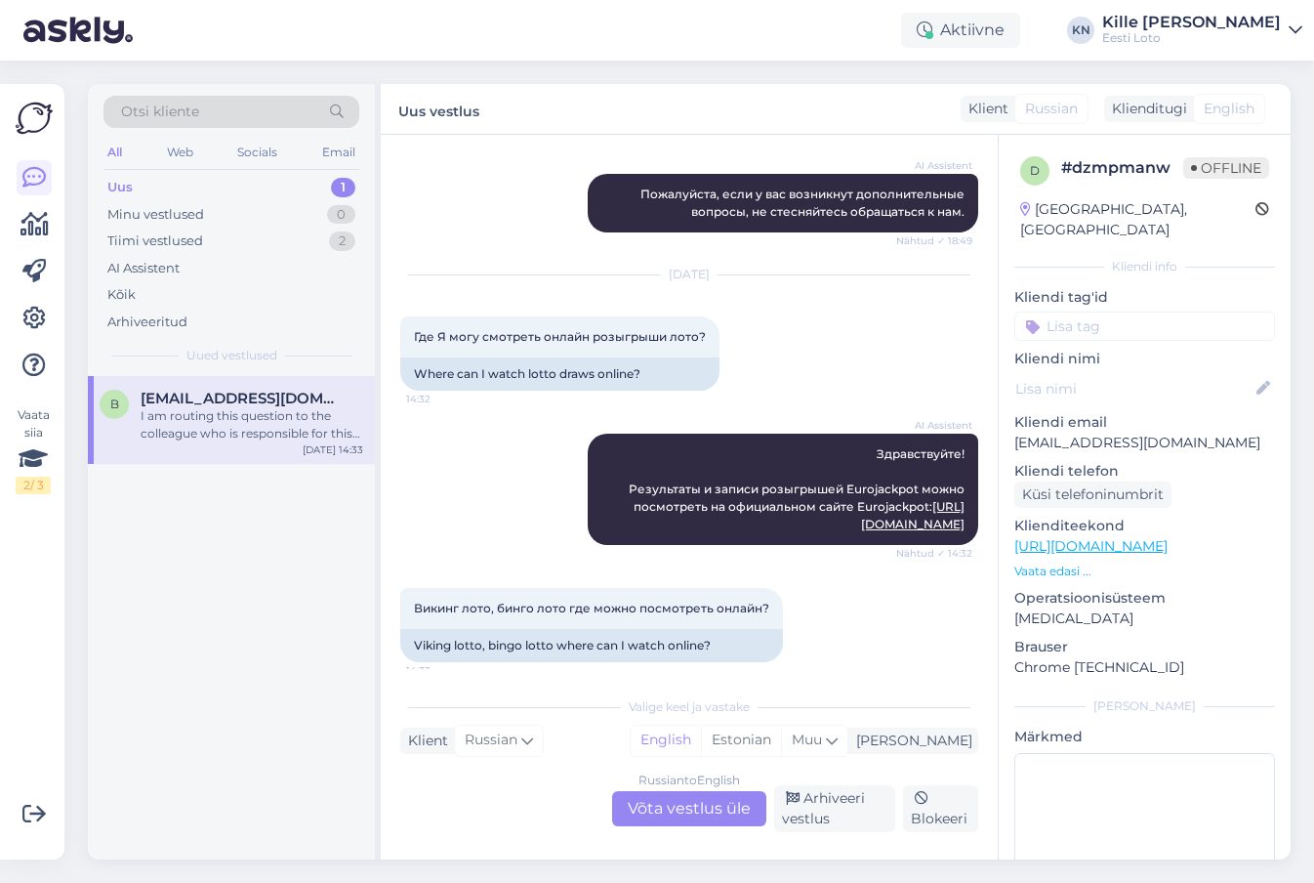
scroll to position [2839, 0]
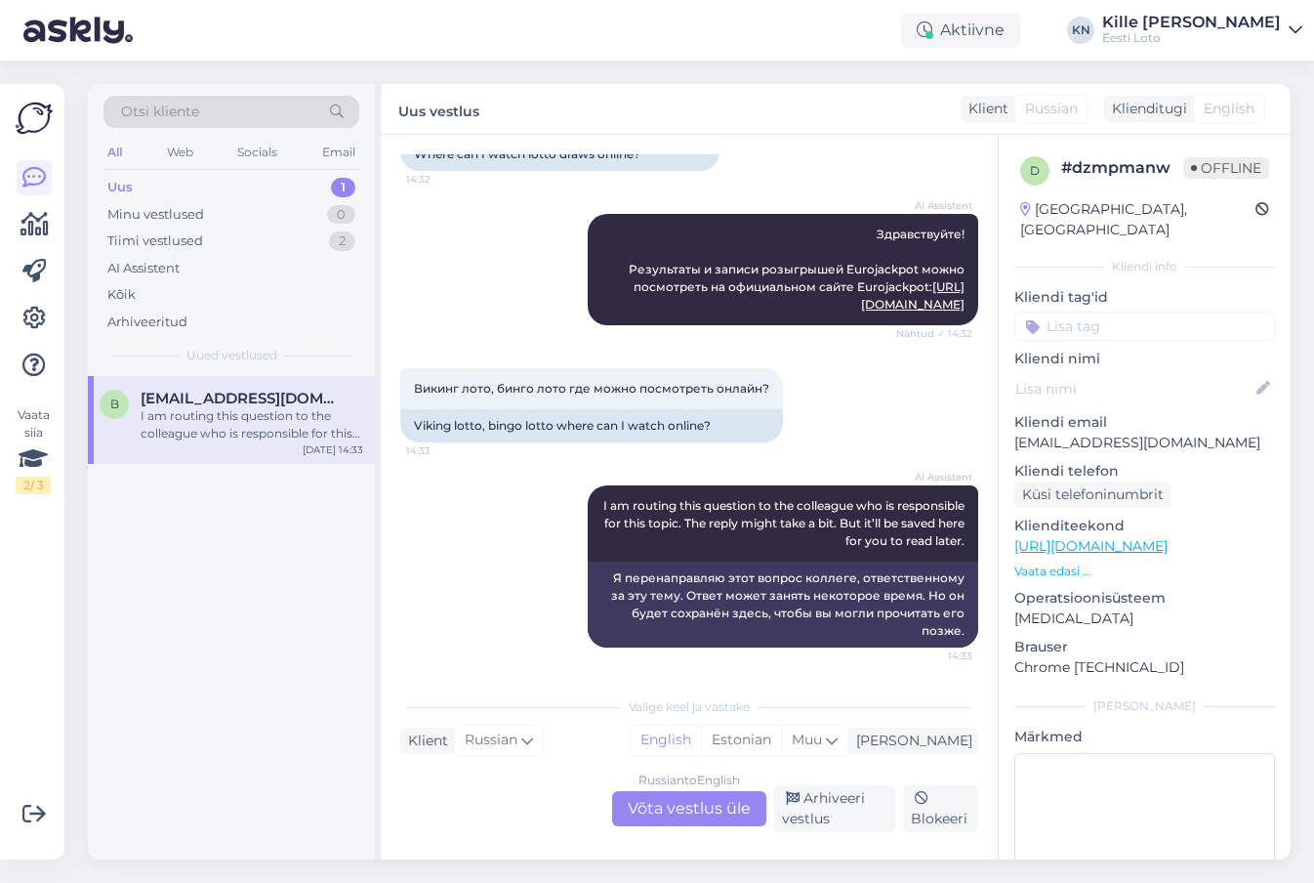
click at [649, 807] on div "Russian to English Võta vestlus üle" at bounding box center [689, 808] width 154 height 35
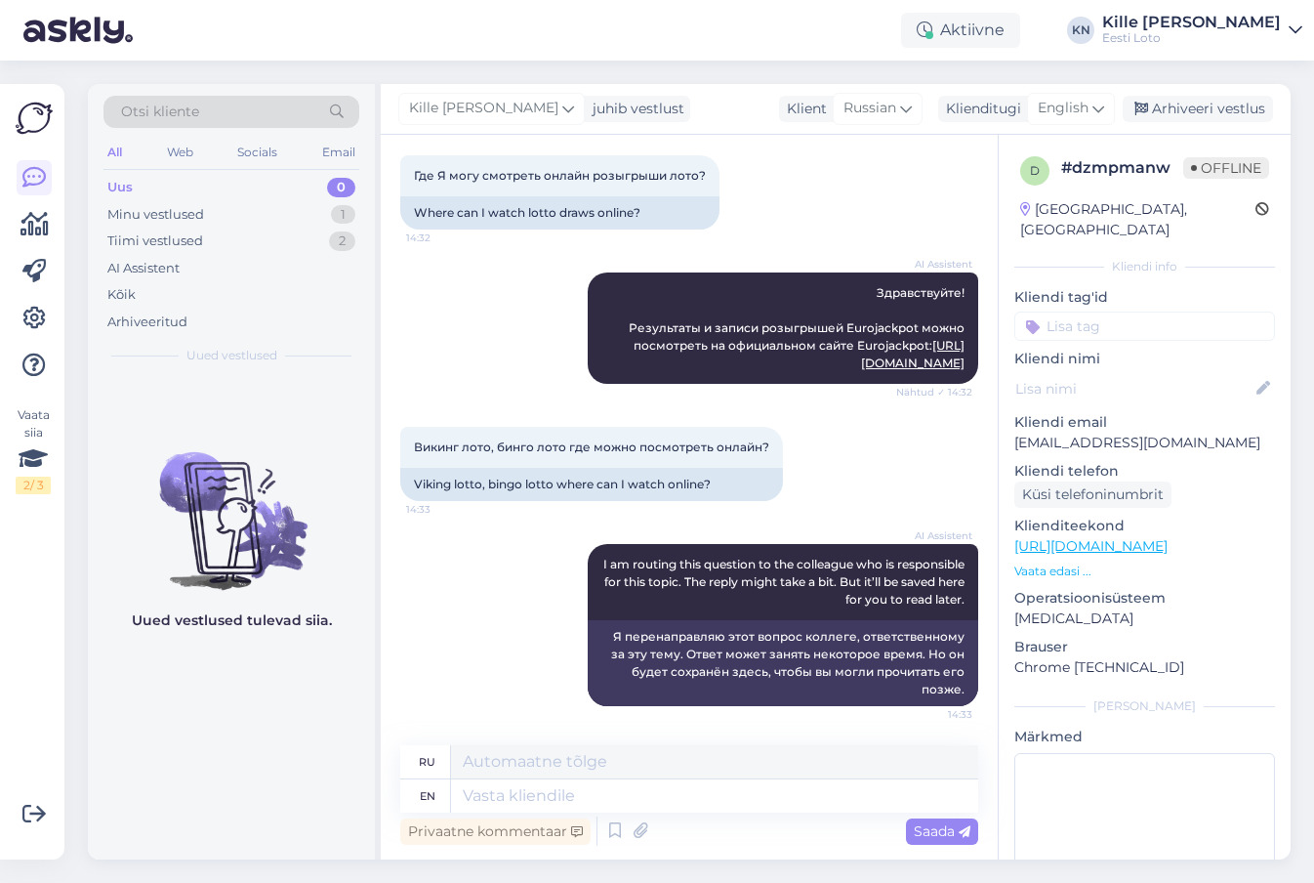
scroll to position [2780, 0]
click at [629, 785] on textarea at bounding box center [714, 795] width 527 height 33
click at [1061, 108] on span "English" at bounding box center [1063, 108] width 51 height 21
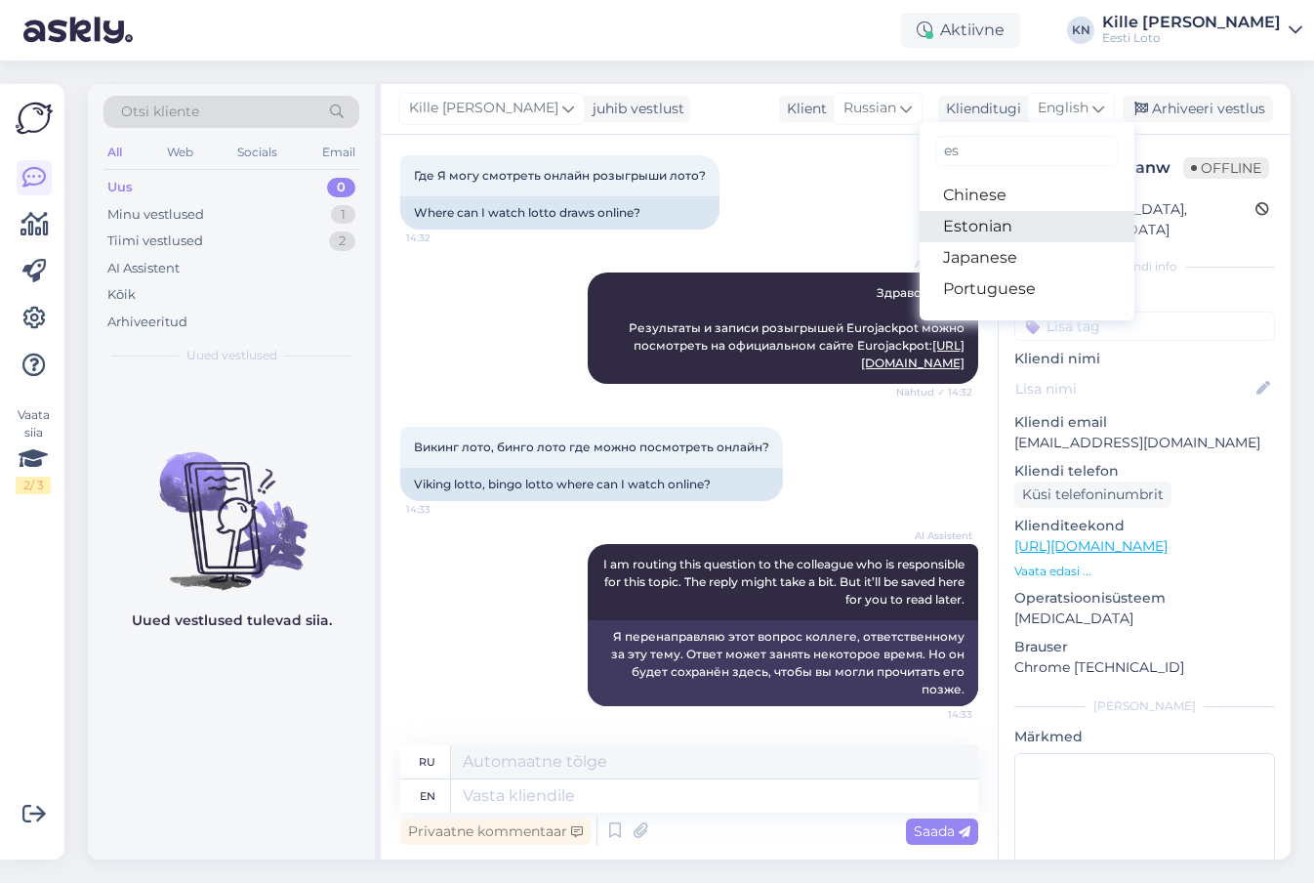
click at [988, 220] on link "Estonian" at bounding box center [1027, 226] width 215 height 31
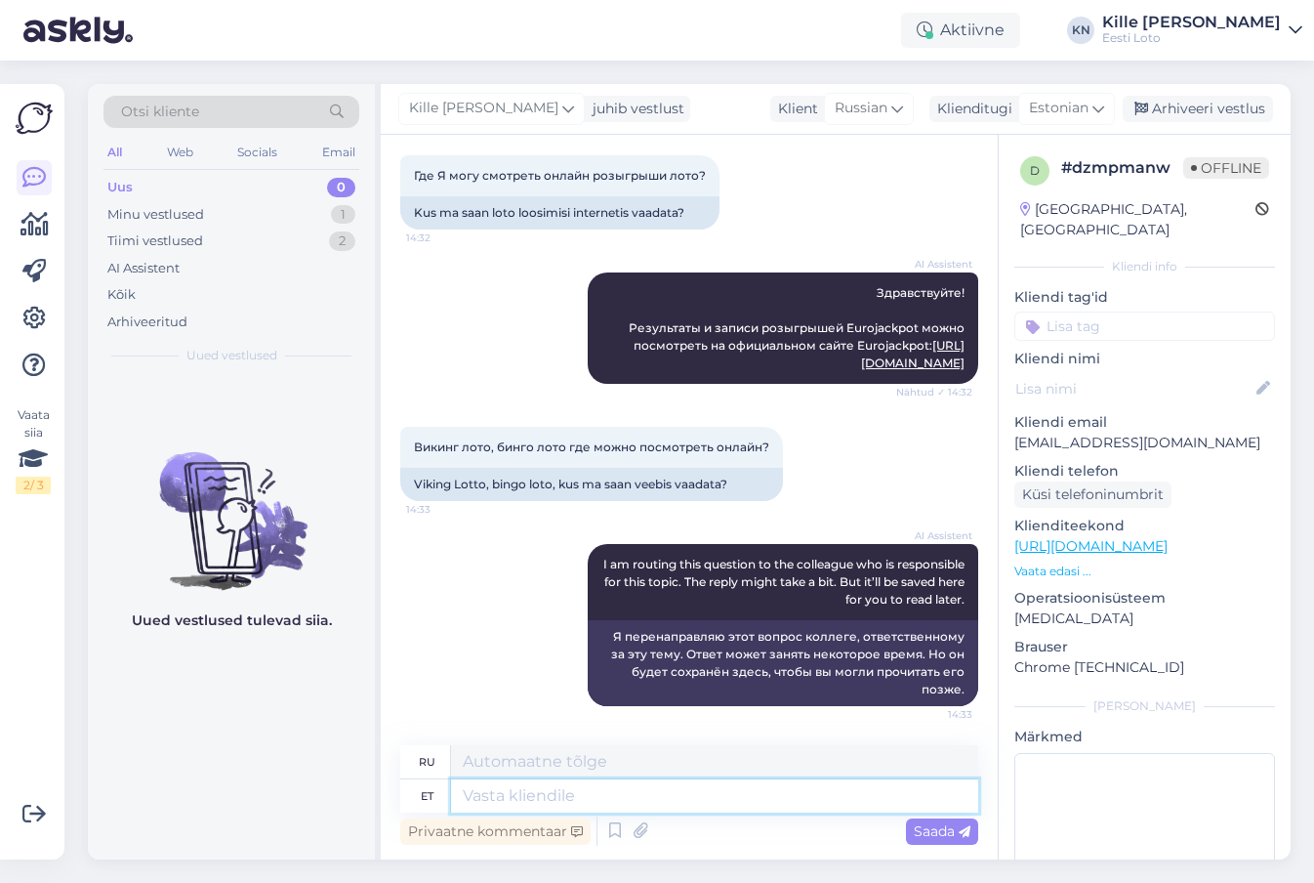
click at [565, 808] on textarea at bounding box center [714, 795] width 527 height 33
type textarea "Vikinglotto ja"
type textarea "Викинглотто"
type textarea "Vikinglotto ja B"
type textarea "Викинглотто и"
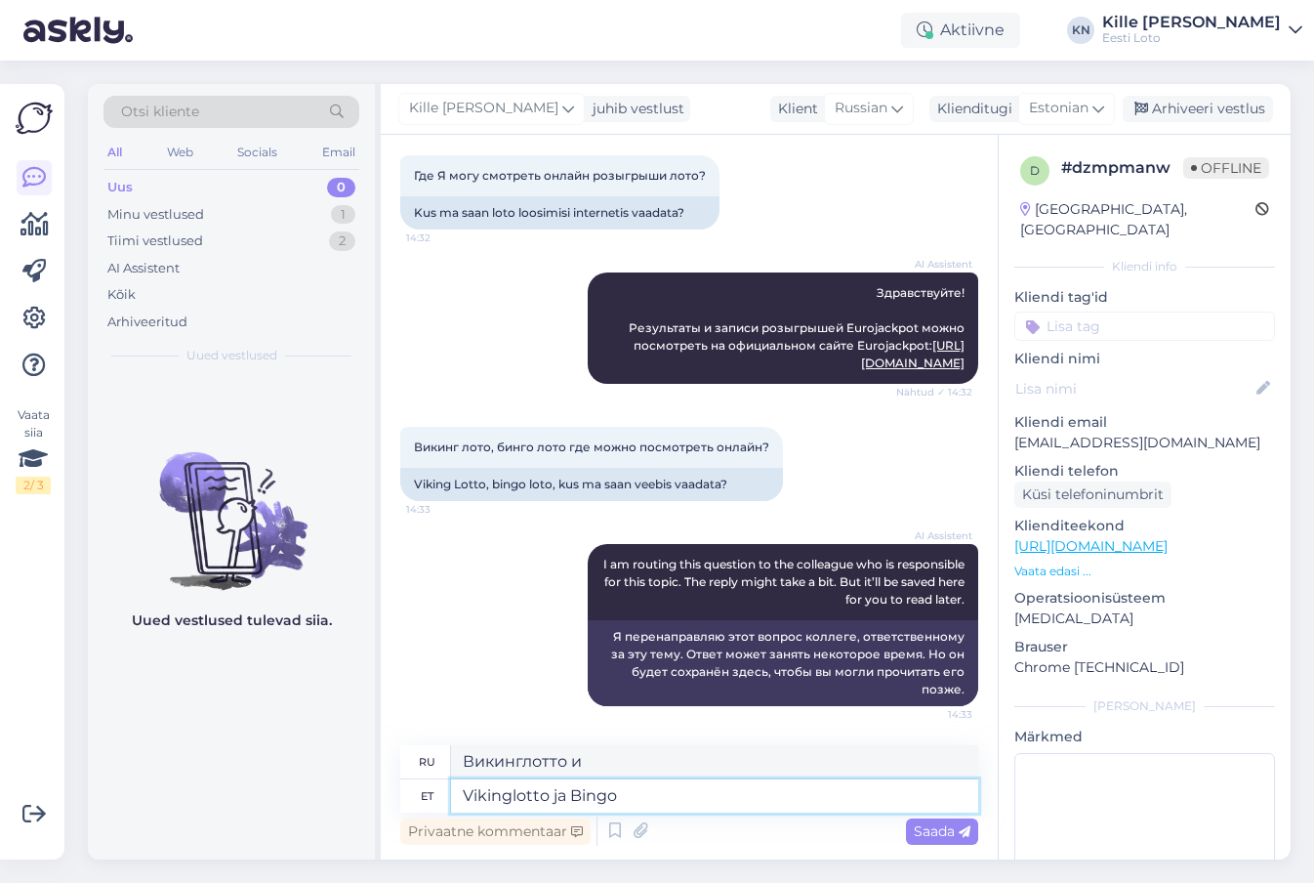
type textarea "Vikinglotto ja Bingo"
type textarea "Викинглотто и Бинго"
type textarea "Vikinglotto ja Bingo loto l"
type textarea "Vikinglotto и лотерея Bingo"
type textarea "Vikinglotto ja Bingo loto loosimisi n"
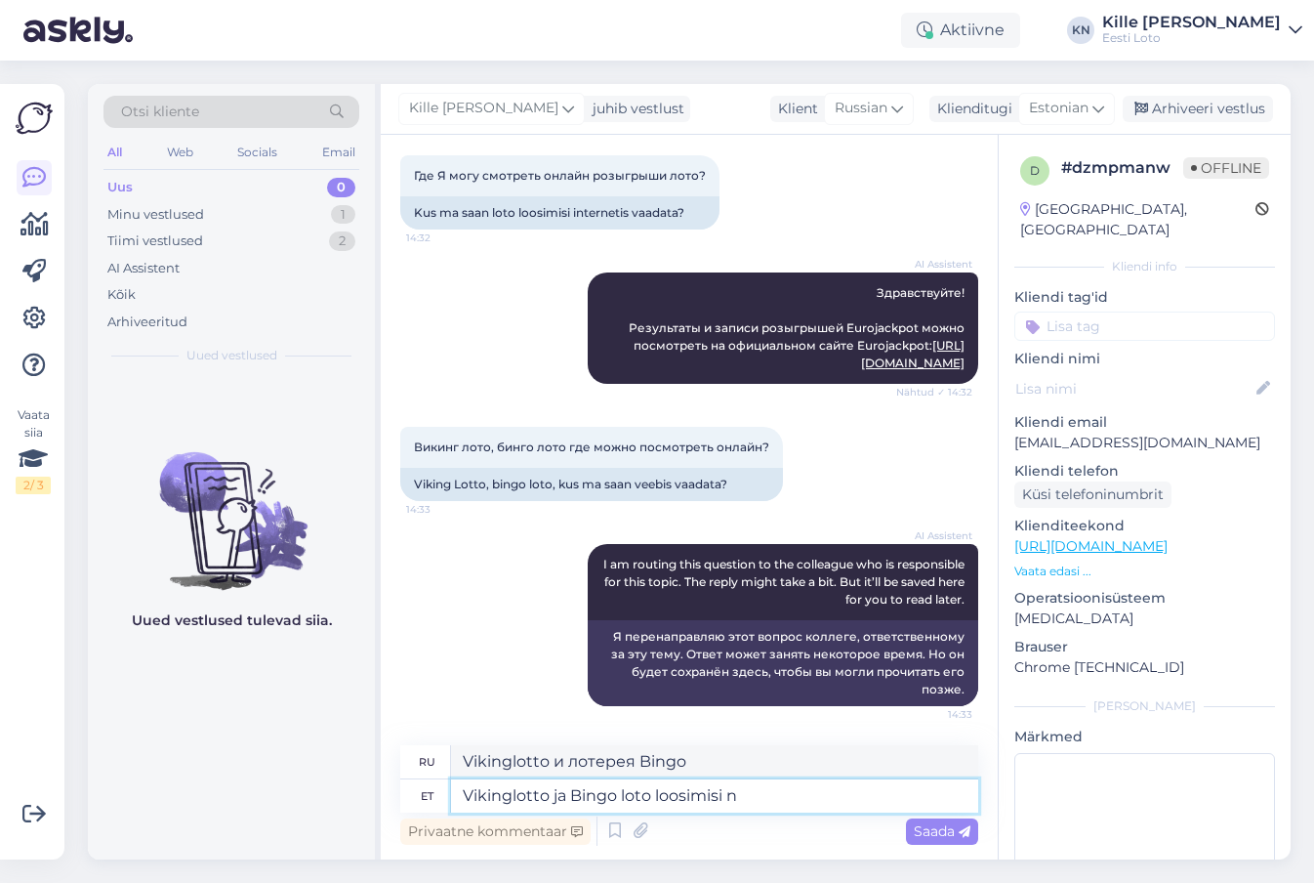
type textarea "Розыгрыши лотерей Vikinglotto и Bingo"
type textarea "Vikinglotto ja Bingo loto loosimisi näeb"
type textarea "Розыгрыши лотерей Vikinglotto и Bingo можно увидеть"
type textarea "Vikinglotto ja Bingo loto loosimisi näeb kolmapäeviti"
type textarea "Розыгрыши лотерей Vikinglotto и Bingo проводятся по средам."
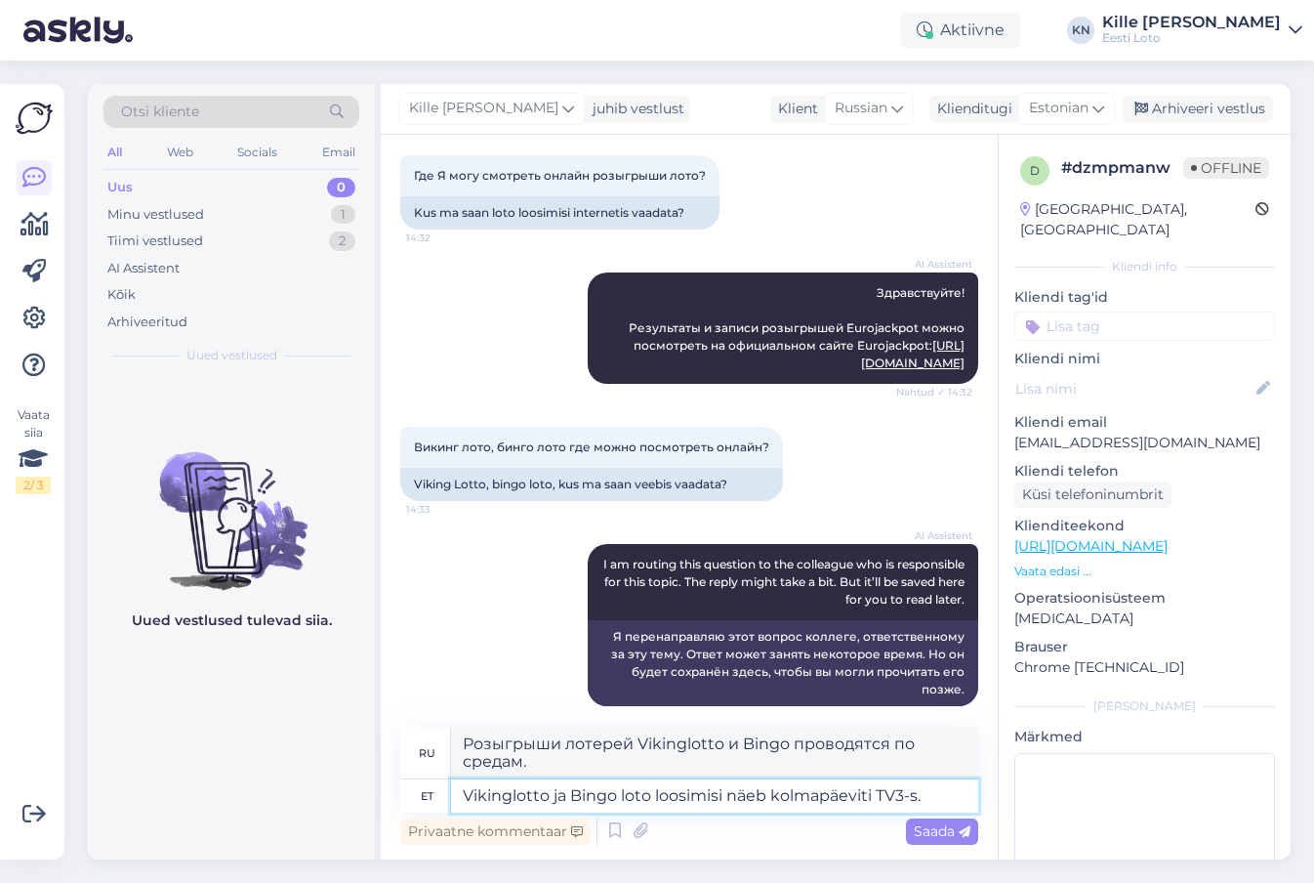
type textarea "Vikinglotto ja Bingo loto loosimisi näeb kolmapäeviti TV3-s."
type textarea "Розыгрыши лотерей Vikinglotto и Bingo можно увидеть по средам на канале TV3."
type textarea "Vikinglotto ja Bingo loto loosimisi näeb kolmapäeviti TV3-s."
click at [937, 827] on span "Saada" at bounding box center [942, 831] width 57 height 18
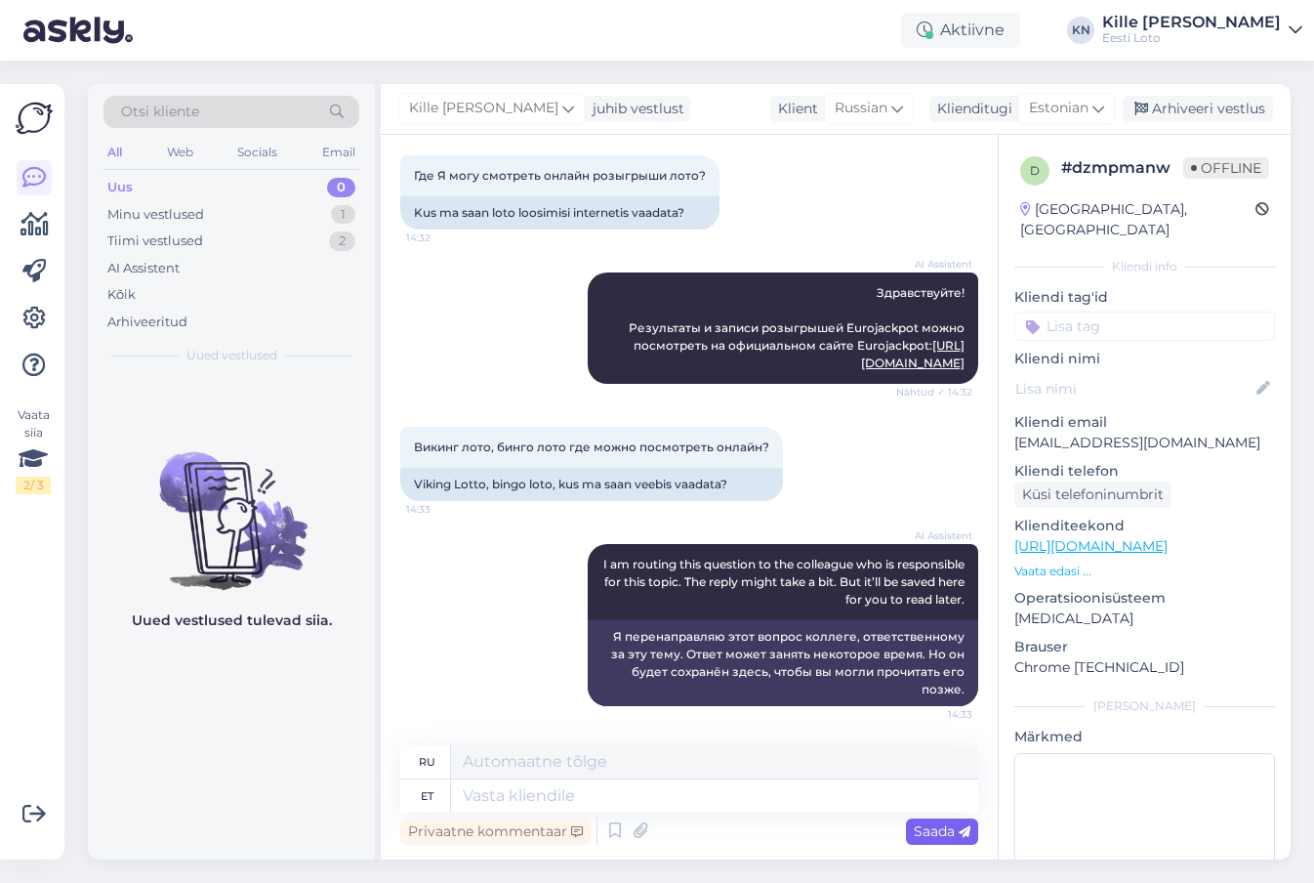
scroll to position [2915, 0]
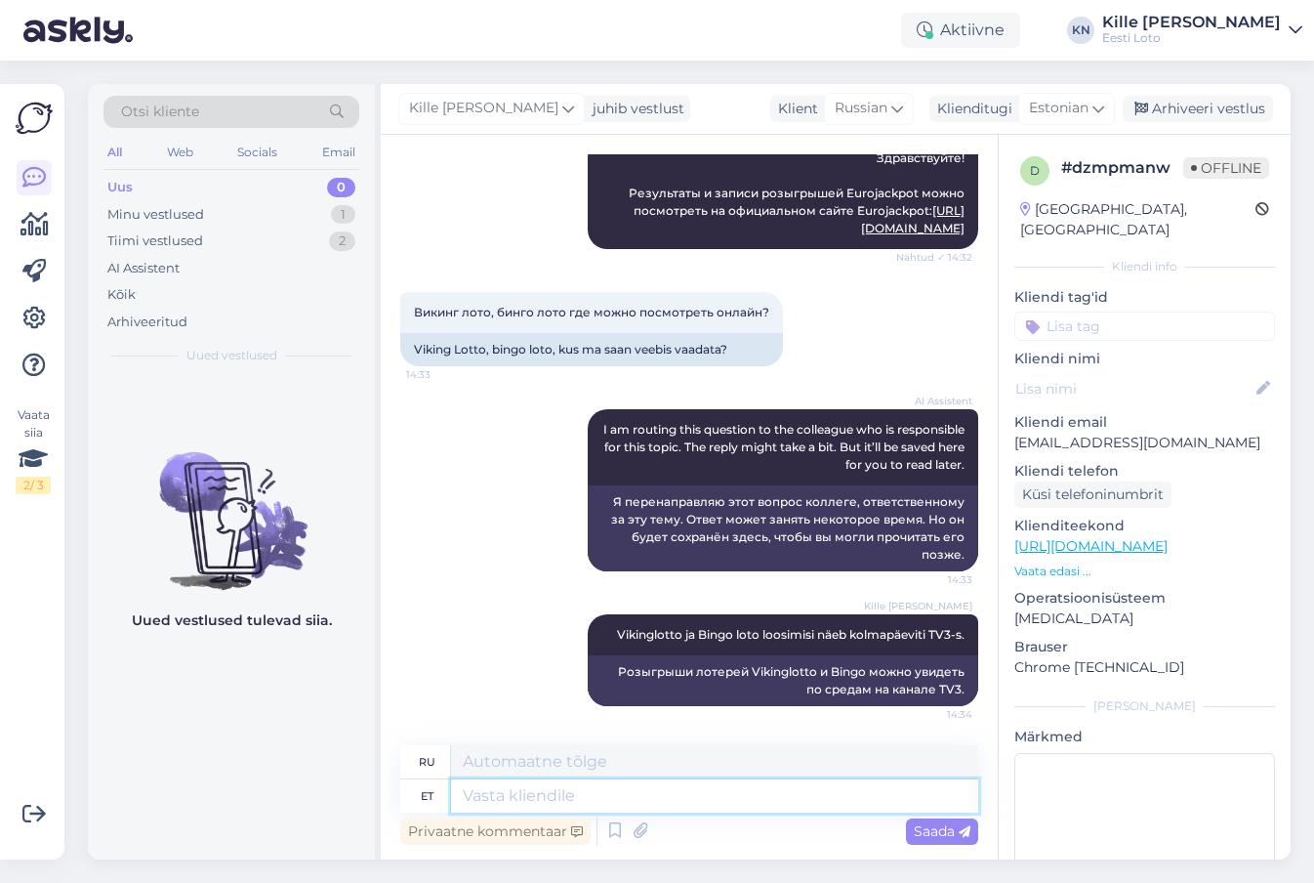
click at [611, 796] on textarea at bounding box center [714, 795] width 527 height 33
click at [600, 773] on textarea at bounding box center [714, 761] width 527 height 33
type textarea "j"
click at [1146, 312] on input at bounding box center [1145, 326] width 261 height 29
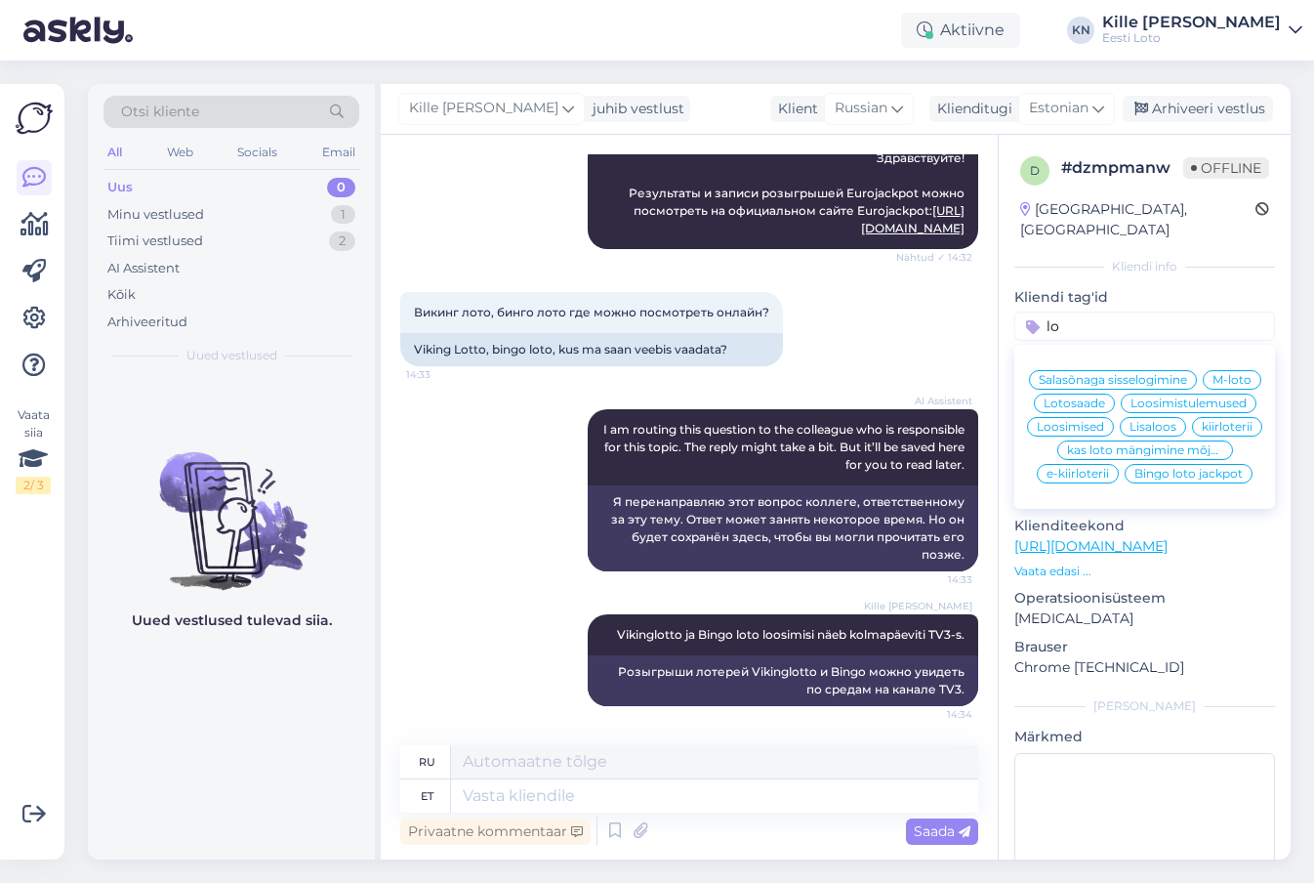
scroll to position [0, 0]
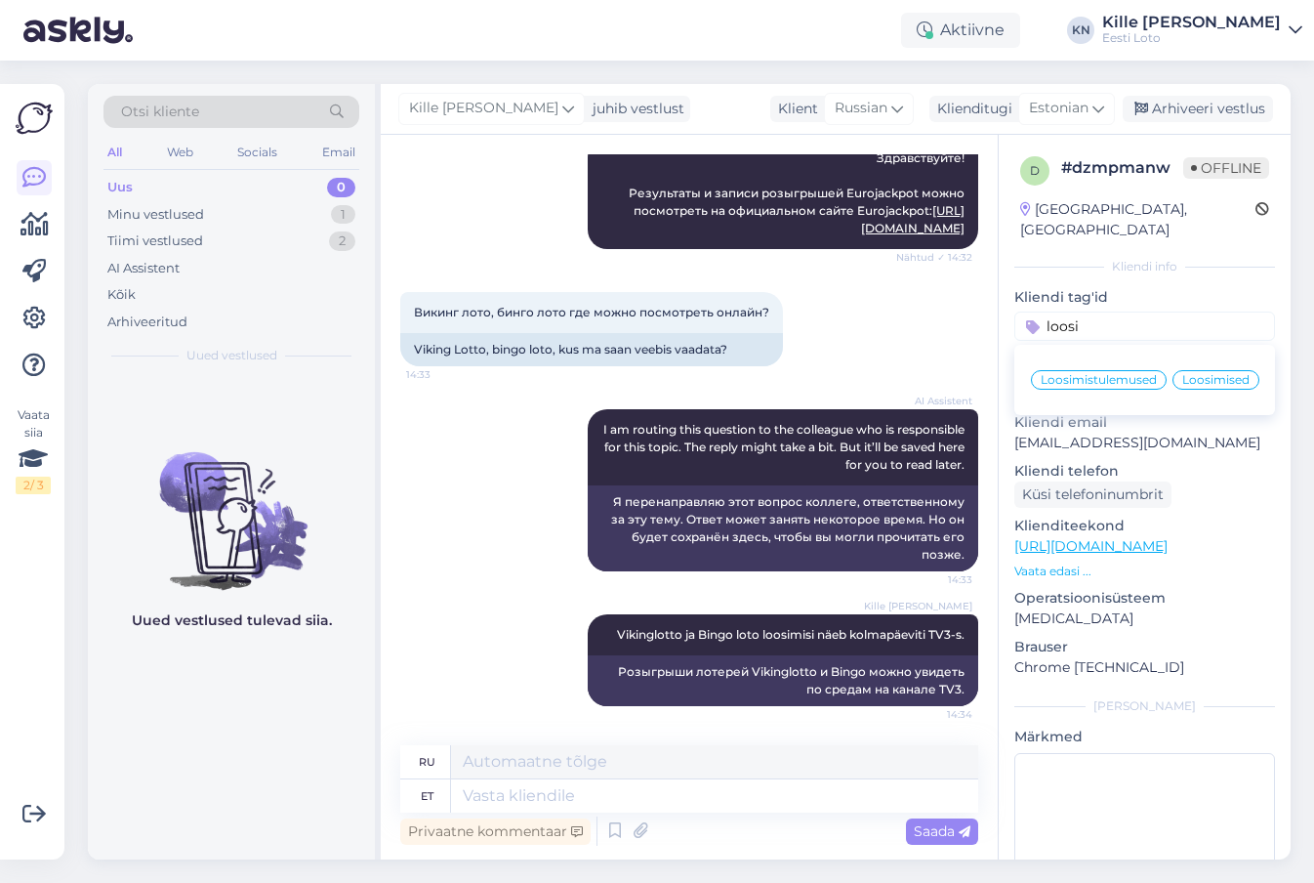
type input "loosi"
click at [1122, 369] on div "Loosimistulemused Loosimised" at bounding box center [1145, 380] width 261 height 55
click at [1121, 374] on span "Loosimistulemused" at bounding box center [1099, 380] width 116 height 12
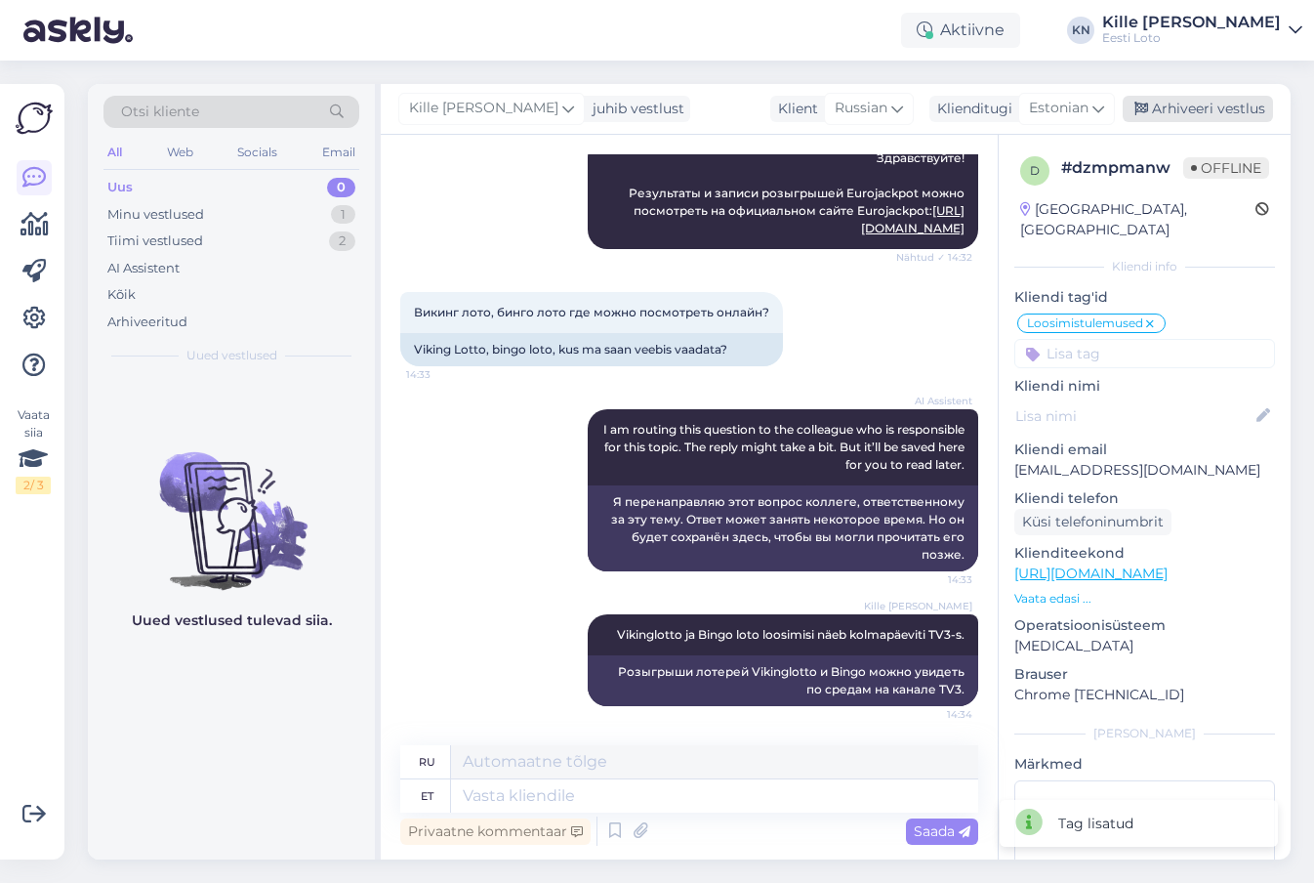
click at [1213, 110] on div "Arhiveeri vestlus" at bounding box center [1198, 109] width 150 height 26
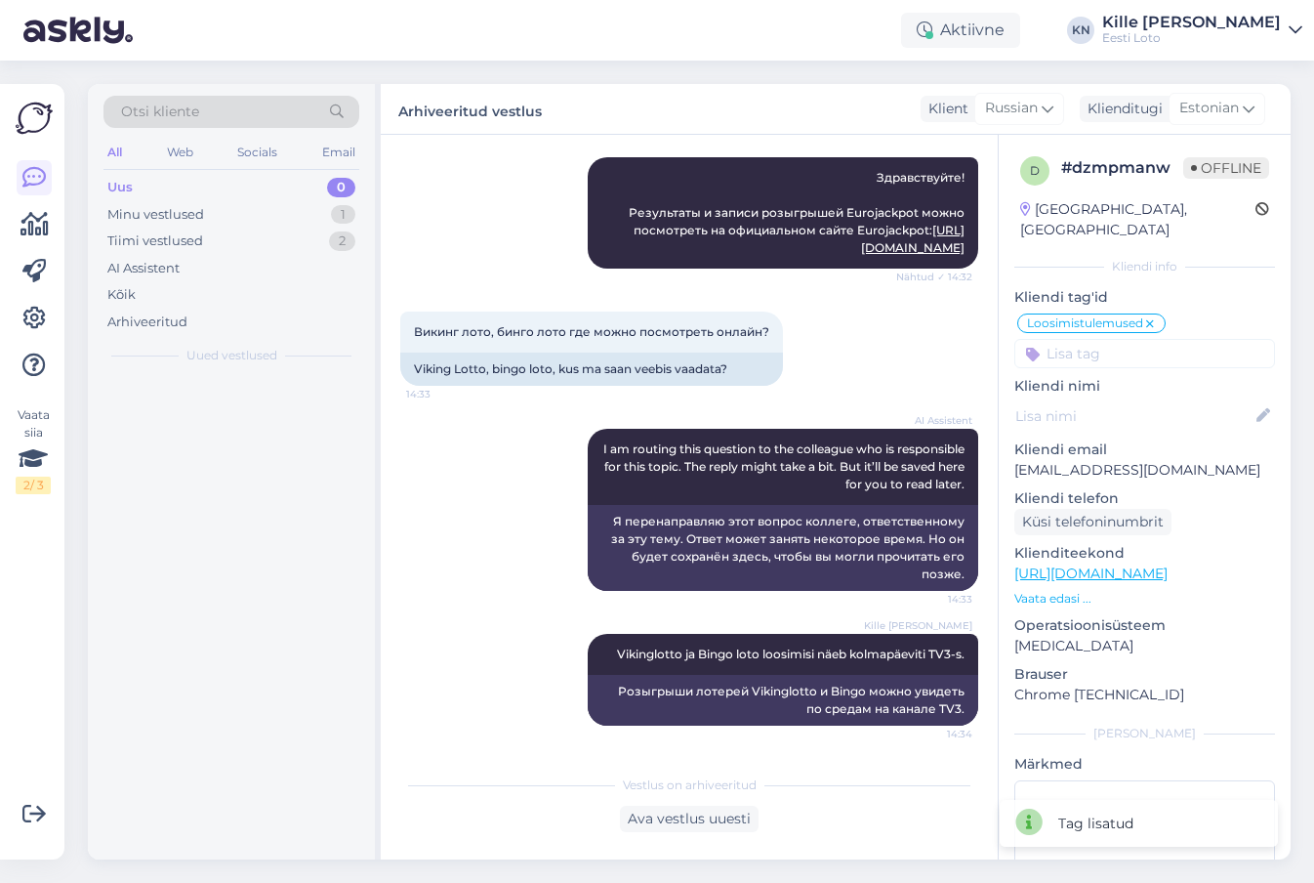
scroll to position [2895, 0]
